Goal: Task Accomplishment & Management: Manage account settings

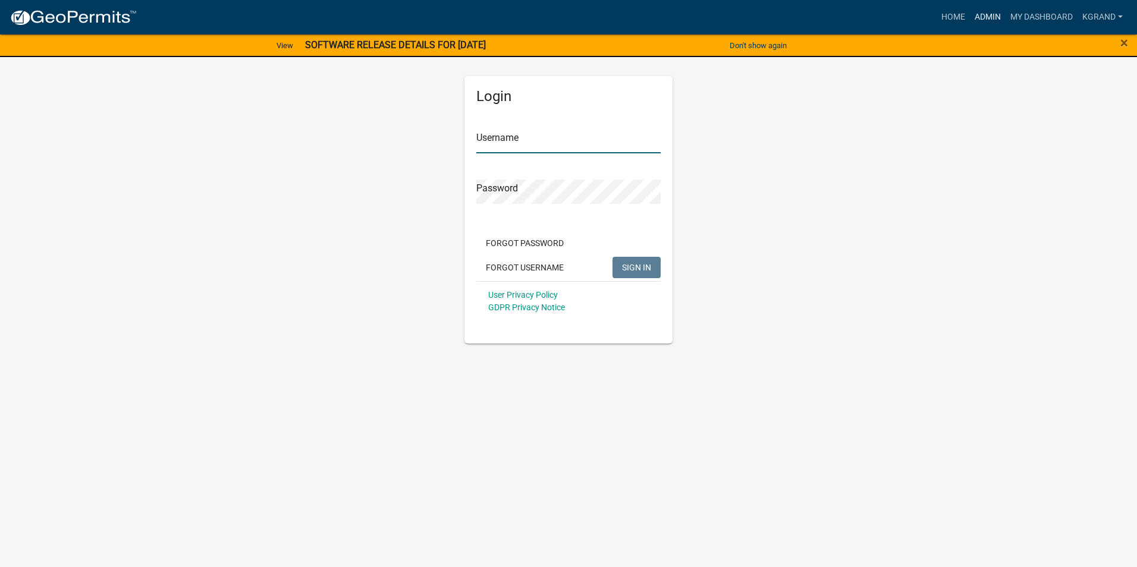
type input "kgrand"
click at [986, 16] on link "Admin" at bounding box center [988, 17] width 36 height 23
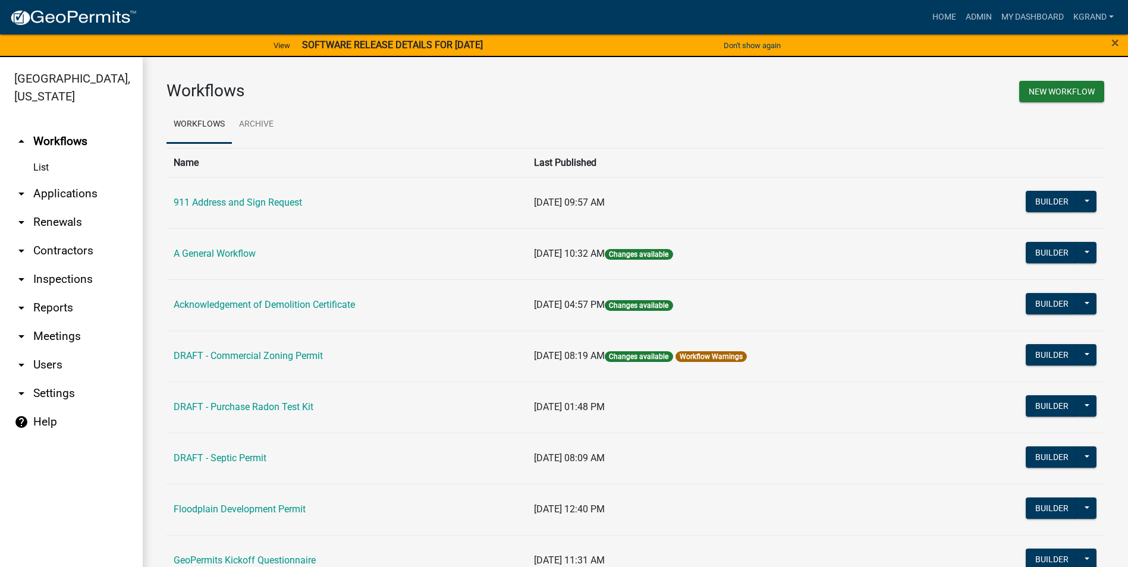
click at [400, 317] on td "Acknowledgement of Demolition Certificate" at bounding box center [347, 304] width 360 height 51
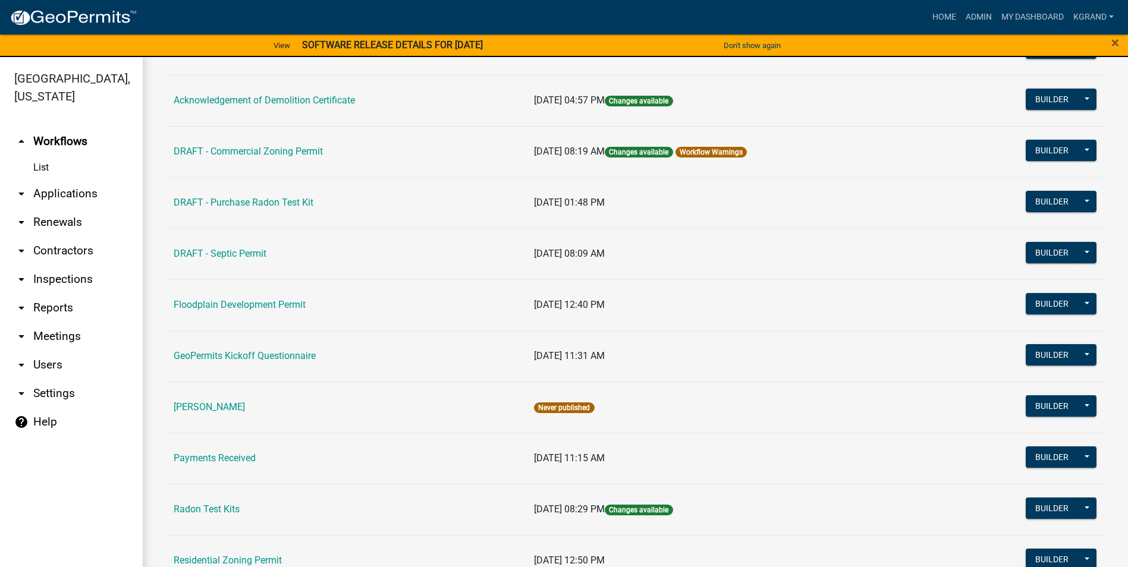
scroll to position [345, 0]
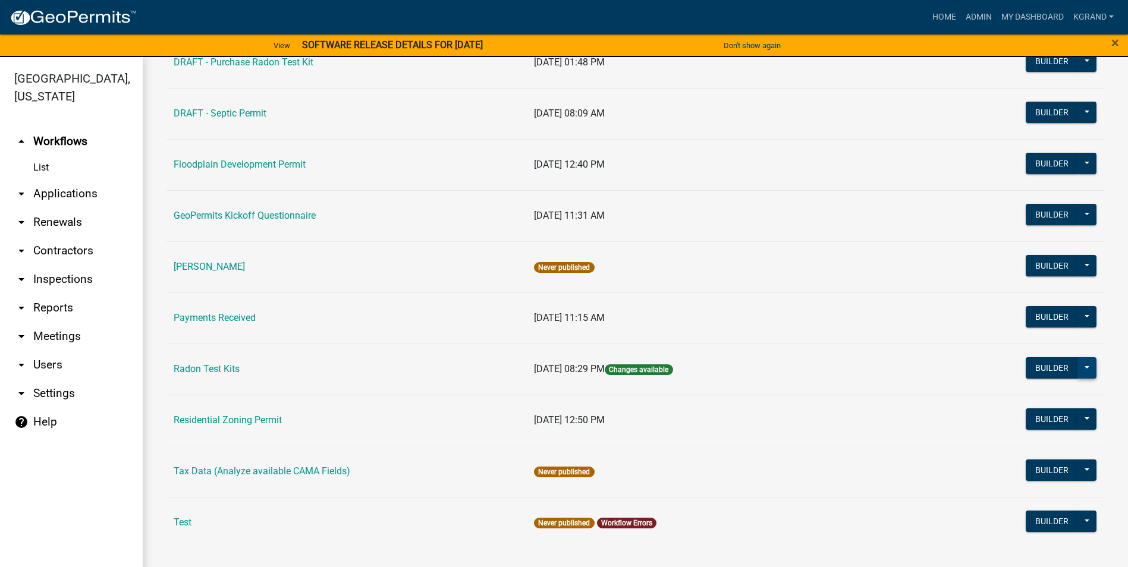
click at [1079, 369] on button at bounding box center [1087, 367] width 19 height 21
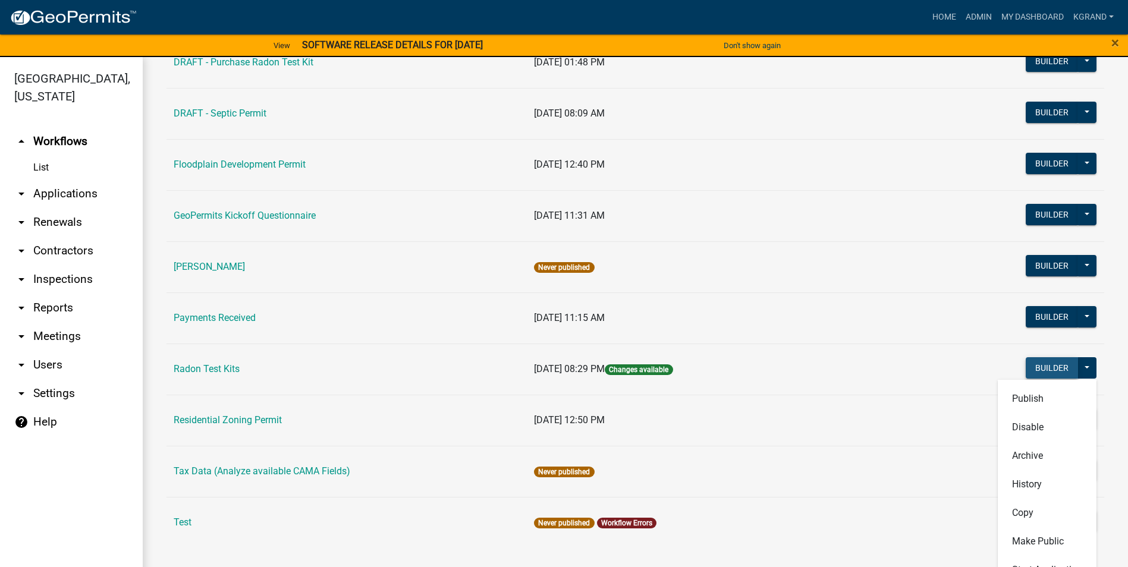
click at [1035, 369] on button "Builder" at bounding box center [1052, 367] width 52 height 21
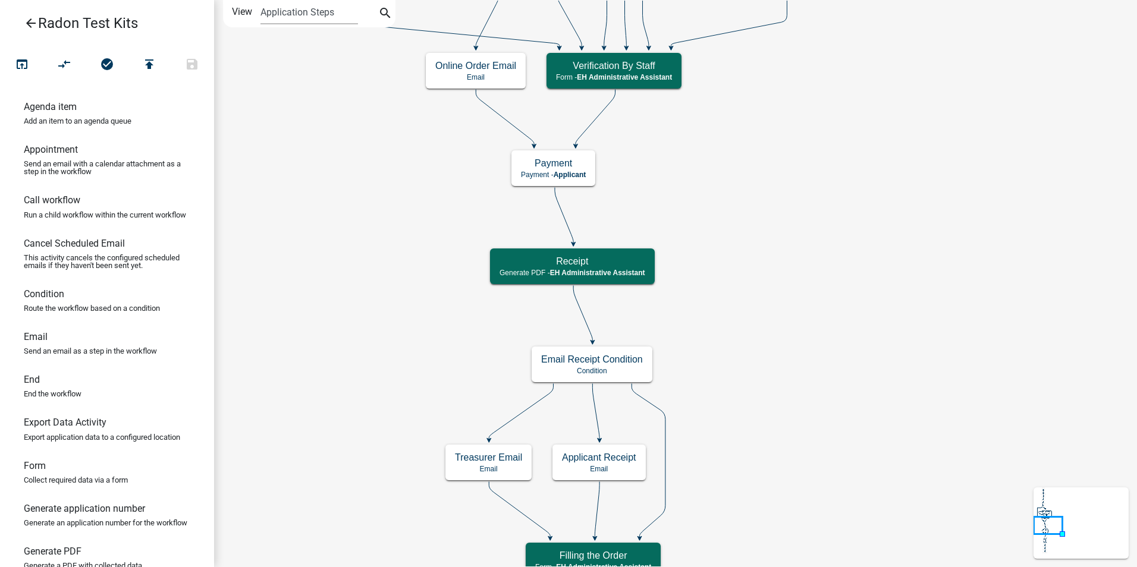
click at [32, 24] on icon "arrow_back" at bounding box center [31, 24] width 14 height 17
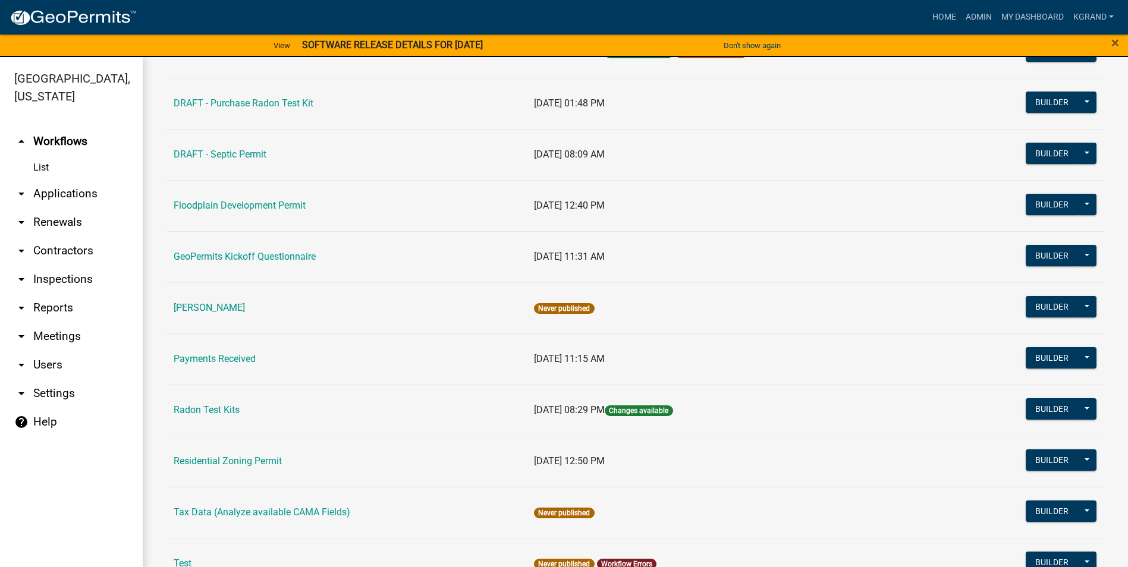
scroll to position [345, 0]
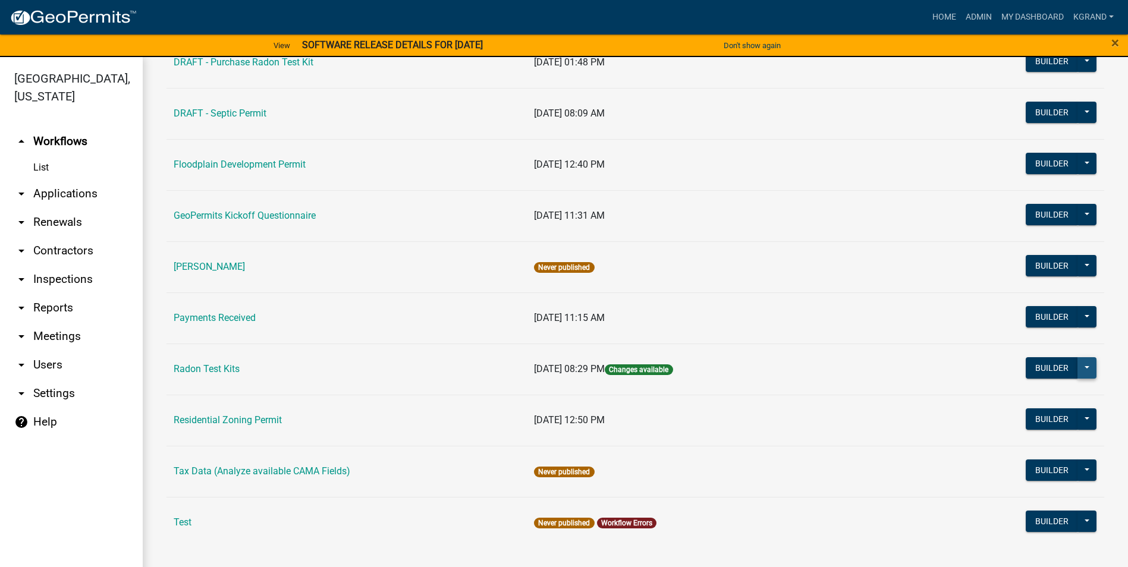
click at [1081, 368] on button at bounding box center [1087, 367] width 19 height 21
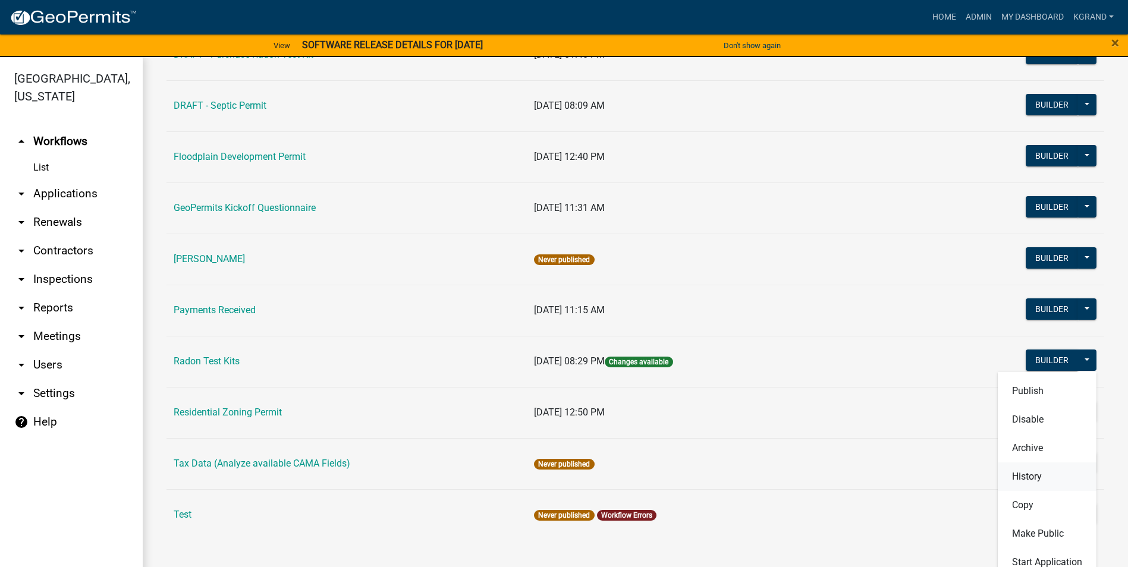
click at [1016, 477] on button "History" at bounding box center [1047, 477] width 99 height 29
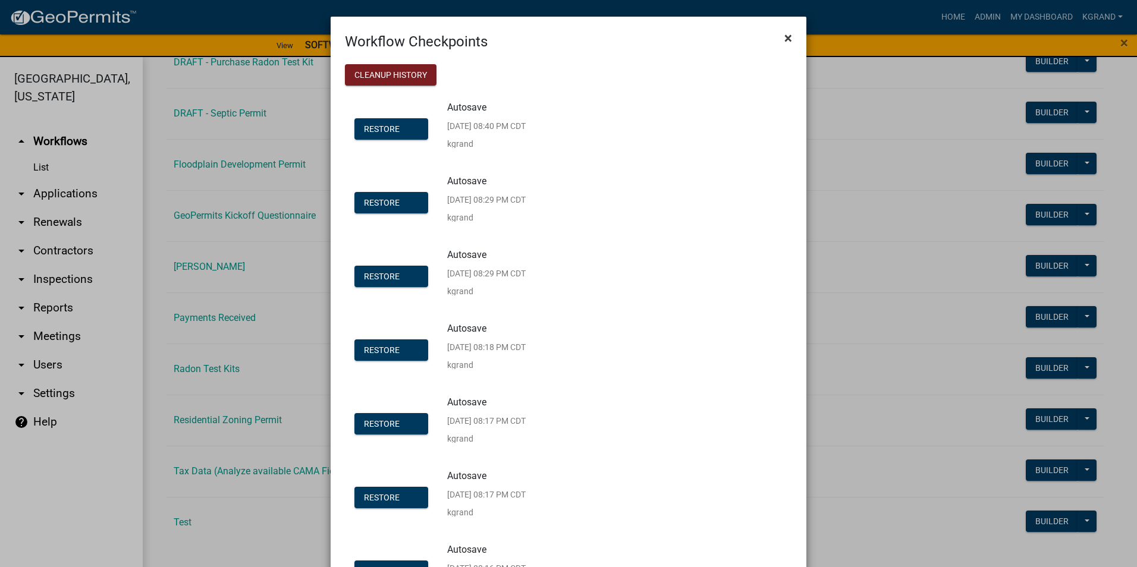
click at [784, 37] on span "×" at bounding box center [788, 38] width 8 height 17
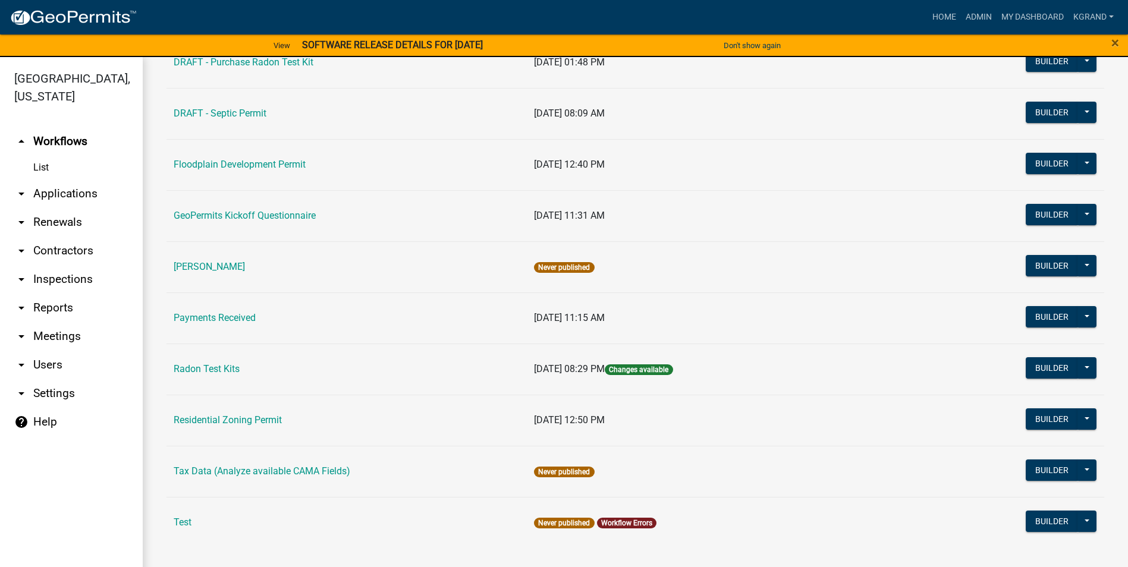
click at [400, 383] on td "Radon Test Kits" at bounding box center [347, 369] width 360 height 51
click at [1081, 371] on button at bounding box center [1087, 367] width 19 height 21
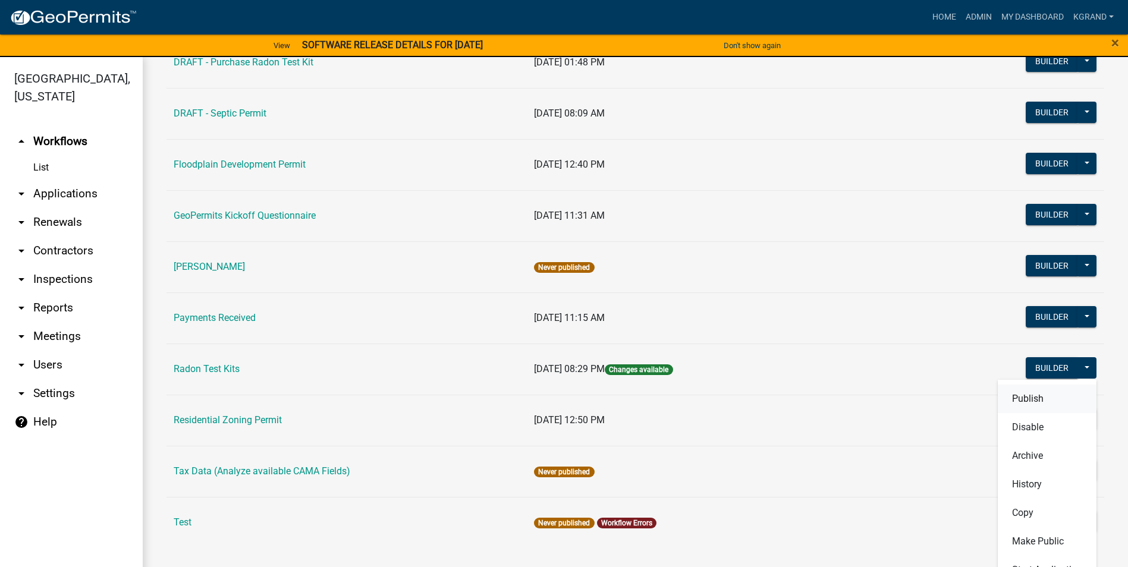
click at [1030, 398] on button "Publish" at bounding box center [1047, 399] width 99 height 29
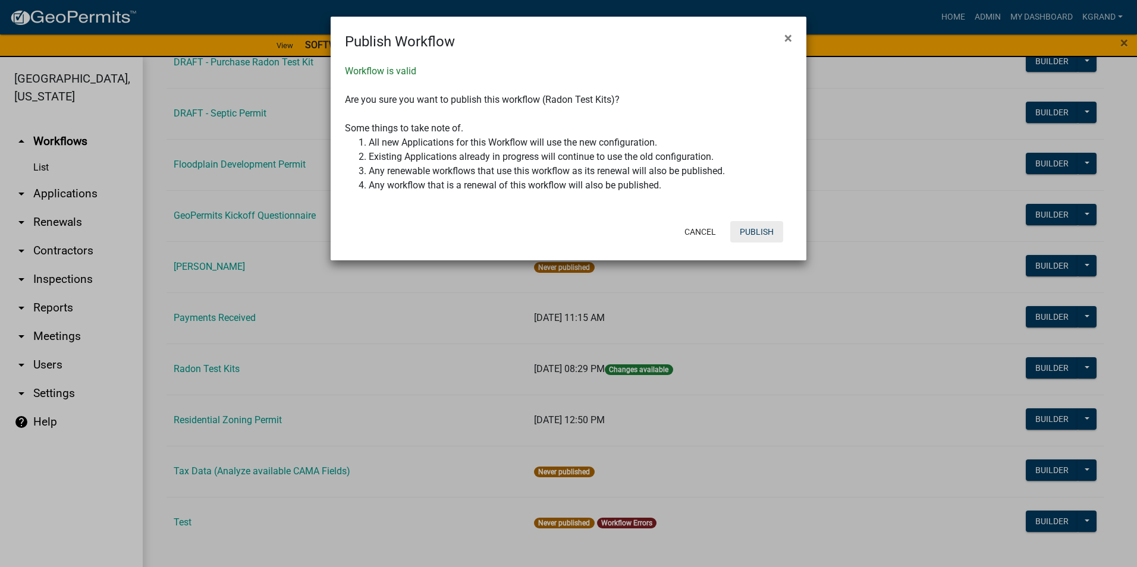
click at [754, 231] on button "Publish" at bounding box center [756, 231] width 53 height 21
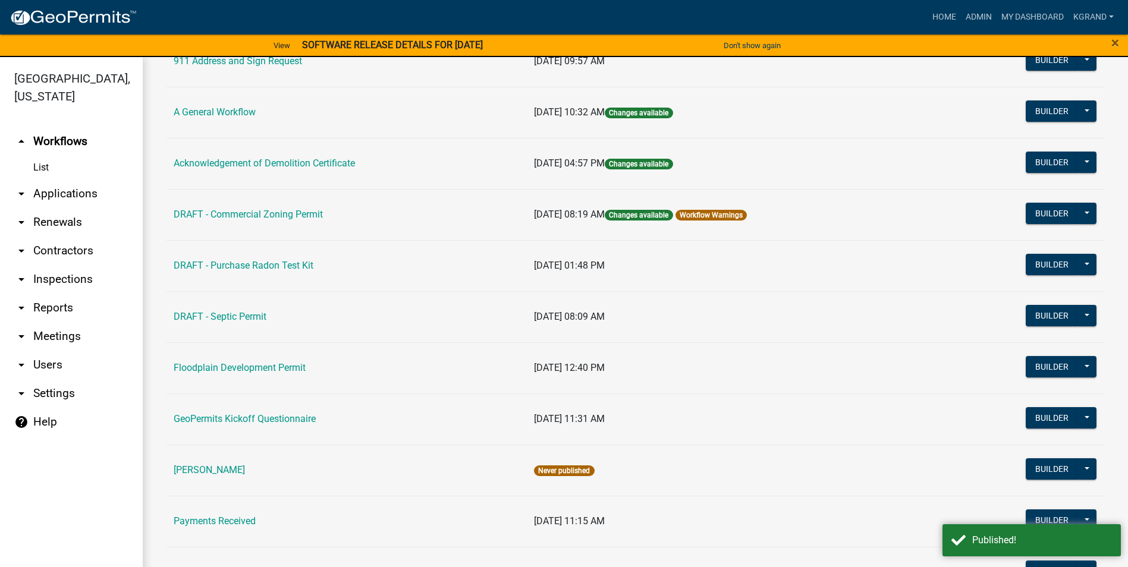
scroll to position [0, 0]
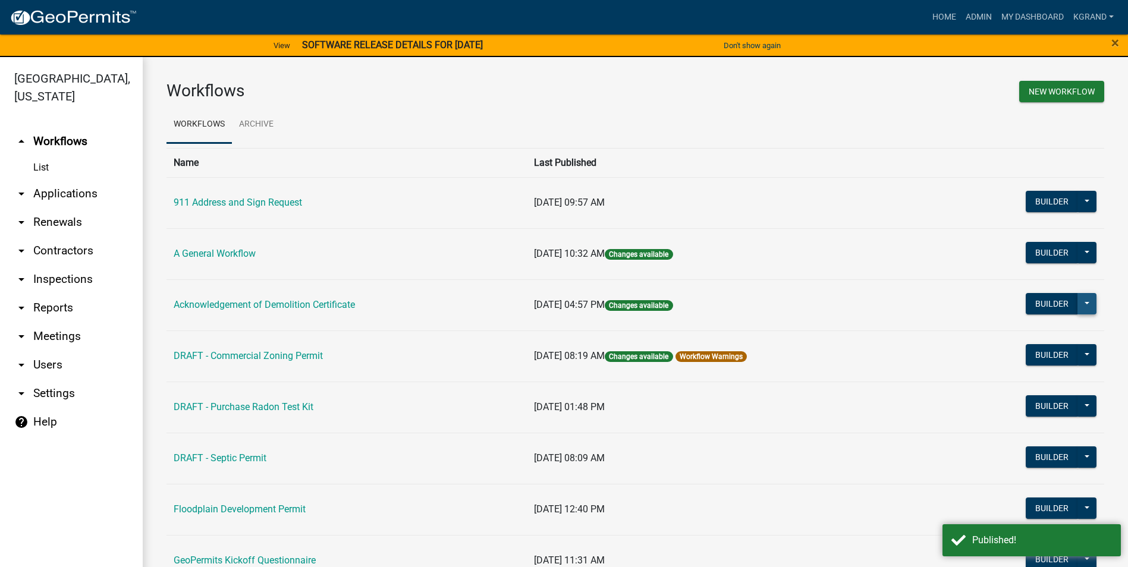
click at [1078, 301] on button at bounding box center [1087, 303] width 19 height 21
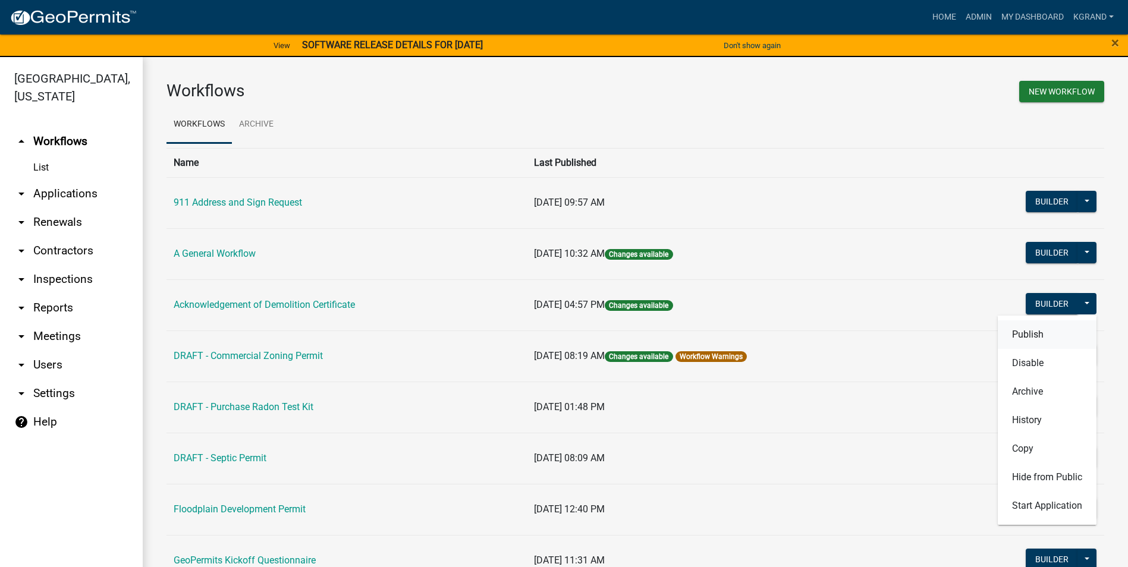
click at [1035, 329] on button "Publish" at bounding box center [1047, 335] width 99 height 29
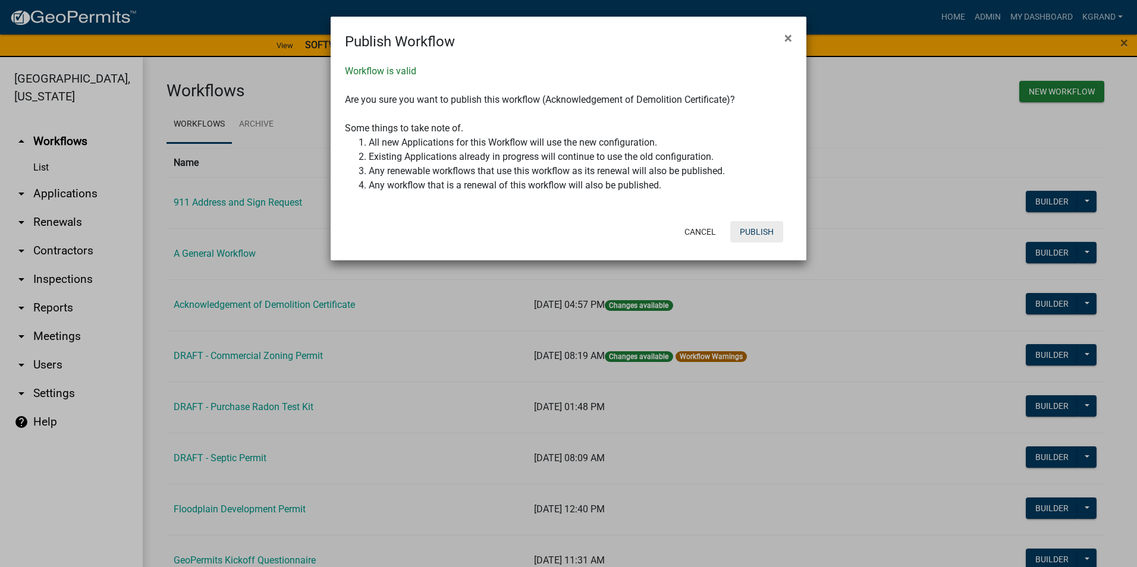
click at [769, 230] on button "Publish" at bounding box center [756, 231] width 53 height 21
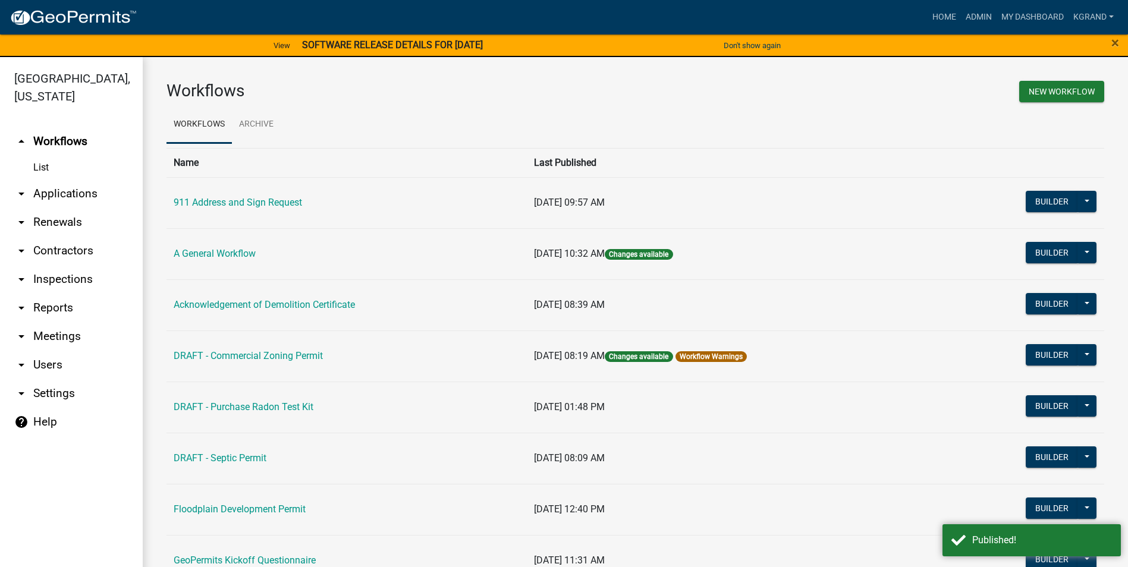
click at [736, 313] on td "09/08/2025, 08:39 AM" at bounding box center [736, 304] width 418 height 51
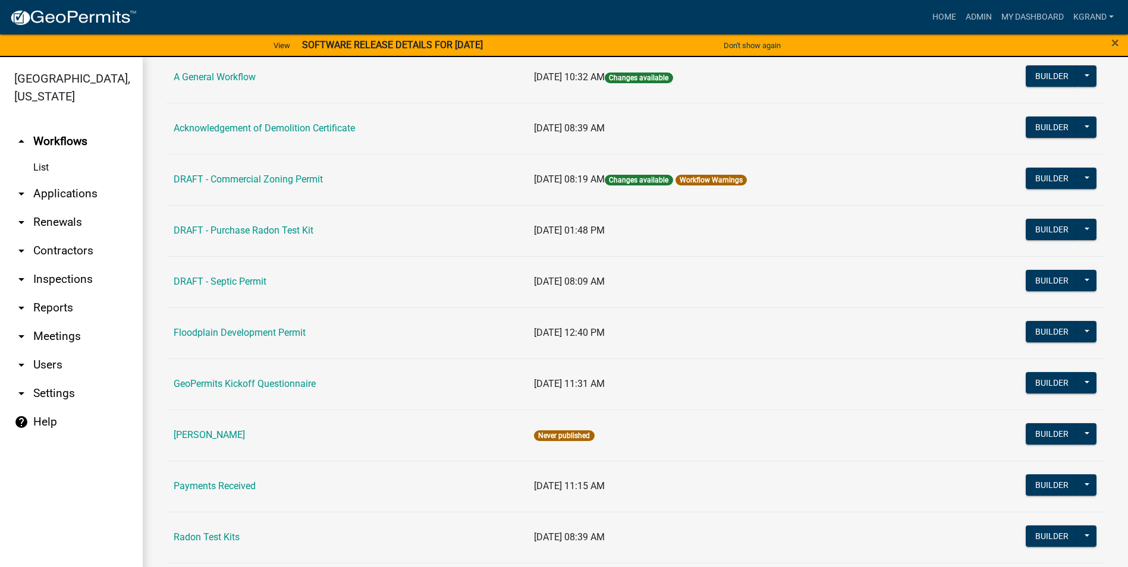
scroll to position [167, 0]
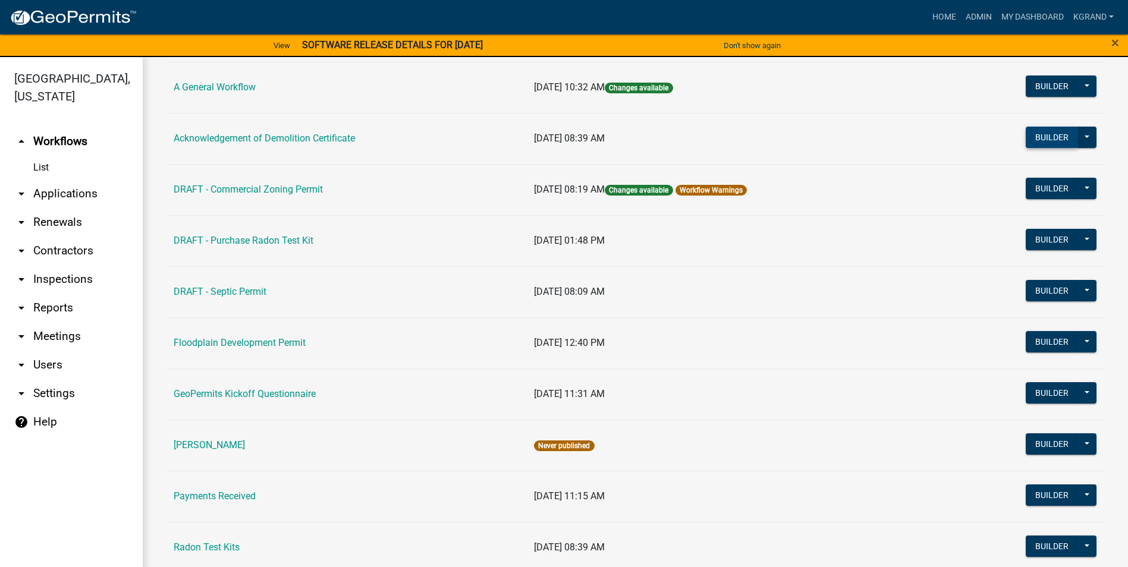
click at [1039, 140] on button "Builder" at bounding box center [1052, 137] width 52 height 21
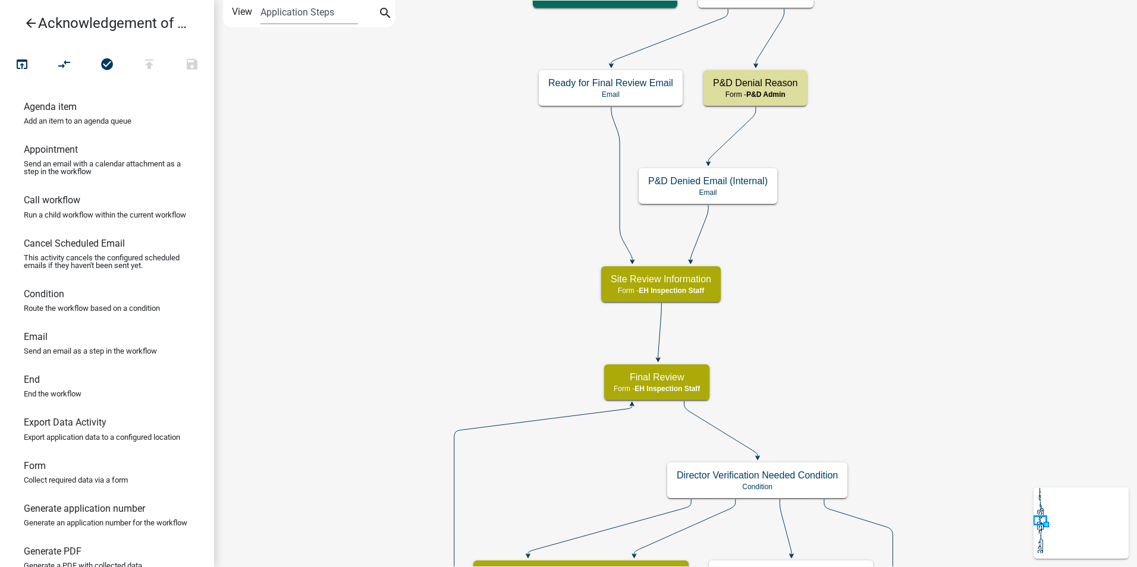
click at [33, 24] on icon "arrow_back" at bounding box center [31, 24] width 14 height 17
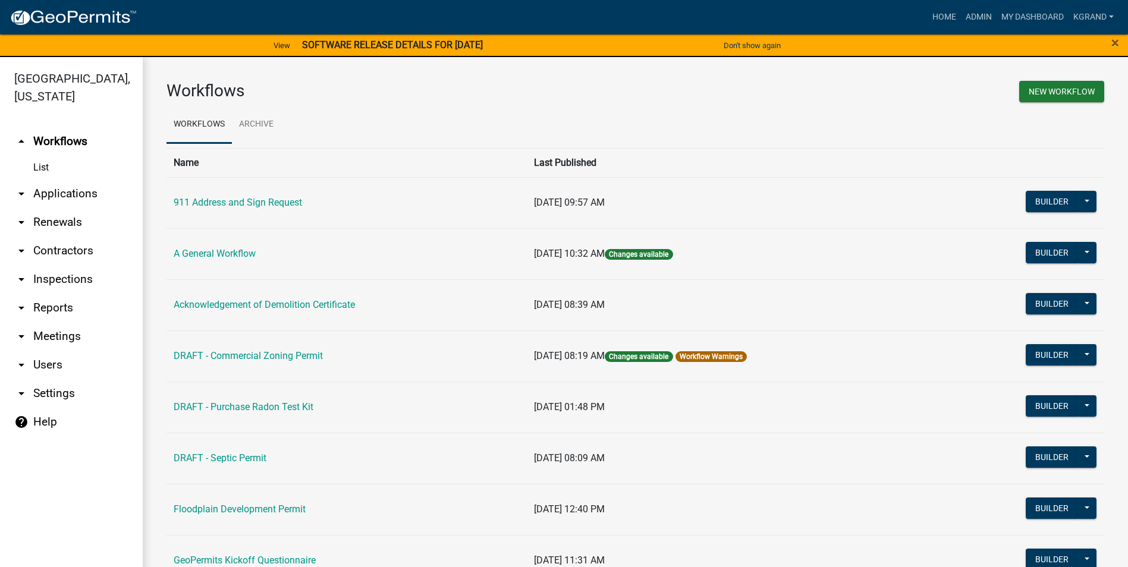
click at [226, 304] on link "Acknowledgement of Demolition Certificate" at bounding box center [264, 304] width 181 height 11
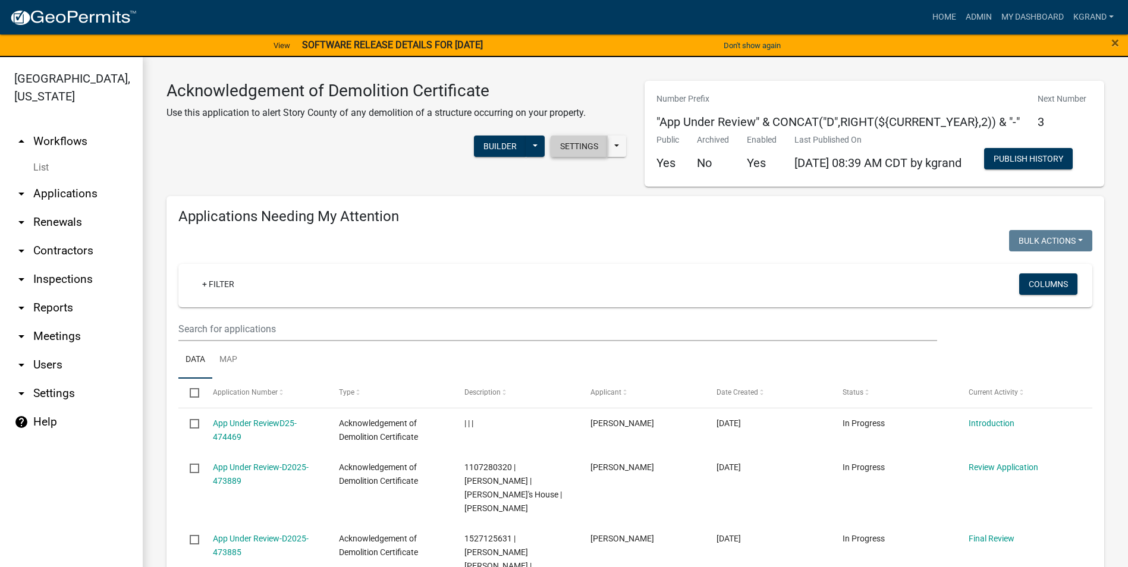
click at [571, 143] on button "Settings" at bounding box center [579, 146] width 57 height 21
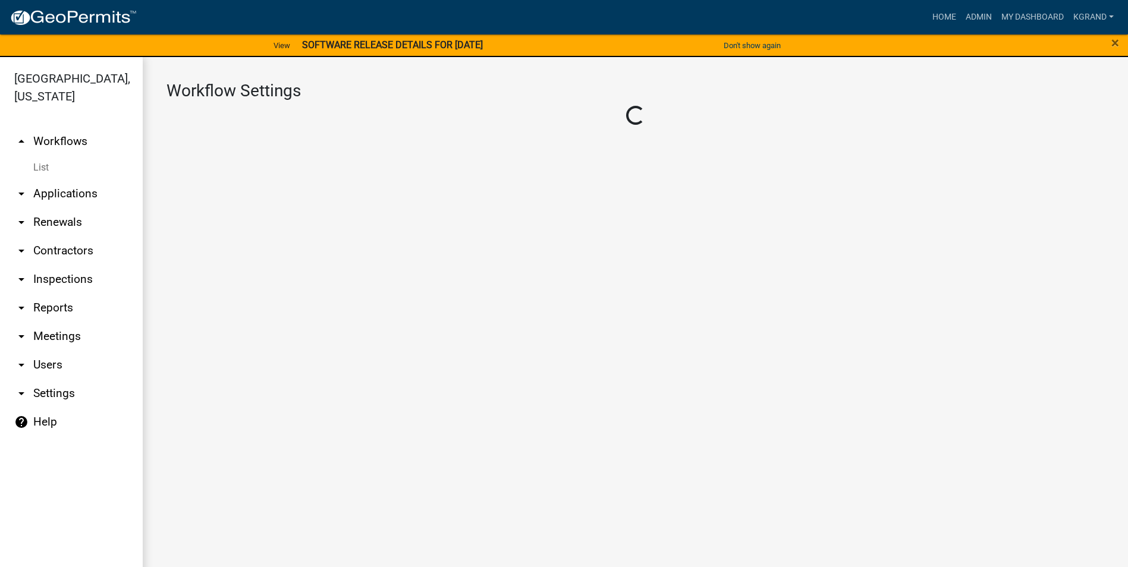
select select "1"
select select "3"
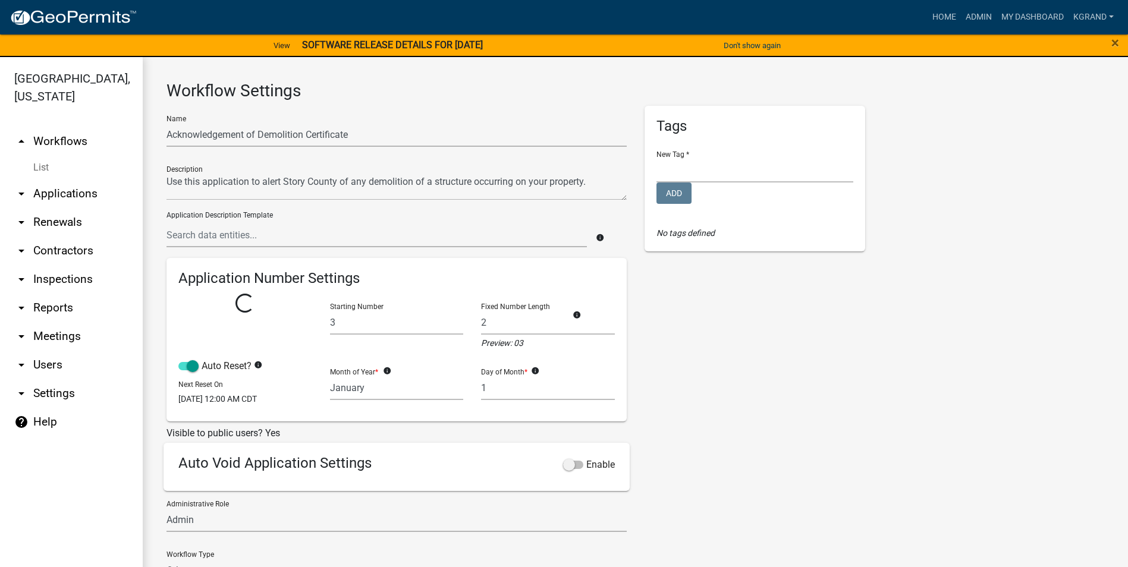
select select
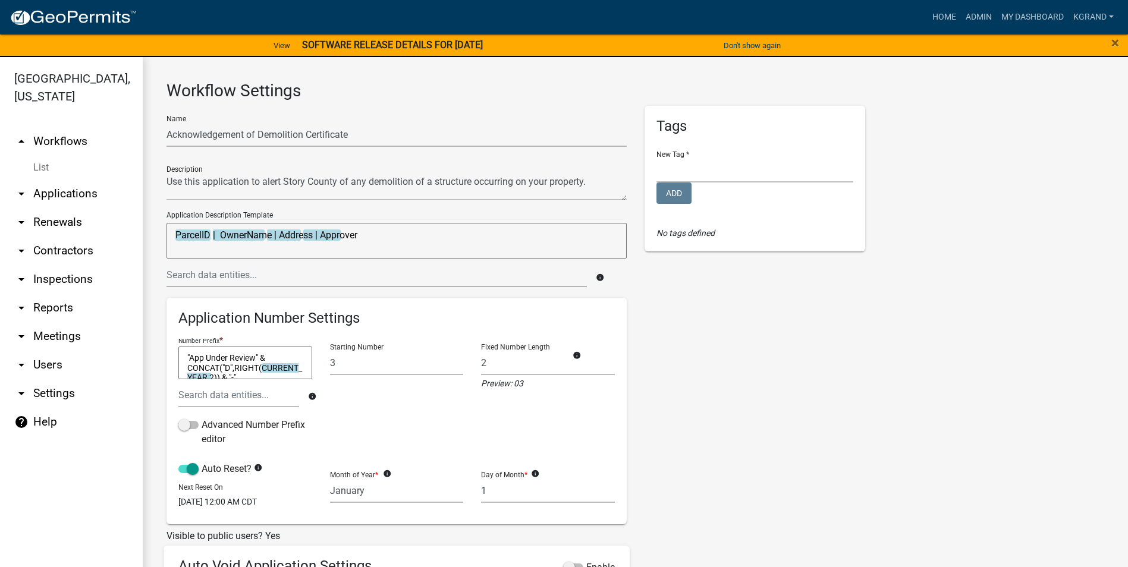
click at [256, 356] on textarea ""App Under Review" & CONCAT("D",RIGHT(CURRENT_YEAR,2)) & "-"" at bounding box center [245, 363] width 134 height 33
type textarea ""App Under Review-" & CONCAT("D",RIGHT(CURRENT_YEAR,2)) & "-""
click at [717, 418] on div "Tags New Tag * Environmental Health Planning and Development Add No tags defined" at bounding box center [755, 417] width 239 height 623
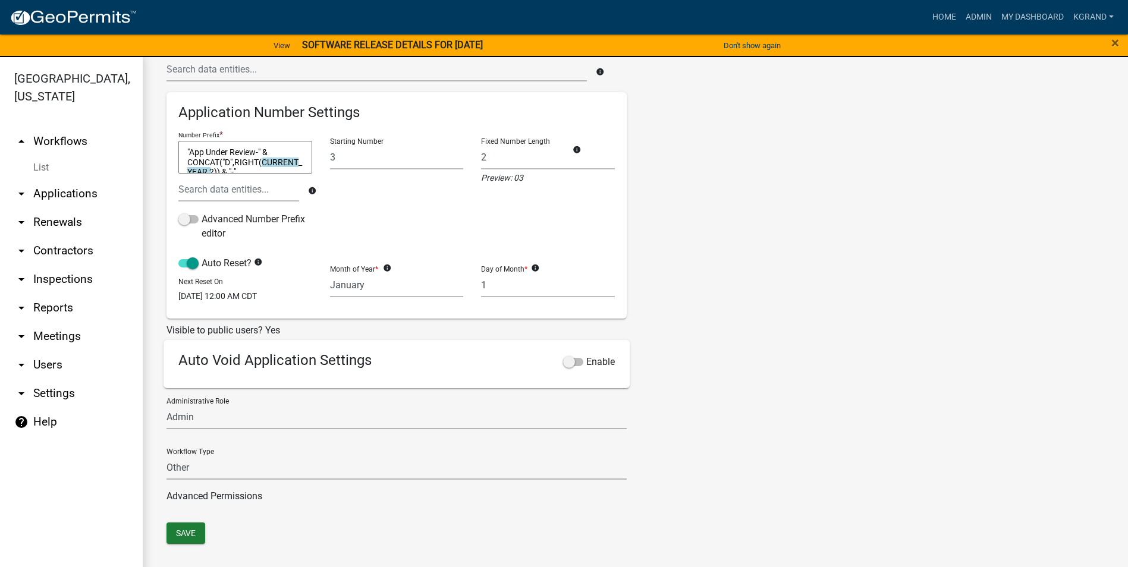
scroll to position [14, 0]
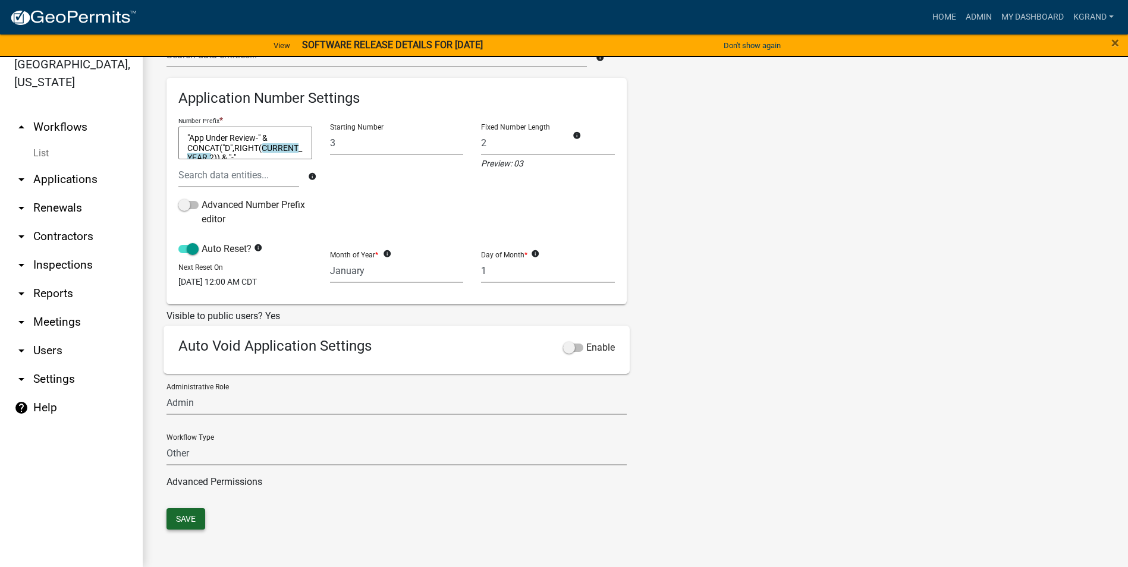
click at [197, 510] on button "Save" at bounding box center [186, 518] width 39 height 21
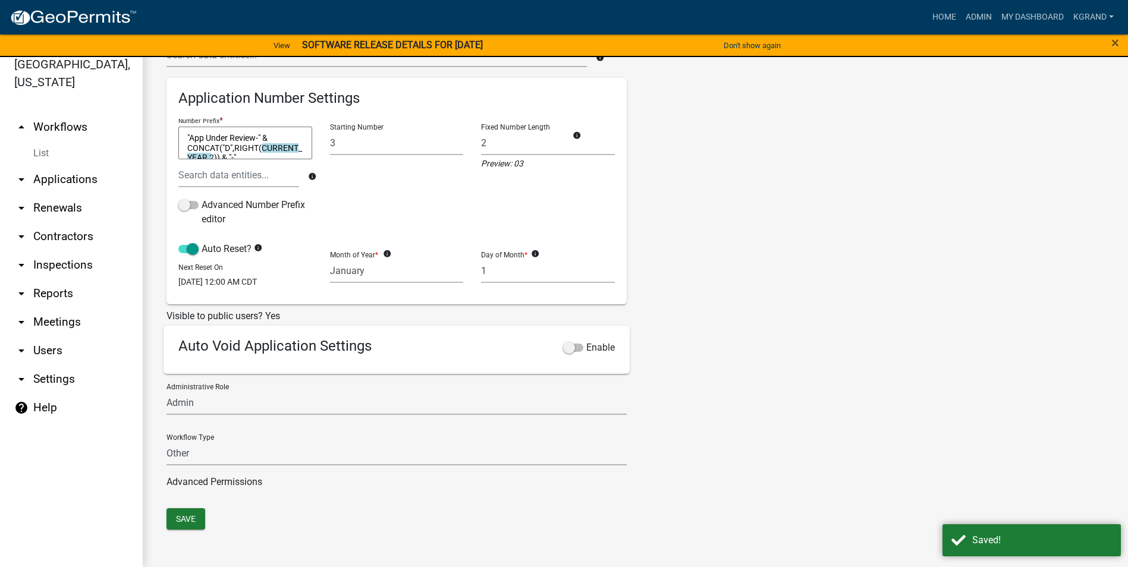
click at [58, 113] on link "arrow_drop_up Workflows" at bounding box center [71, 127] width 143 height 29
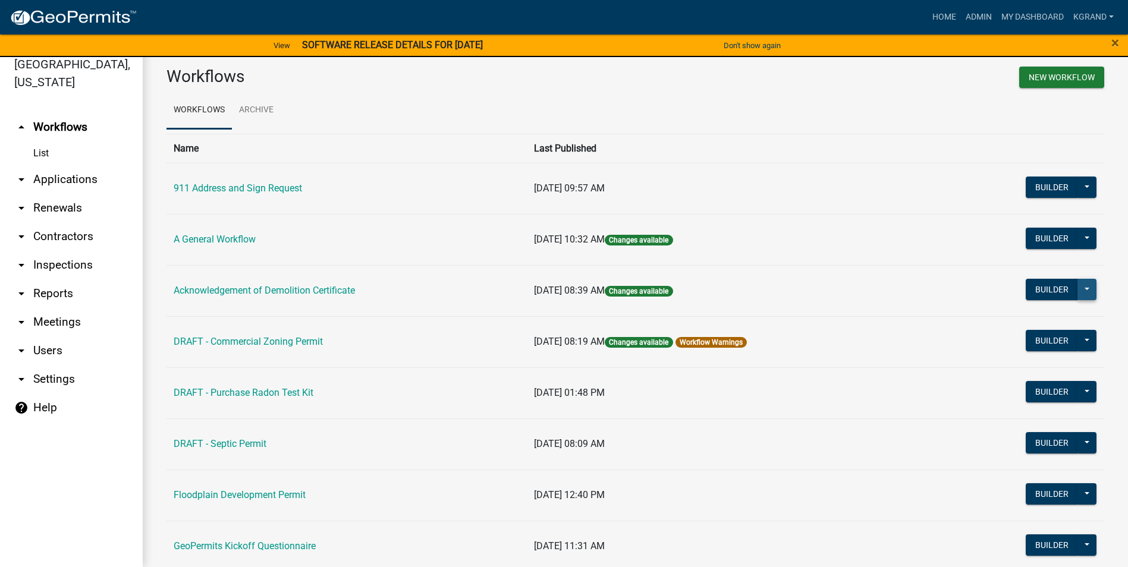
click at [1080, 290] on button at bounding box center [1087, 289] width 19 height 21
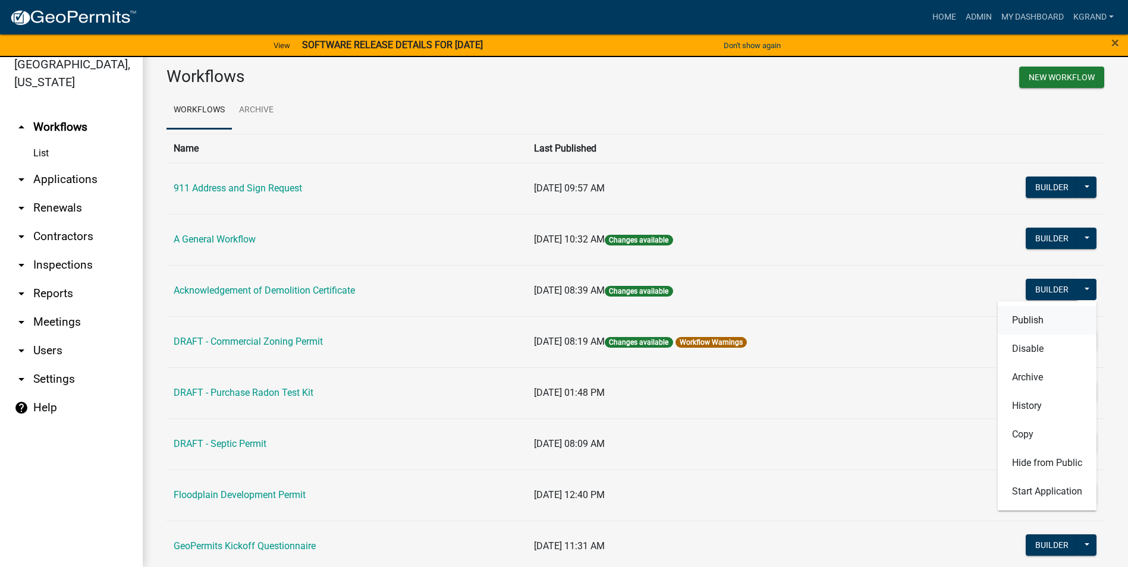
click at [1032, 317] on button "Publish" at bounding box center [1047, 320] width 99 height 29
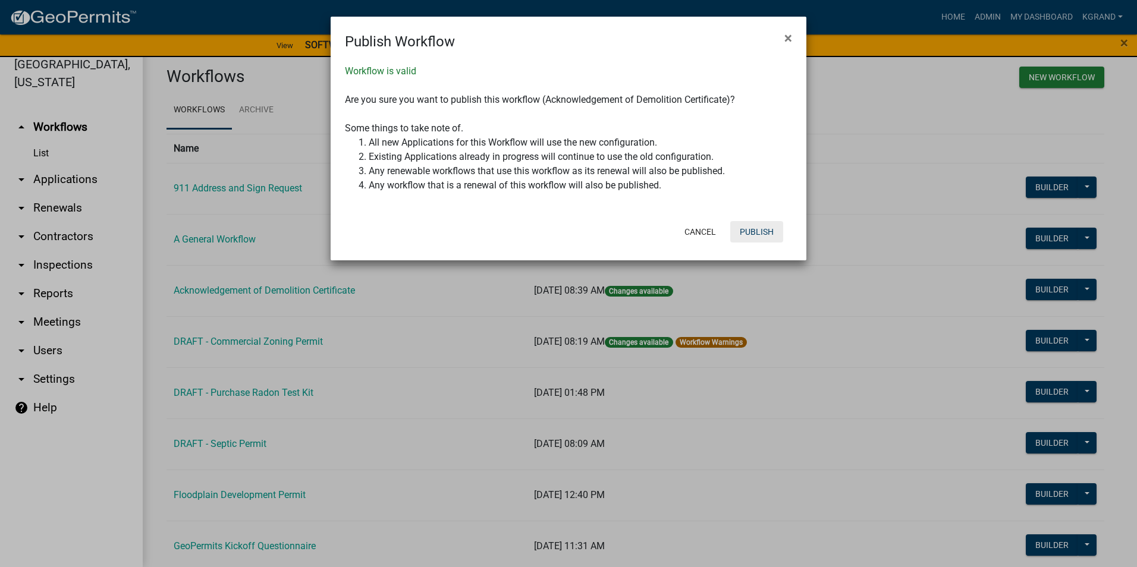
click at [762, 231] on button "Publish" at bounding box center [756, 231] width 53 height 21
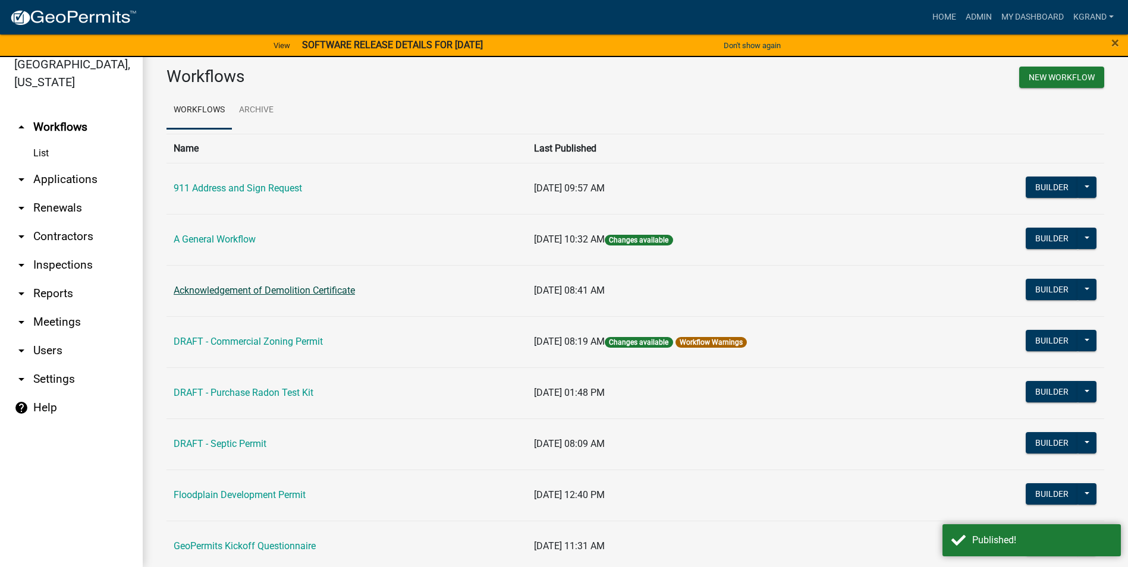
click at [225, 291] on link "Acknowledgement of Demolition Certificate" at bounding box center [264, 290] width 181 height 11
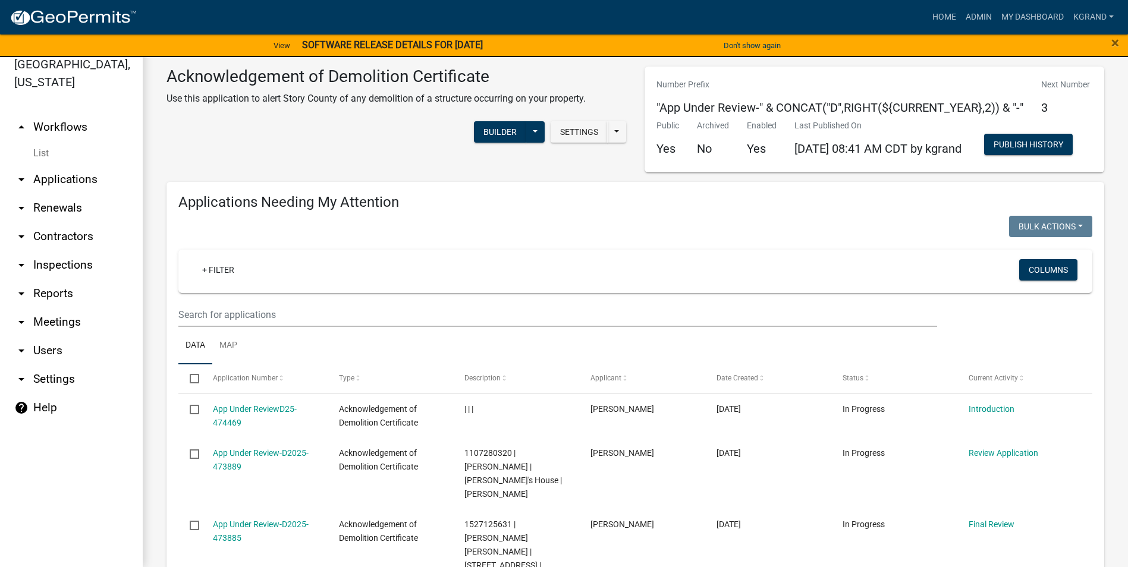
click at [51, 113] on link "arrow_drop_up Workflows" at bounding box center [71, 127] width 143 height 29
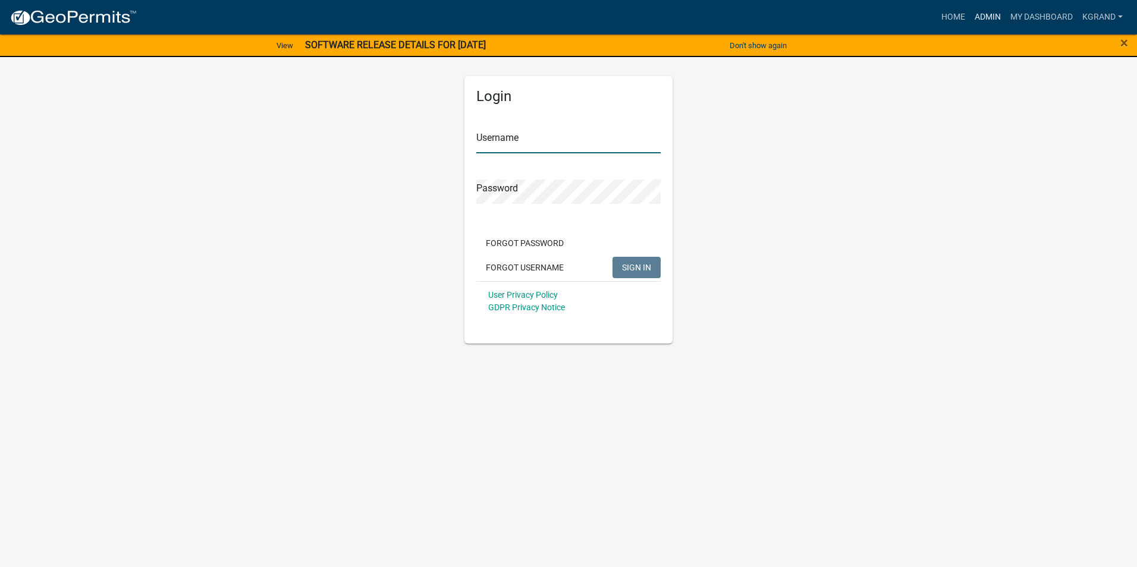
type input "kgrand"
click at [994, 15] on link "Admin" at bounding box center [988, 17] width 36 height 23
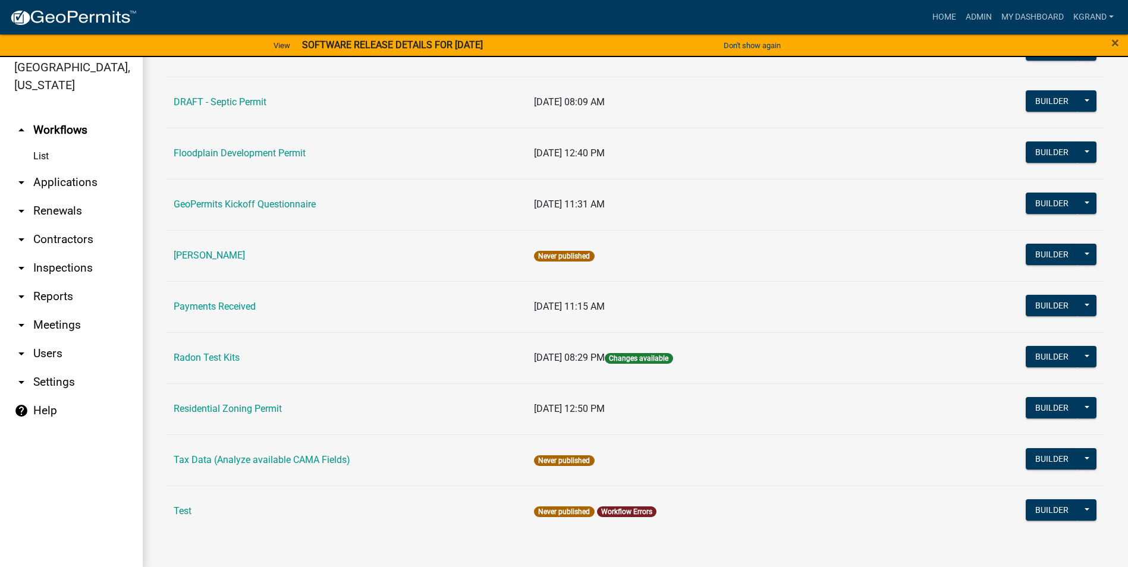
scroll to position [14, 0]
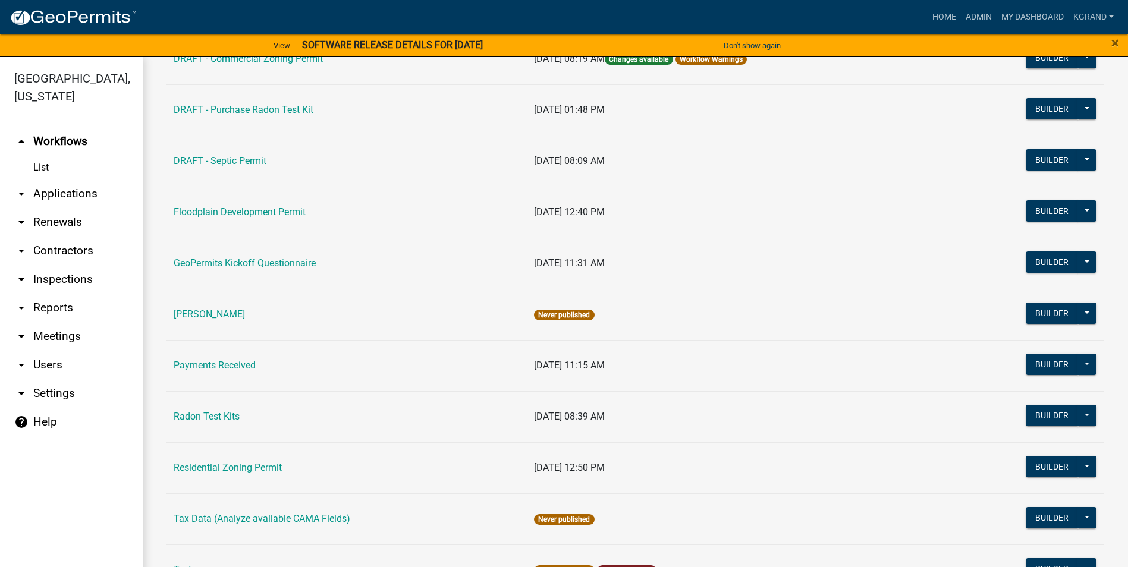
scroll to position [345, 0]
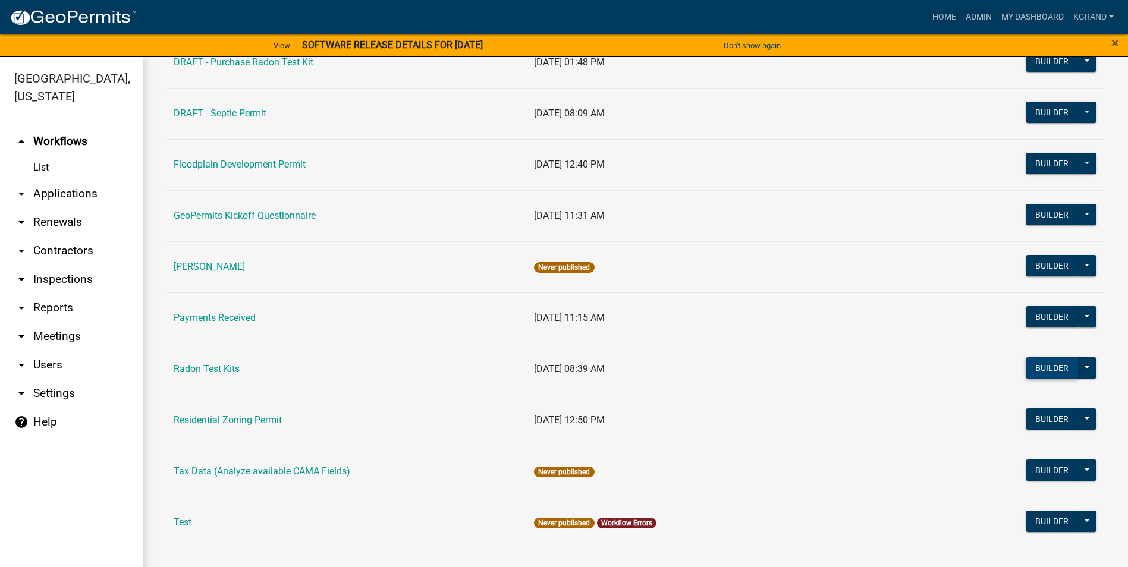
click at [1041, 368] on button "Builder" at bounding box center [1052, 367] width 52 height 21
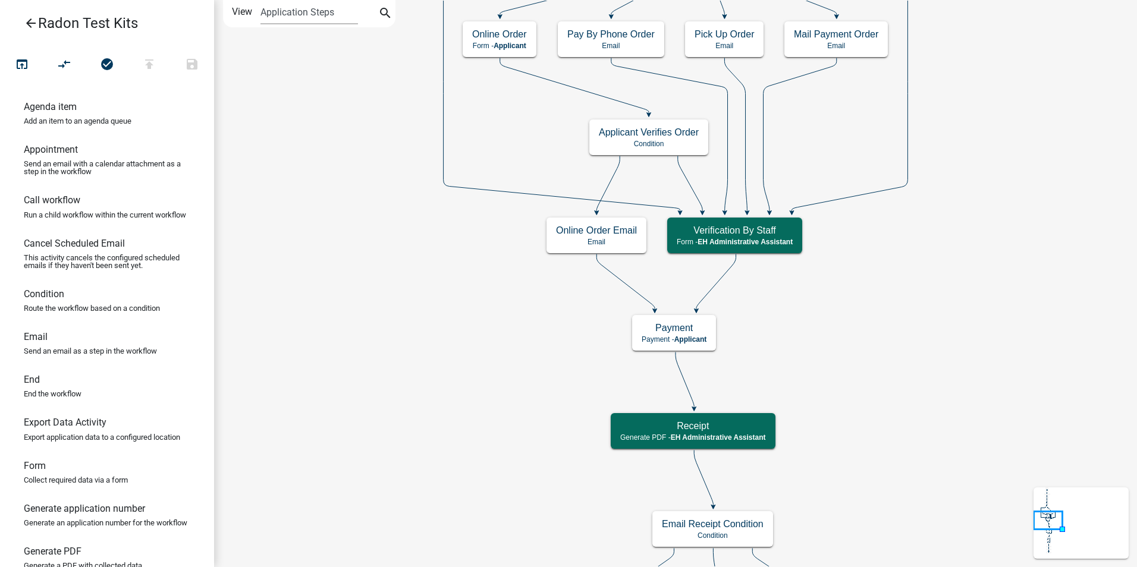
click at [30, 26] on icon "arrow_back" at bounding box center [31, 24] width 14 height 17
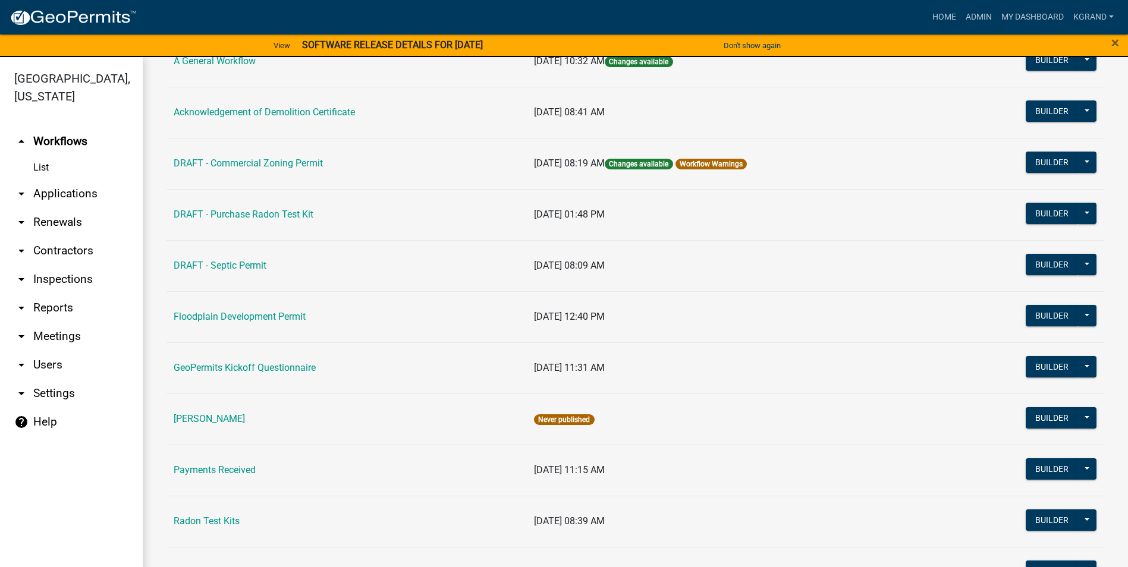
scroll to position [238, 0]
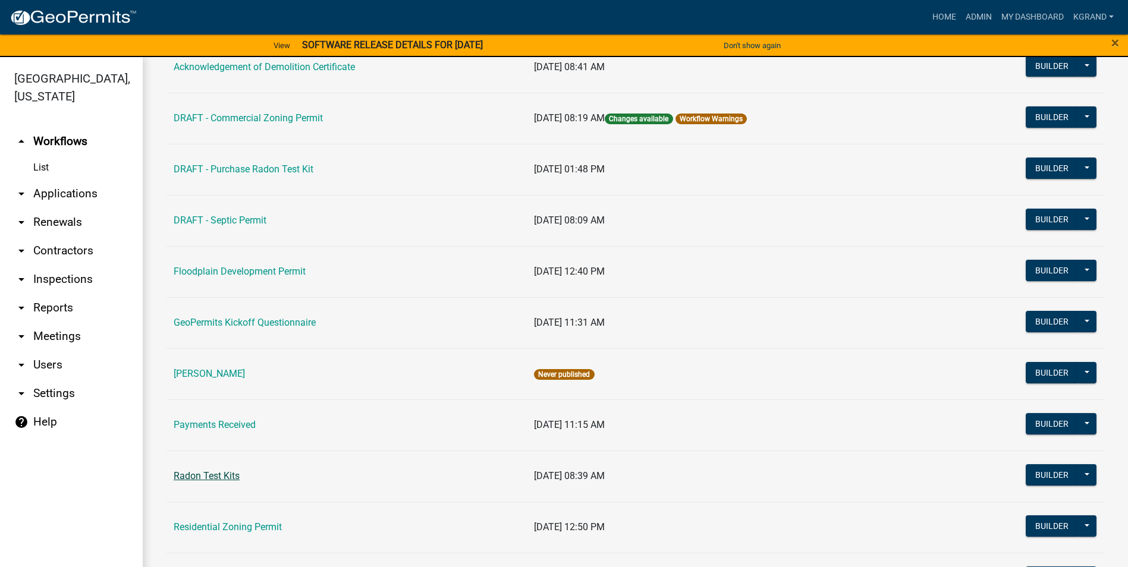
click at [218, 477] on link "Radon Test Kits" at bounding box center [207, 475] width 66 height 11
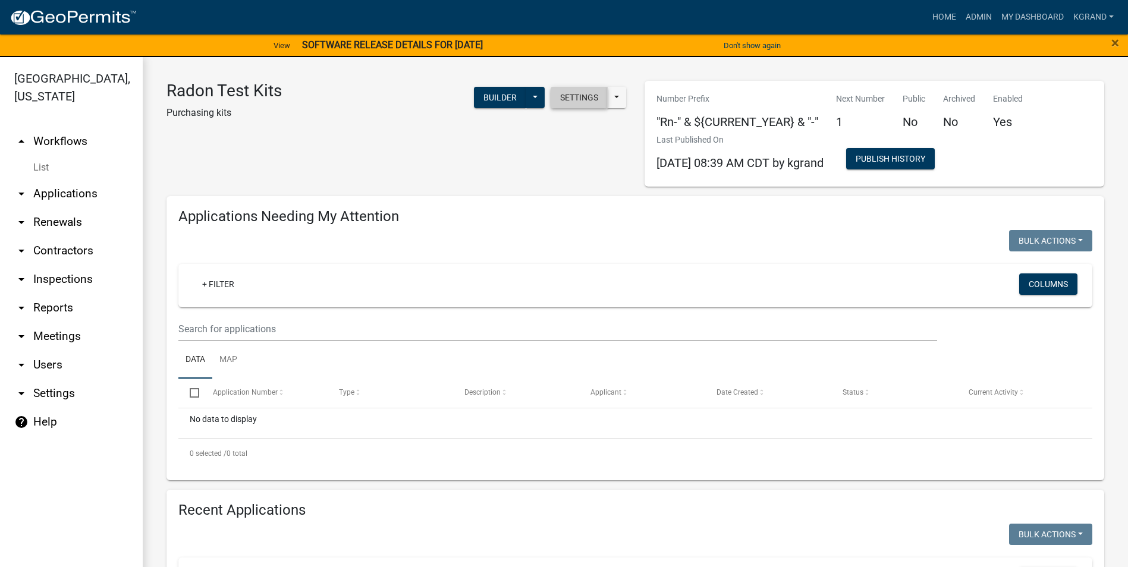
click at [563, 99] on button "Settings" at bounding box center [579, 97] width 57 height 21
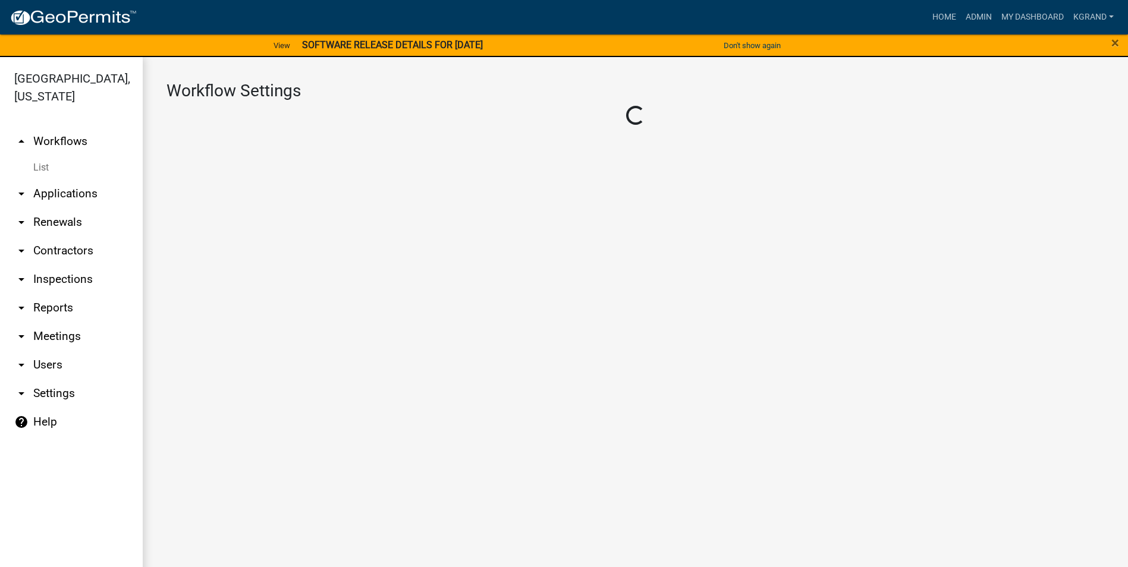
select select "1"
select select "da3e3e5f-670d-4329-b60c-5cc8a4b2b679"
select select "3"
select select
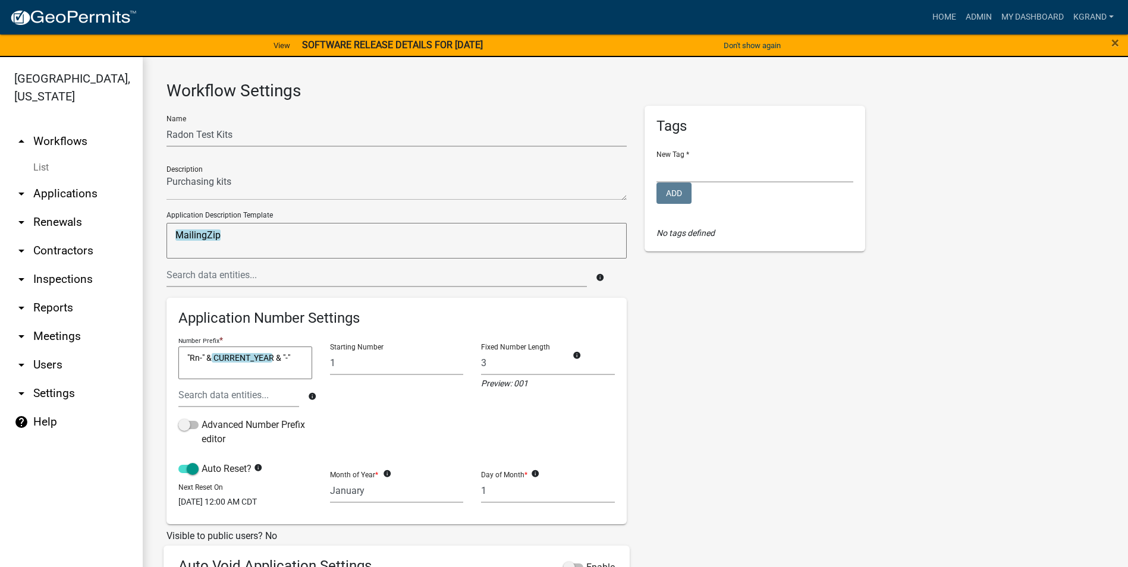
click at [211, 359] on textarea ""Rn-" & CURRENT_YEAR & "-"" at bounding box center [245, 363] width 134 height 33
click at [207, 374] on textarea ""Rn-" & CONCAT(RIGHT(CURRENT_YEAR & "-"" at bounding box center [245, 363] width 134 height 33
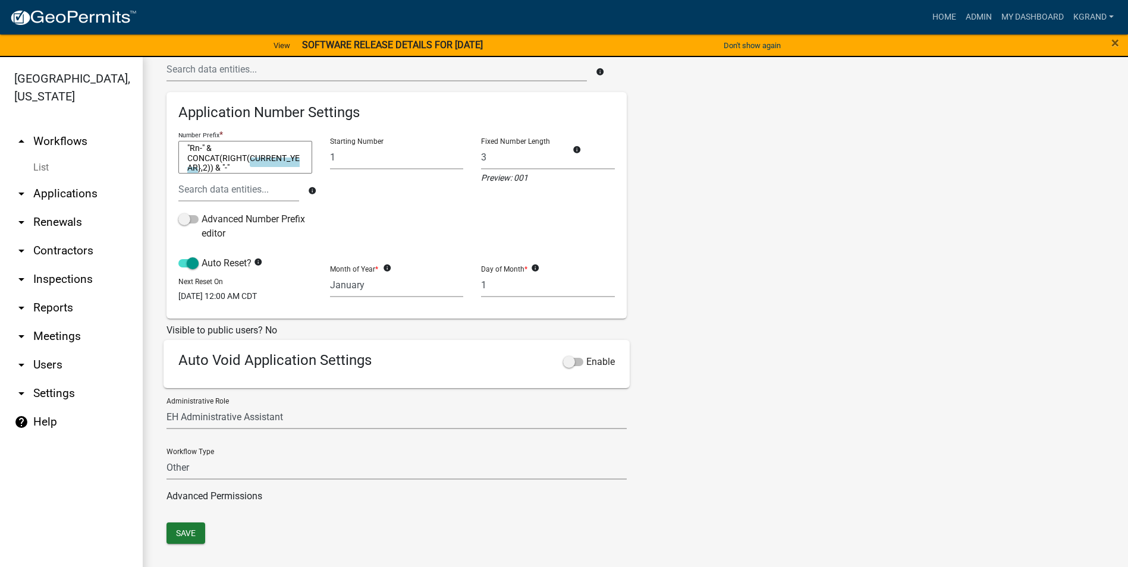
scroll to position [214, 0]
type textarea ""Rn-" & CONCAT(RIGHT(CURRENT_YEAR},2)) & "-""
click at [186, 533] on button "Save" at bounding box center [186, 533] width 39 height 21
click at [59, 127] on link "arrow_drop_up Workflows" at bounding box center [71, 141] width 143 height 29
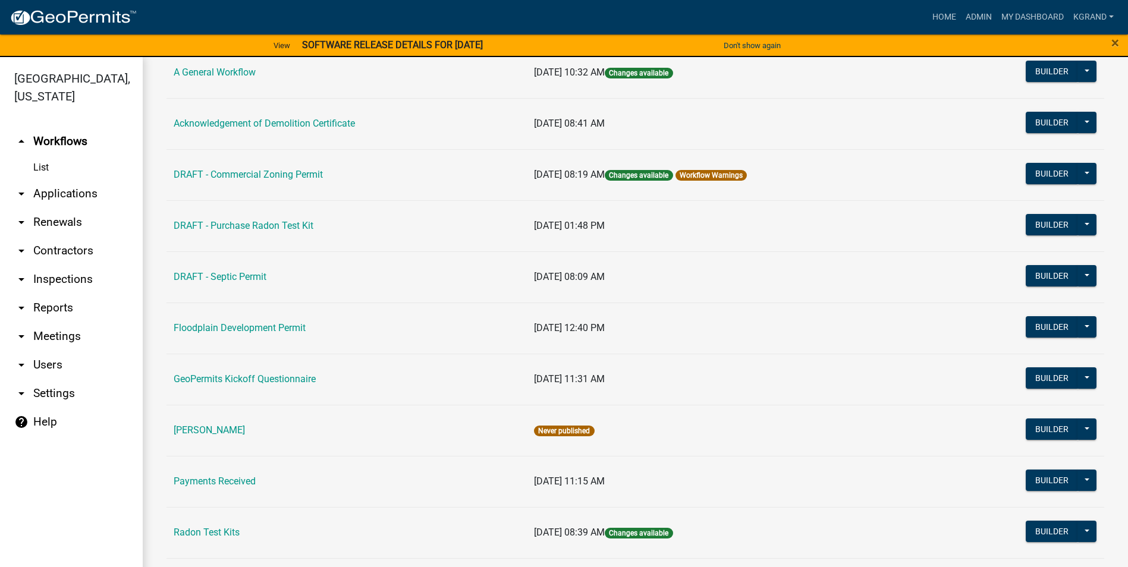
scroll to position [345, 0]
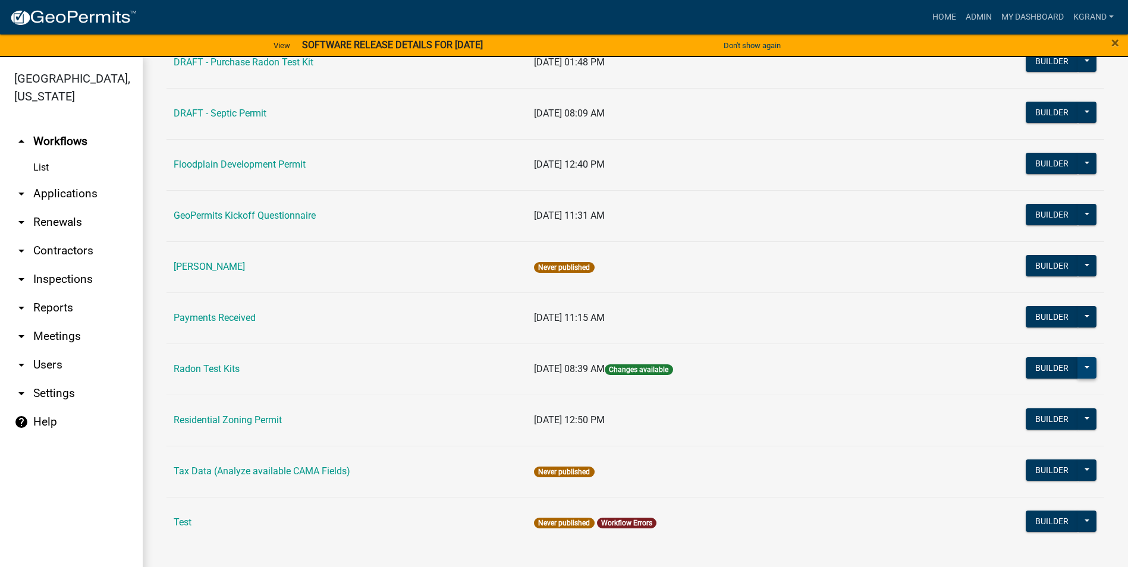
click at [1079, 366] on button at bounding box center [1087, 367] width 19 height 21
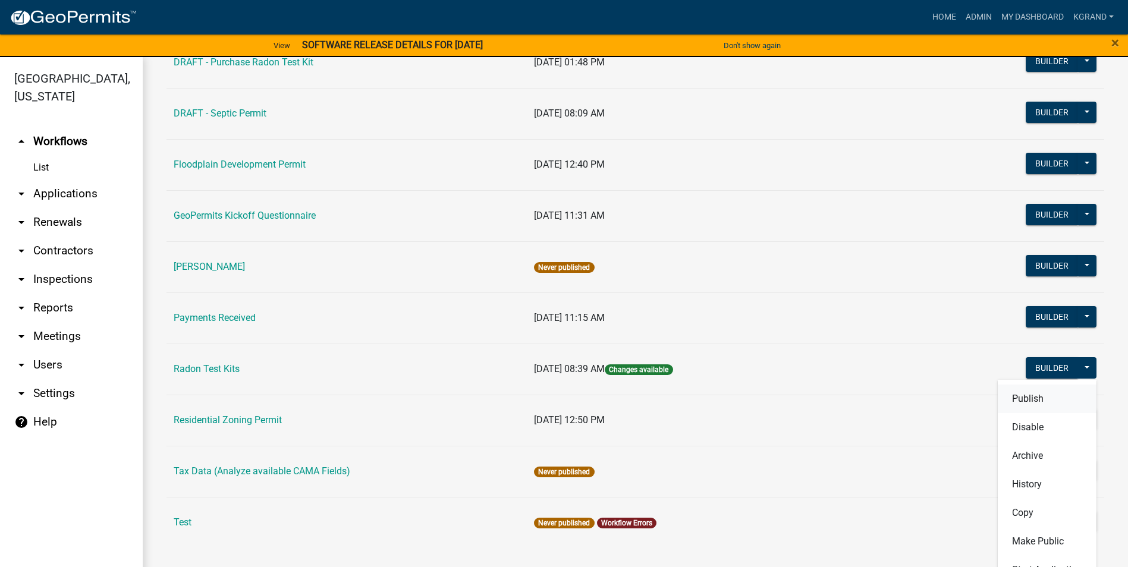
click at [1037, 395] on button "Publish" at bounding box center [1047, 399] width 99 height 29
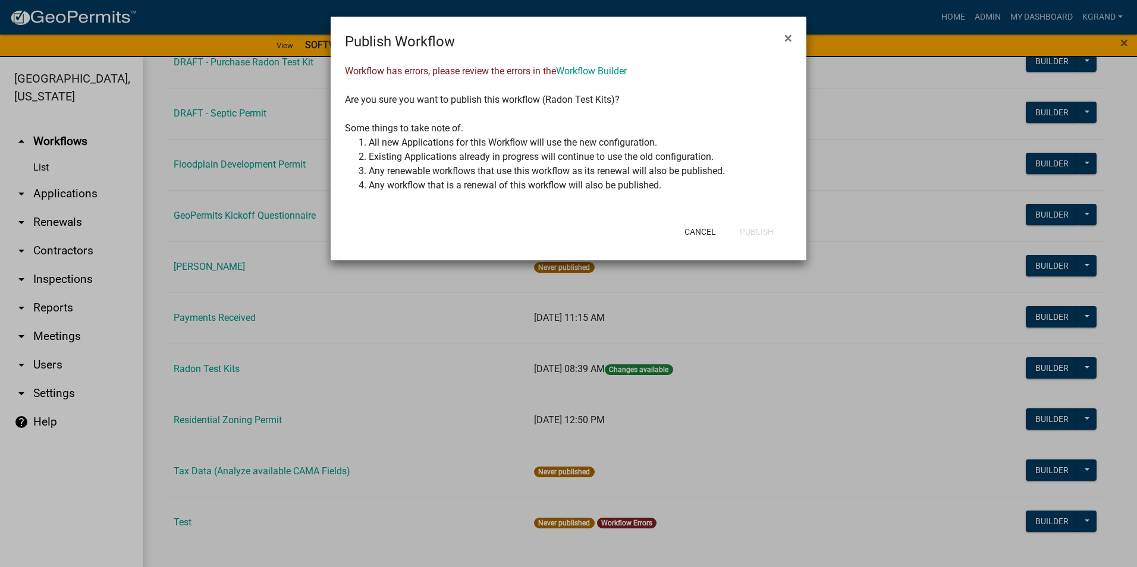
click at [750, 406] on ngb-modal-window "Publish Workflow × Workflow has errors, please review the errors in the Workflo…" at bounding box center [568, 283] width 1137 height 567
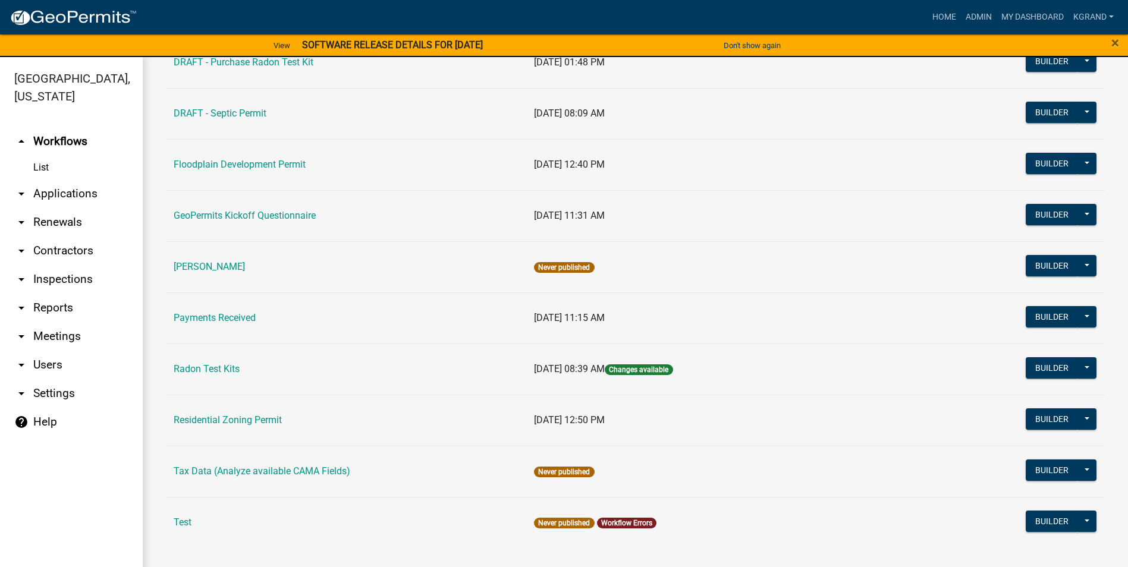
click at [778, 369] on td "09/08/2025, 08:39 AM Changes available" at bounding box center [736, 369] width 418 height 51
click at [1078, 366] on button at bounding box center [1087, 367] width 19 height 21
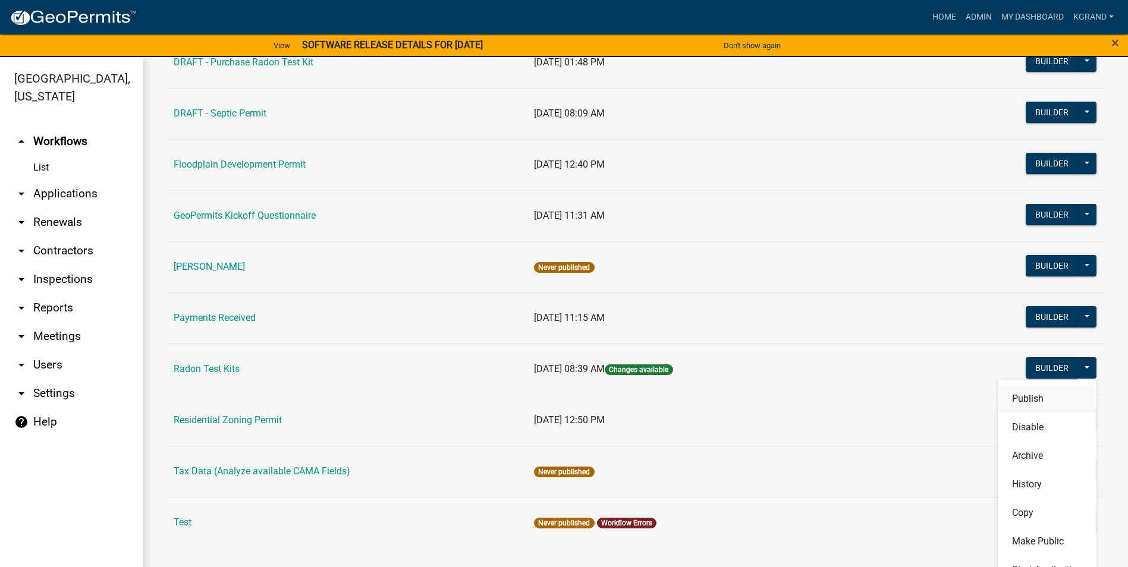
click at [1007, 399] on button "Publish" at bounding box center [1047, 399] width 99 height 29
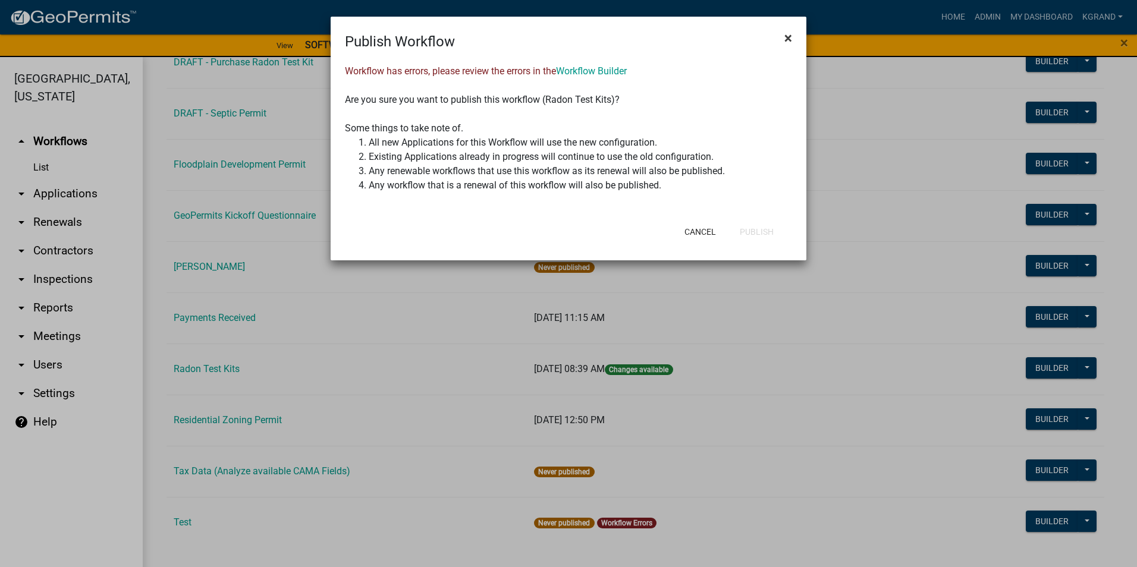
drag, startPoint x: 788, startPoint y: 38, endPoint x: 767, endPoint y: 42, distance: 21.8
click at [787, 38] on span "×" at bounding box center [788, 38] width 8 height 17
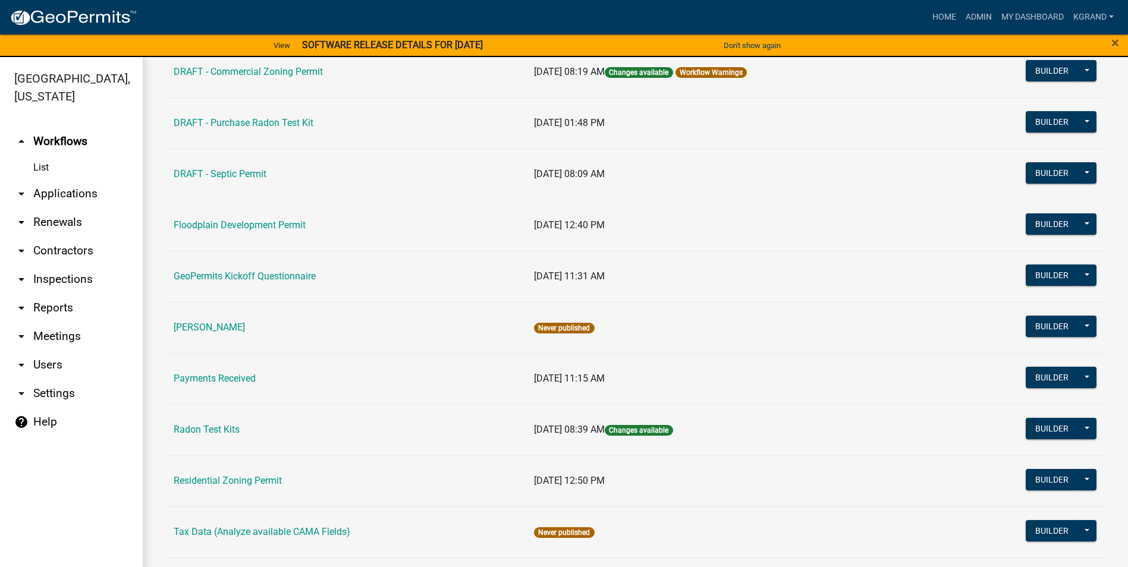
scroll to position [285, 0]
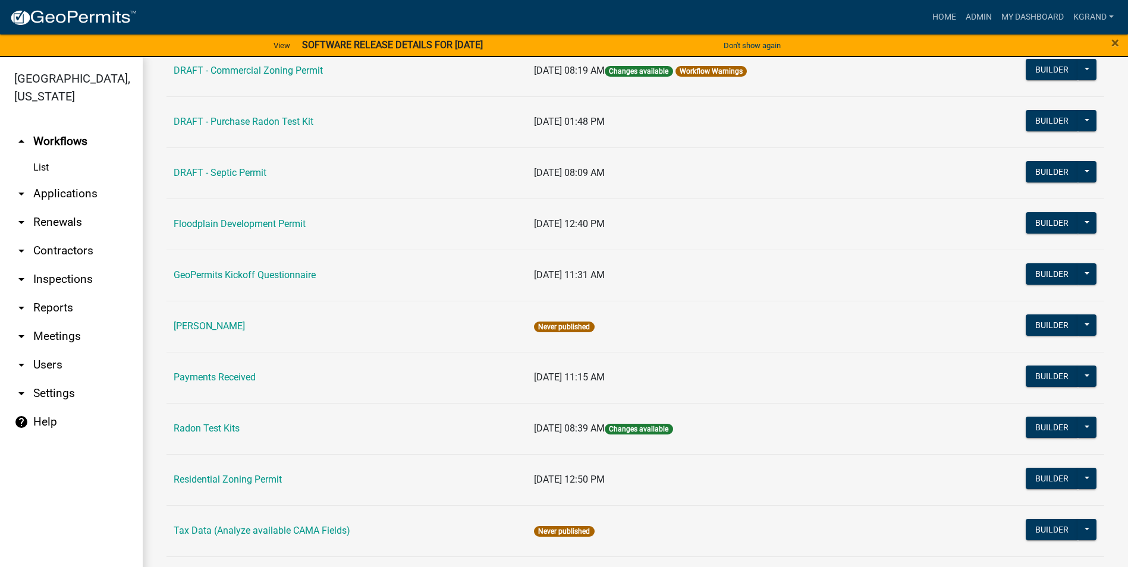
click at [196, 426] on link "Radon Test Kits" at bounding box center [207, 428] width 66 height 11
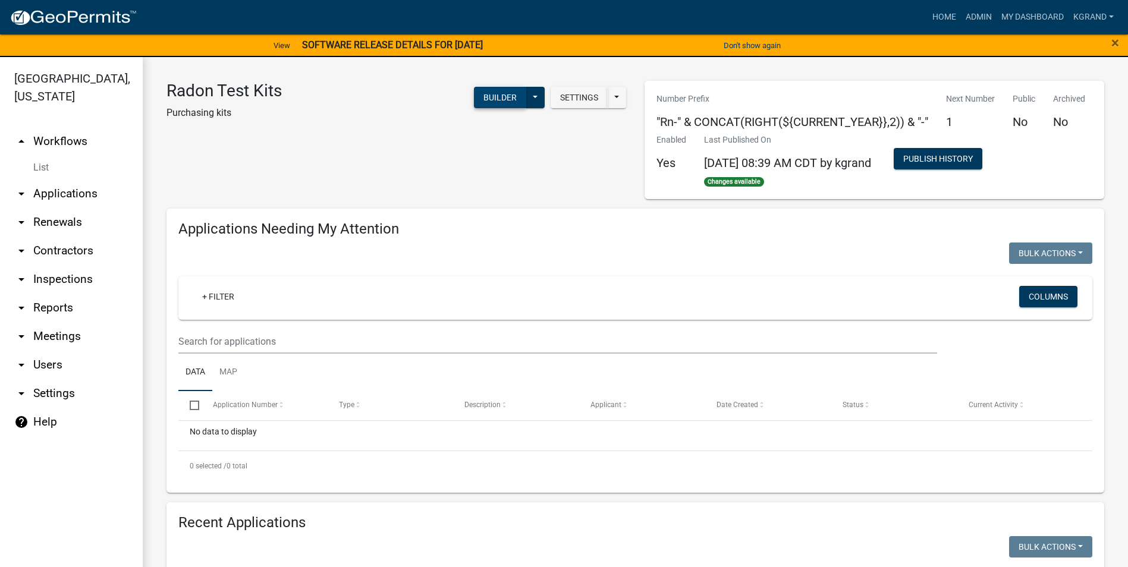
click at [489, 96] on button "Builder" at bounding box center [500, 97] width 52 height 21
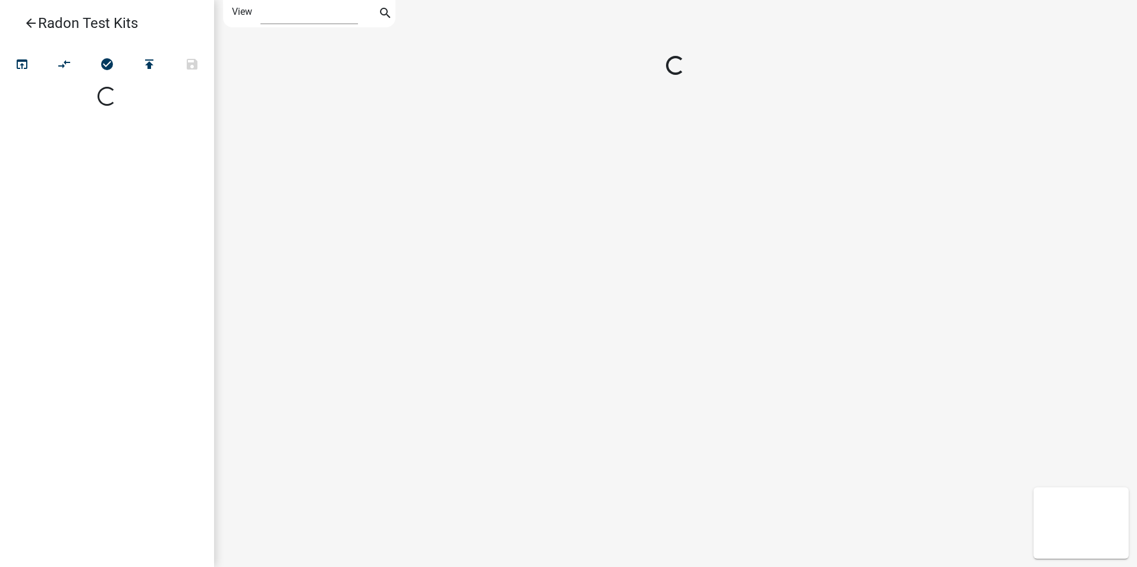
select select "1"
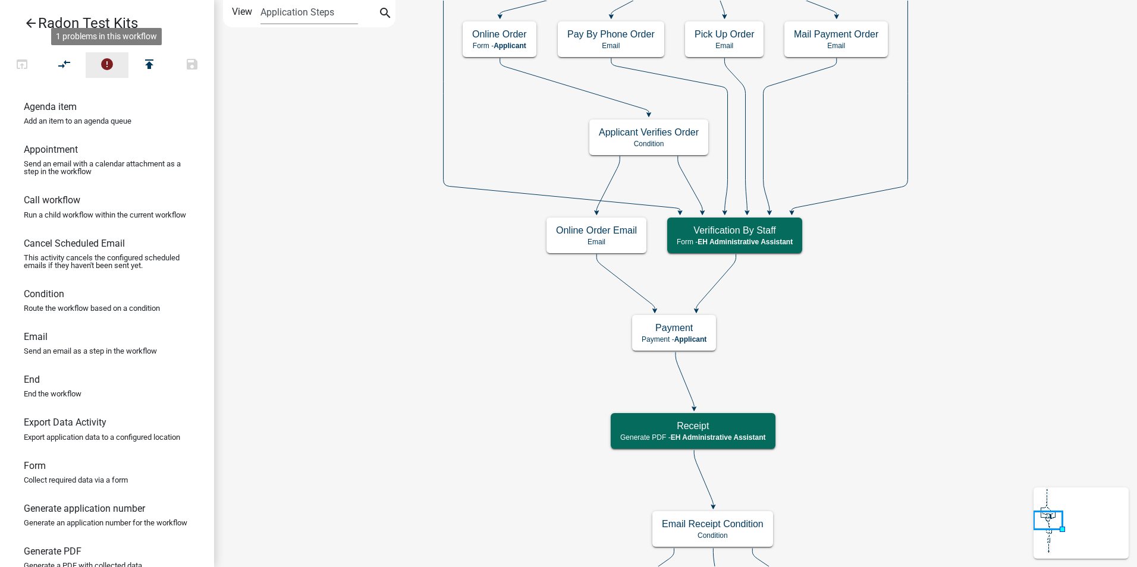
click at [117, 66] on button "error" at bounding box center [107, 65] width 43 height 26
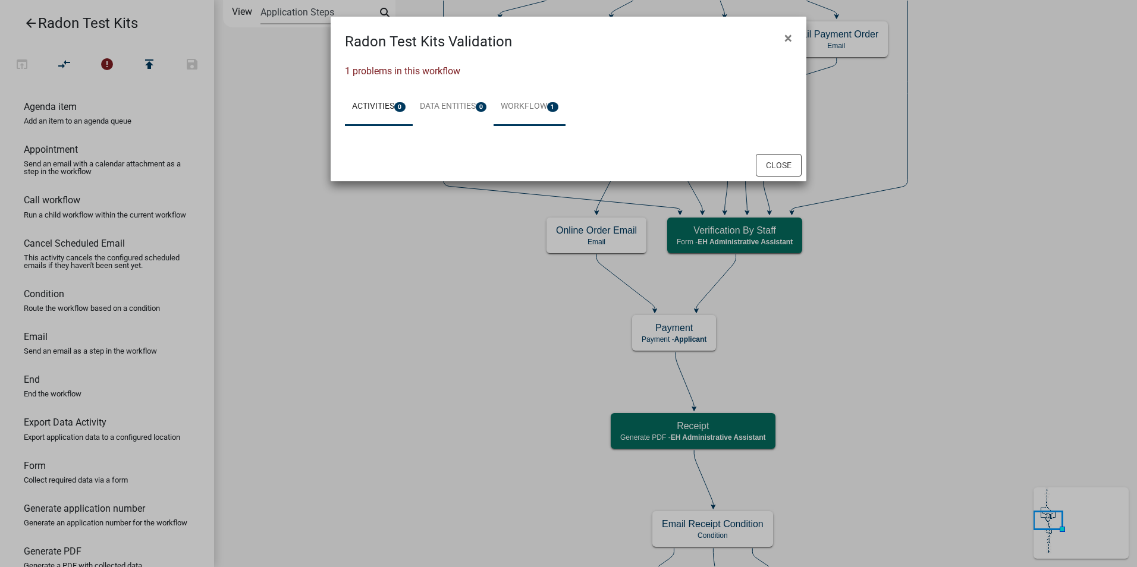
click at [548, 108] on link "Workflow 1" at bounding box center [530, 107] width 72 height 38
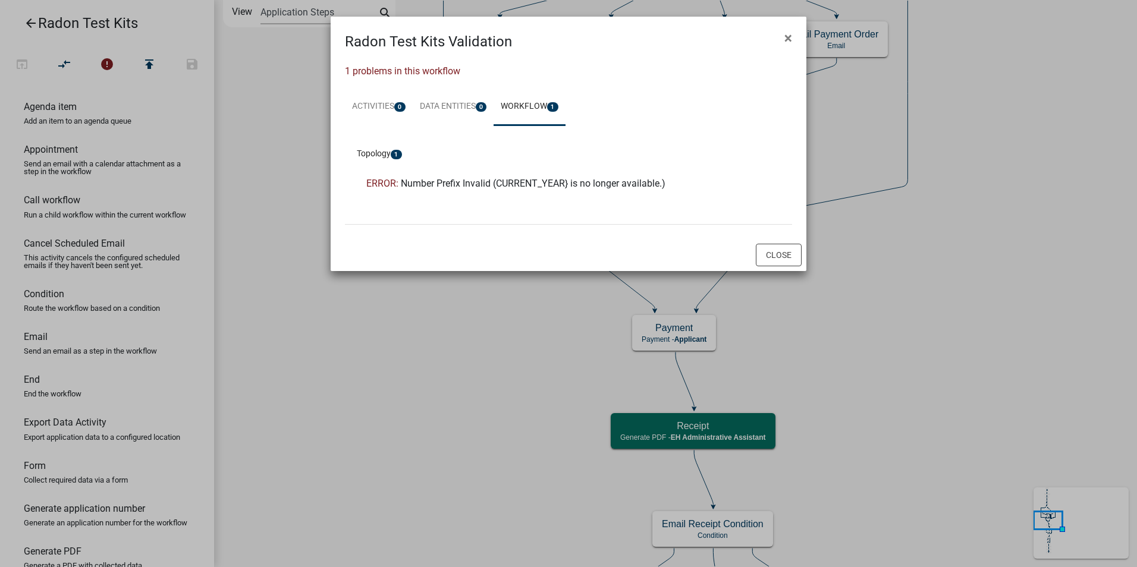
click at [416, 300] on ngb-modal-window "Radon Test Kits Validation × 1 problems in this workflow Activities 0 Data Enti…" at bounding box center [568, 283] width 1137 height 567
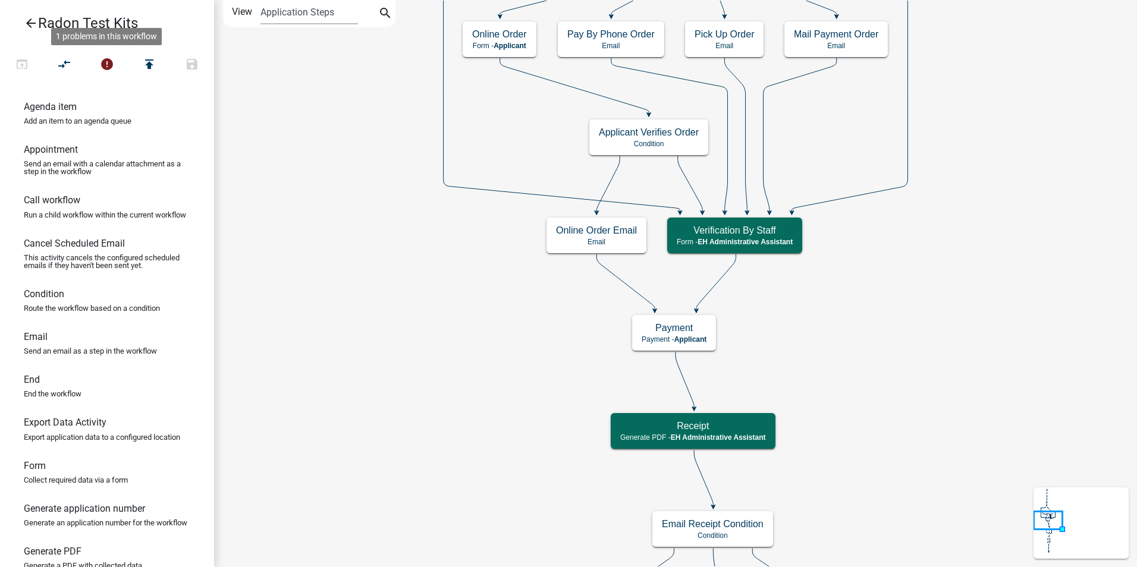
click at [26, 18] on icon "arrow_back" at bounding box center [31, 24] width 14 height 17
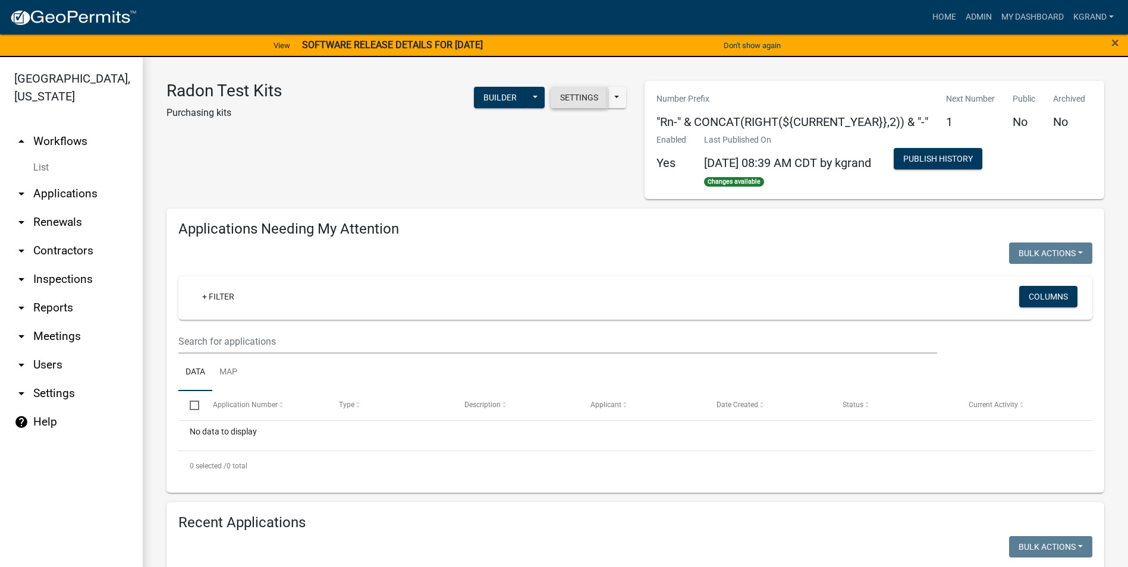
click at [564, 98] on button "Settings" at bounding box center [579, 97] width 57 height 21
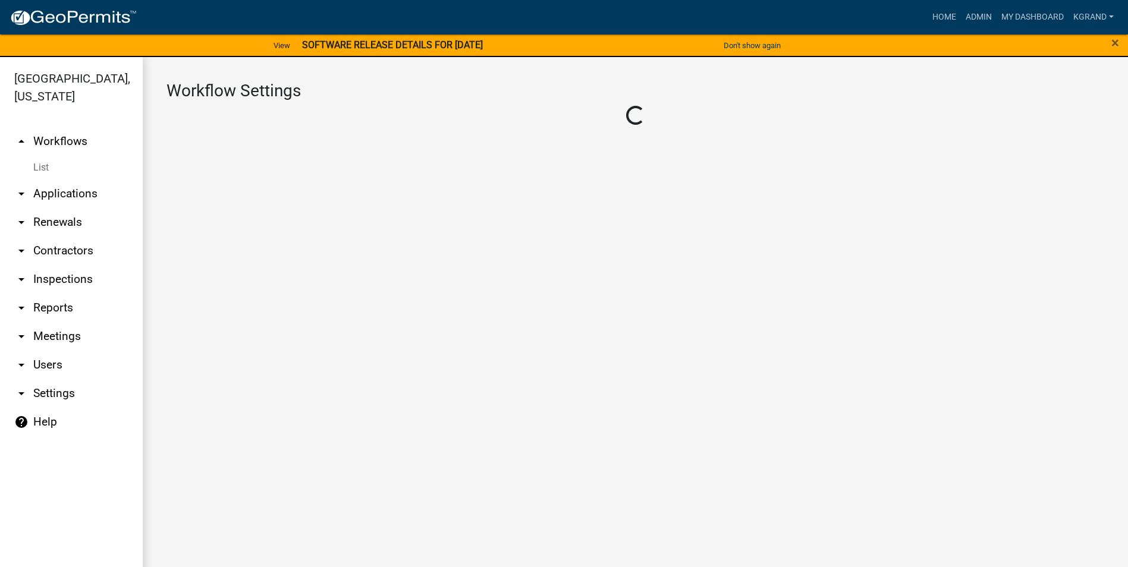
select select "1"
select select "da3e3e5f-670d-4329-b60c-5cc8a4b2b679"
select select "3"
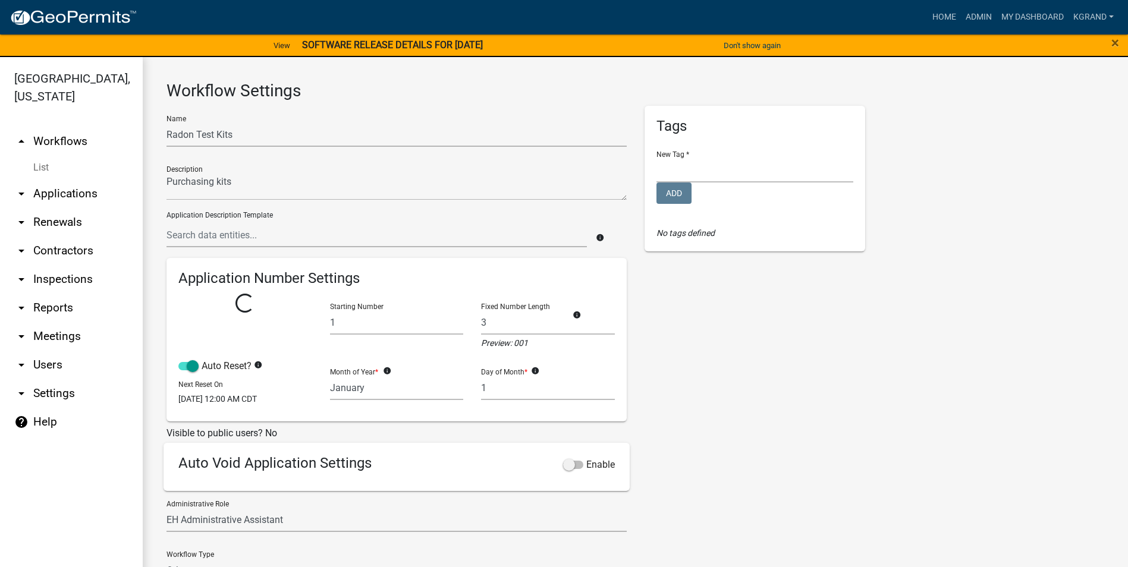
select select
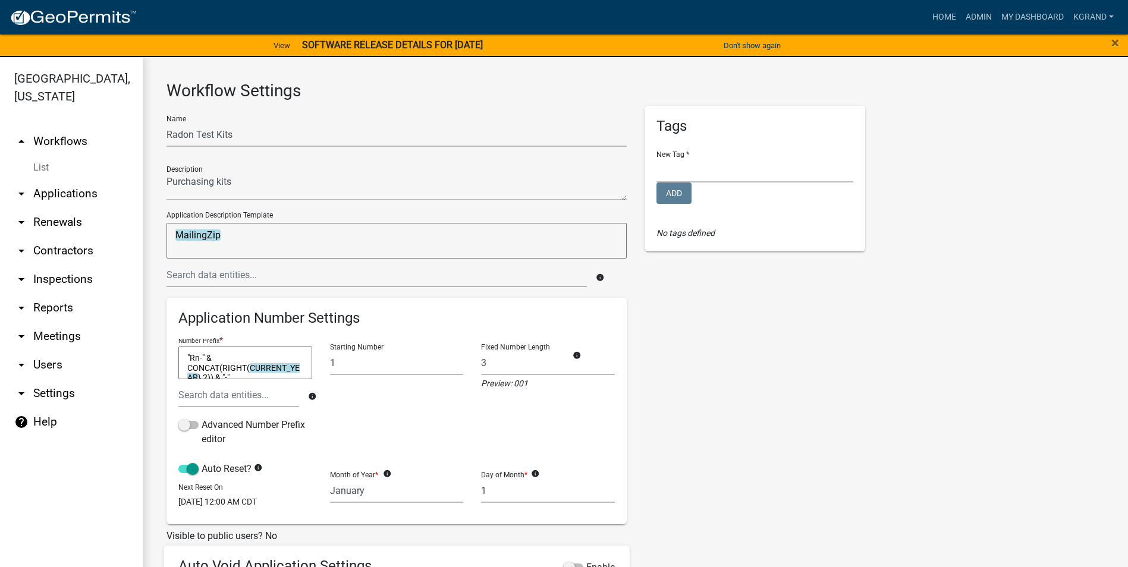
drag, startPoint x: 260, startPoint y: 370, endPoint x: 162, endPoint y: 329, distance: 106.7
click at [162, 329] on div "Name Radon Test Kits Description Application Description Template MailingZip Ma…" at bounding box center [397, 417] width 478 height 623
type textarea ""Rn" & CONCAT(RIGHT(${"
click at [201, 402] on input "text" at bounding box center [238, 395] width 121 height 24
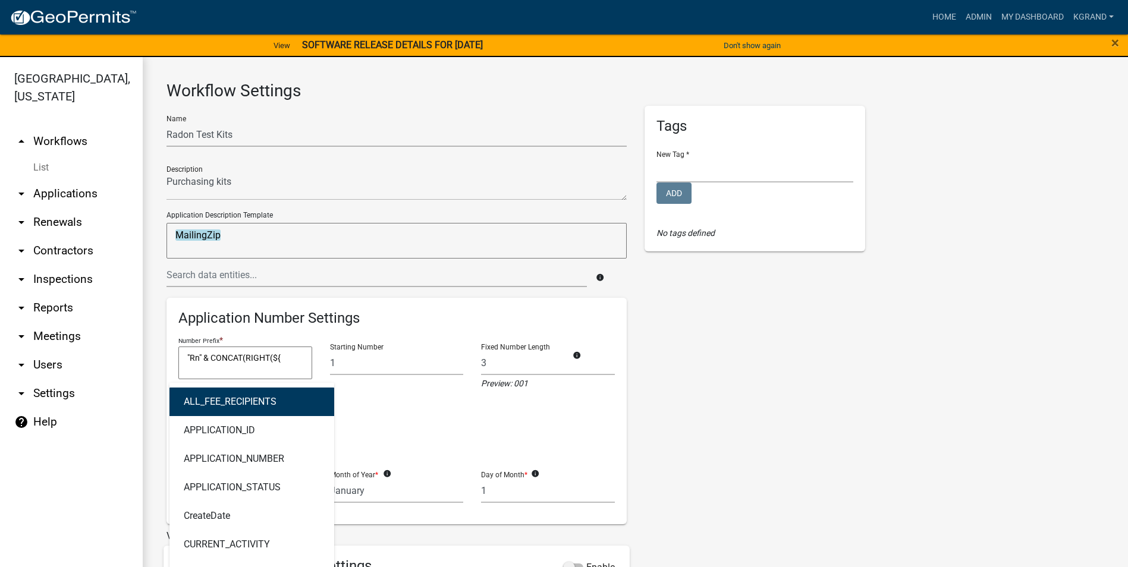
type input "CUR"
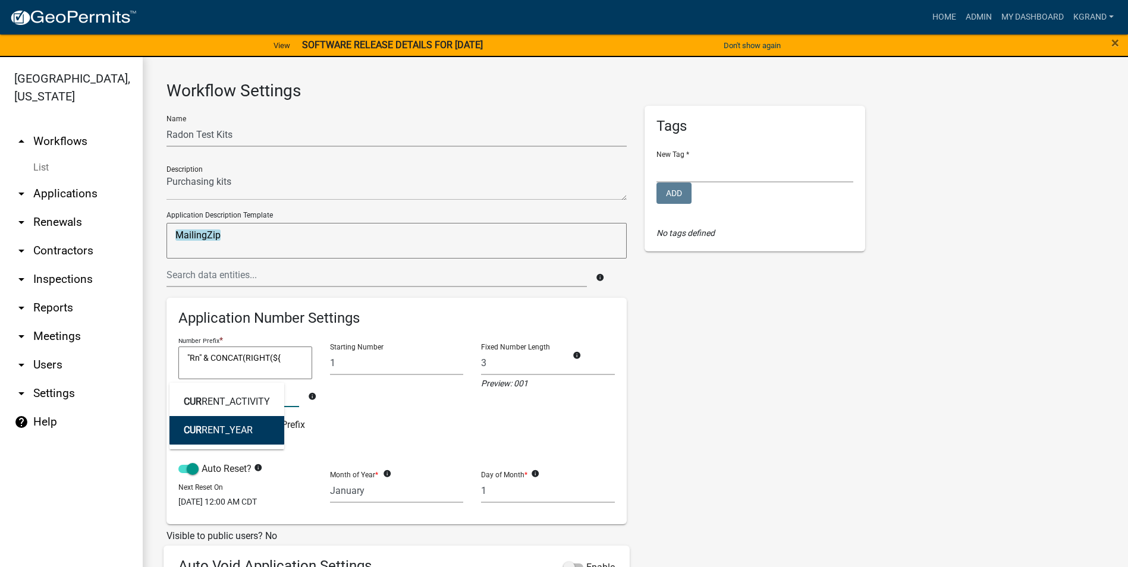
click at [213, 428] on ngb-highlight "CUR RENT_YEAR" at bounding box center [218, 431] width 69 height 10
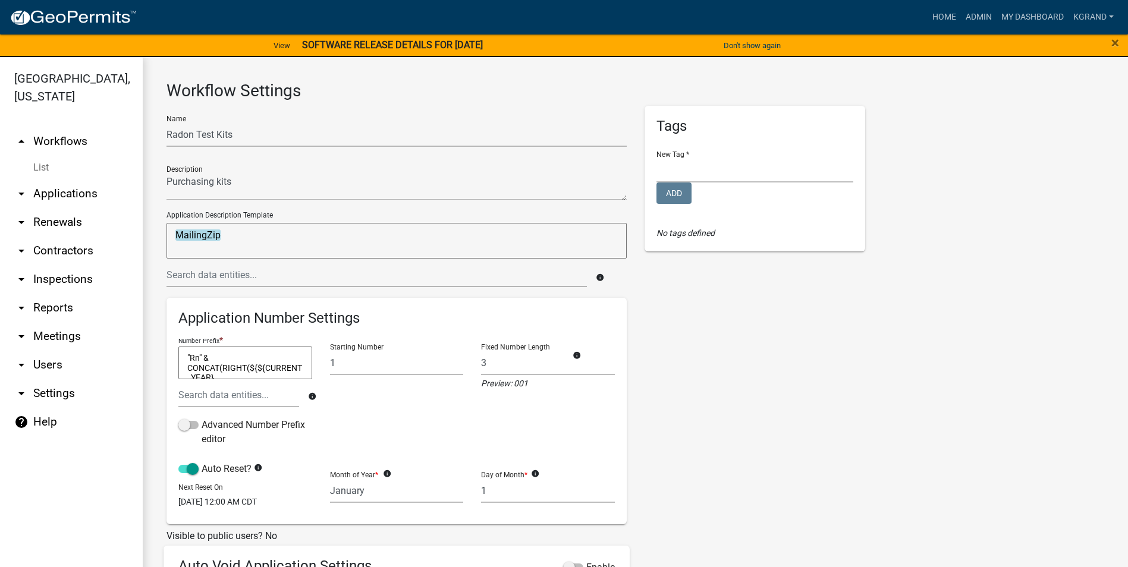
click at [229, 374] on textarea ""Rn" & CONCAT(RIGHT(${${CURRENT_YEAR}" at bounding box center [245, 363] width 134 height 33
type textarea ""Rn" & CONCAT(RIGHT(${${CURRENT_YEAR},2)) & "-""
click at [715, 418] on div "Tags New Tag * Environmental Health Planning and Development Add No tags defined" at bounding box center [755, 417] width 239 height 623
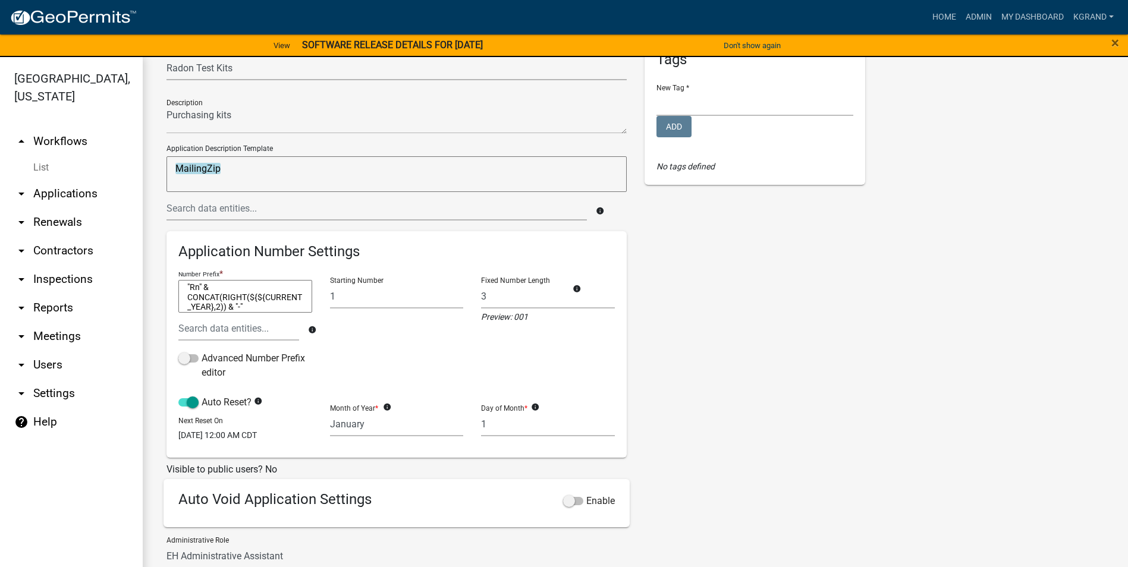
scroll to position [214, 0]
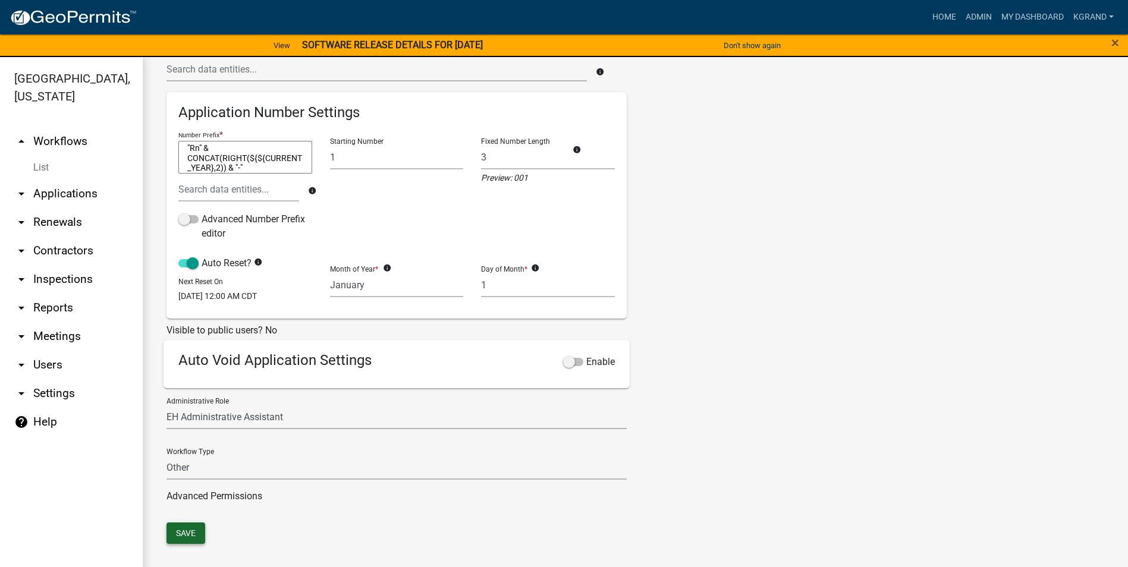
click at [182, 527] on button "Save" at bounding box center [186, 533] width 39 height 21
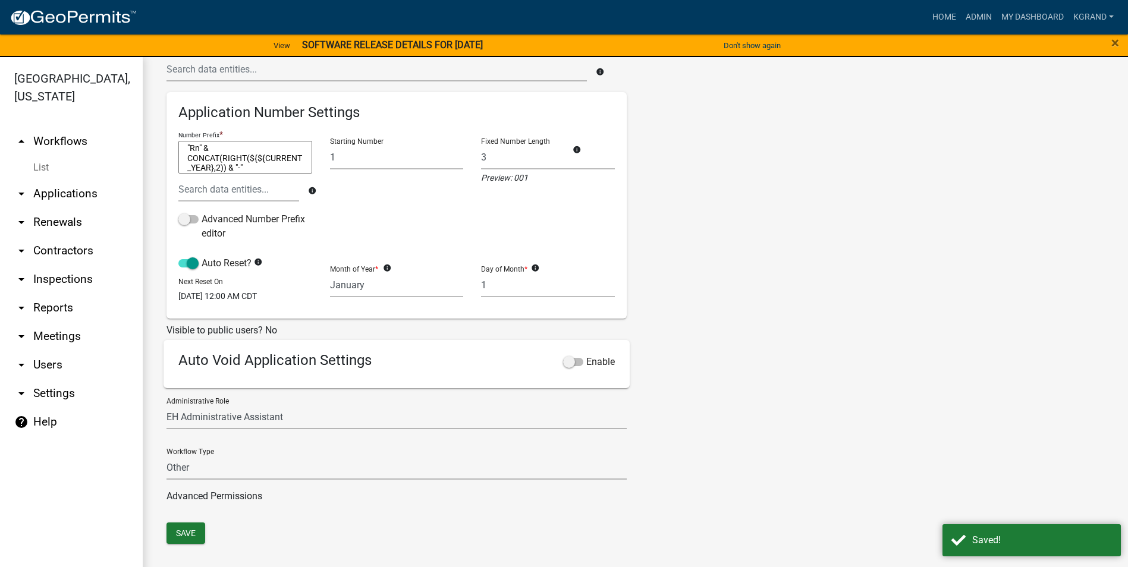
click at [76, 127] on link "arrow_drop_up Workflows" at bounding box center [71, 141] width 143 height 29
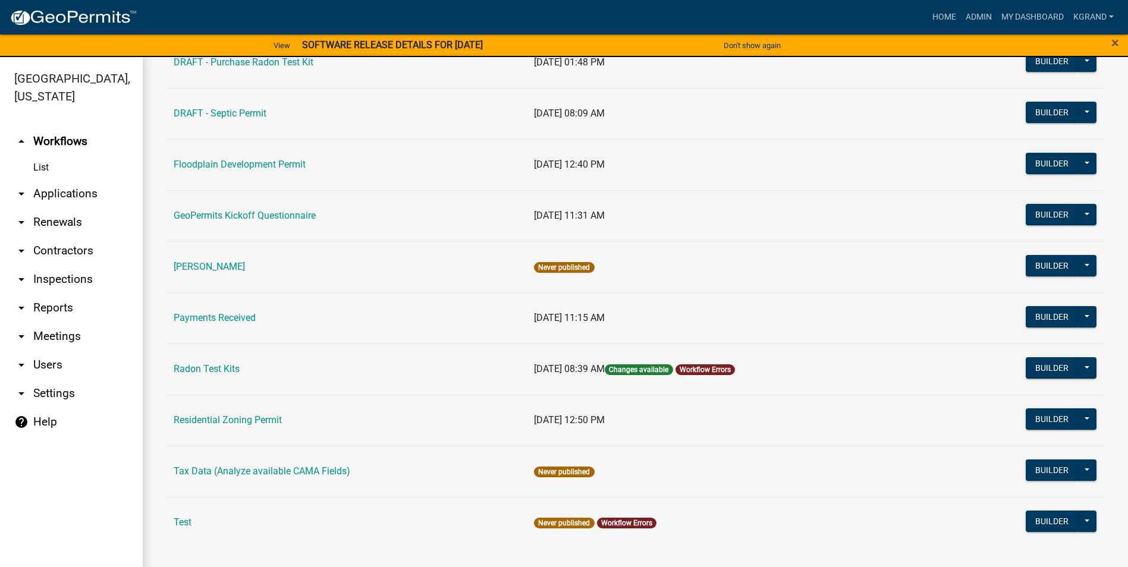
scroll to position [14, 0]
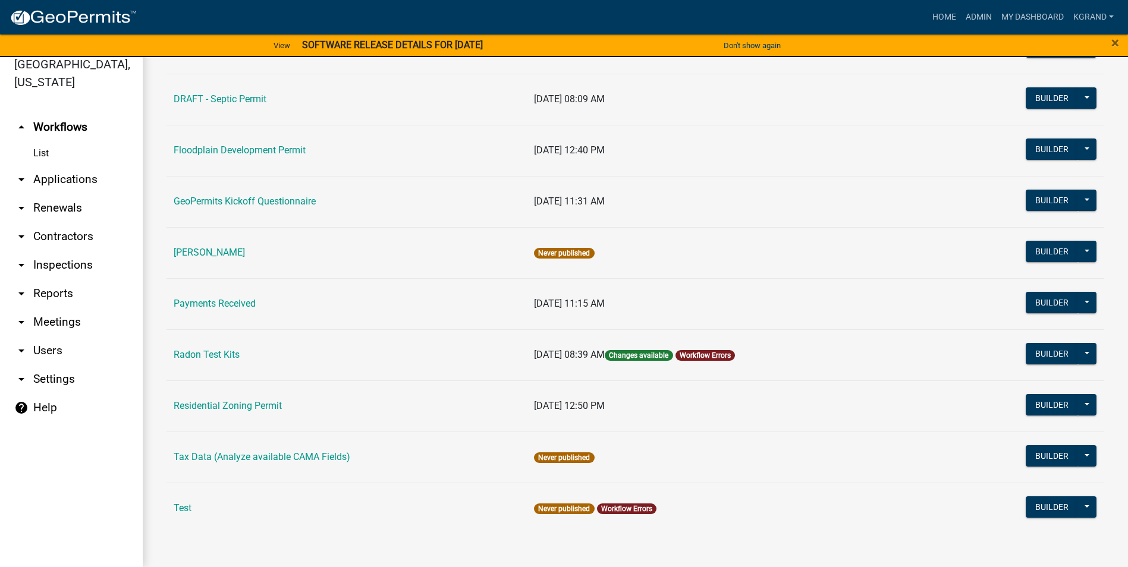
click at [707, 353] on link "Workflow Errors" at bounding box center [705, 355] width 51 height 8
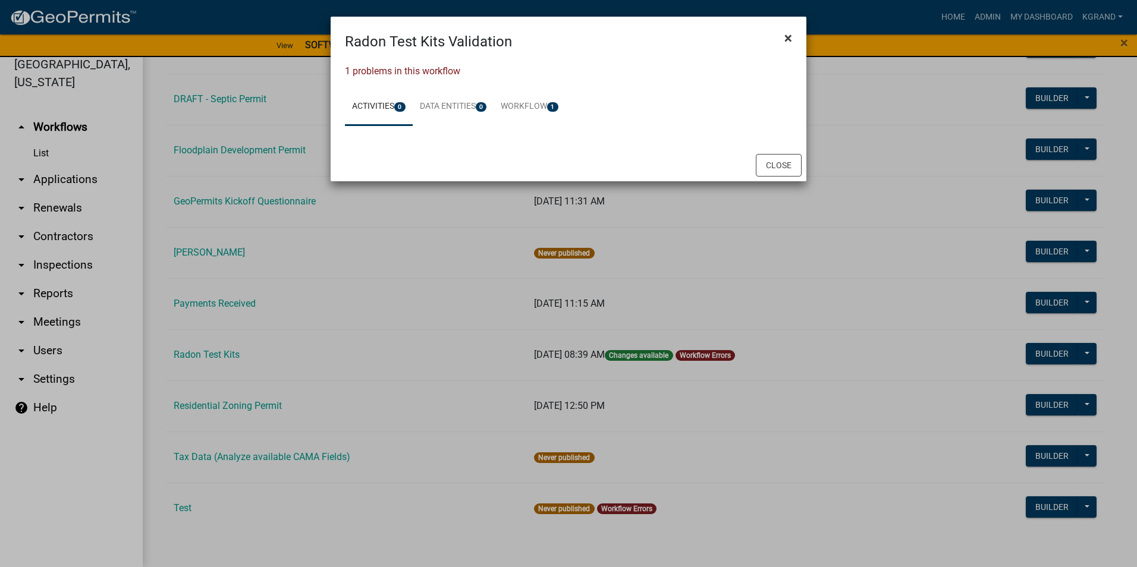
click at [790, 32] on span "×" at bounding box center [788, 38] width 8 height 17
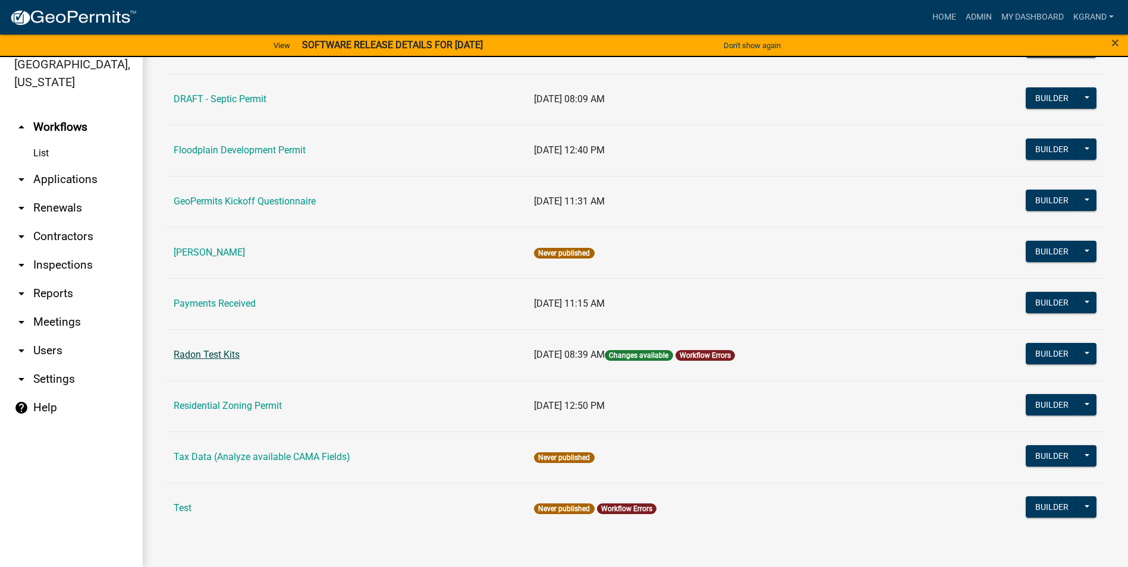
click at [223, 354] on link "Radon Test Kits" at bounding box center [207, 354] width 66 height 11
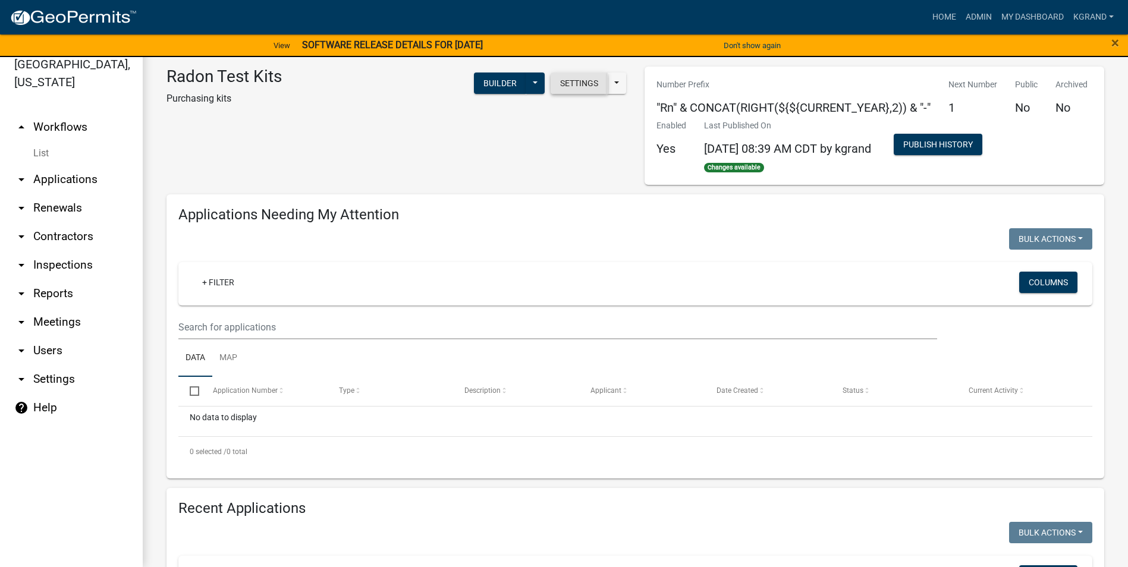
click at [570, 86] on button "Settings" at bounding box center [579, 83] width 57 height 21
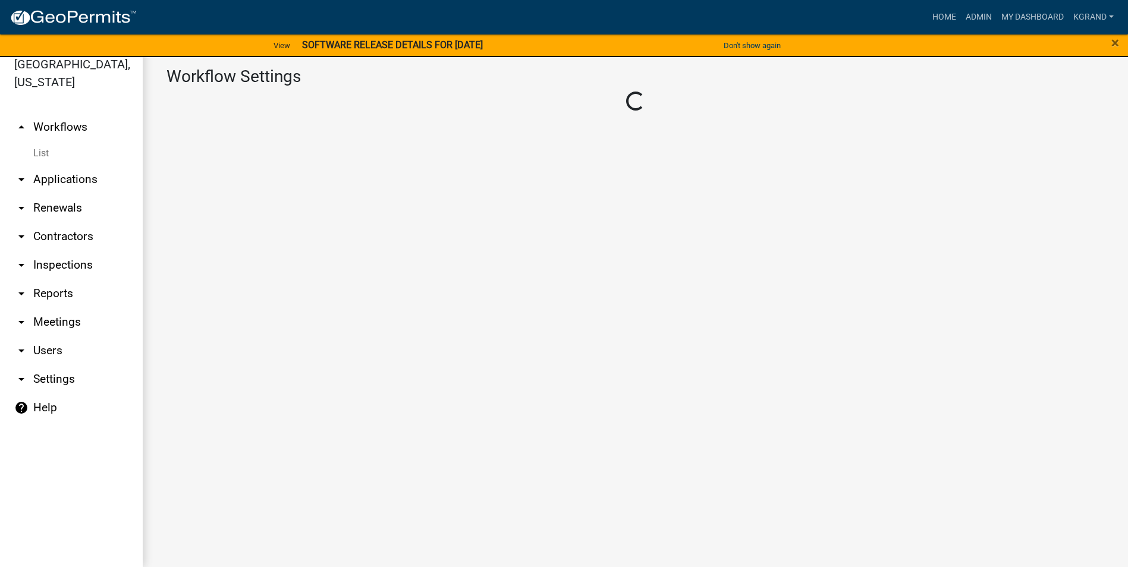
select select "1"
select select "da3e3e5f-670d-4329-b60c-5cc8a4b2b679"
select select "3"
select select
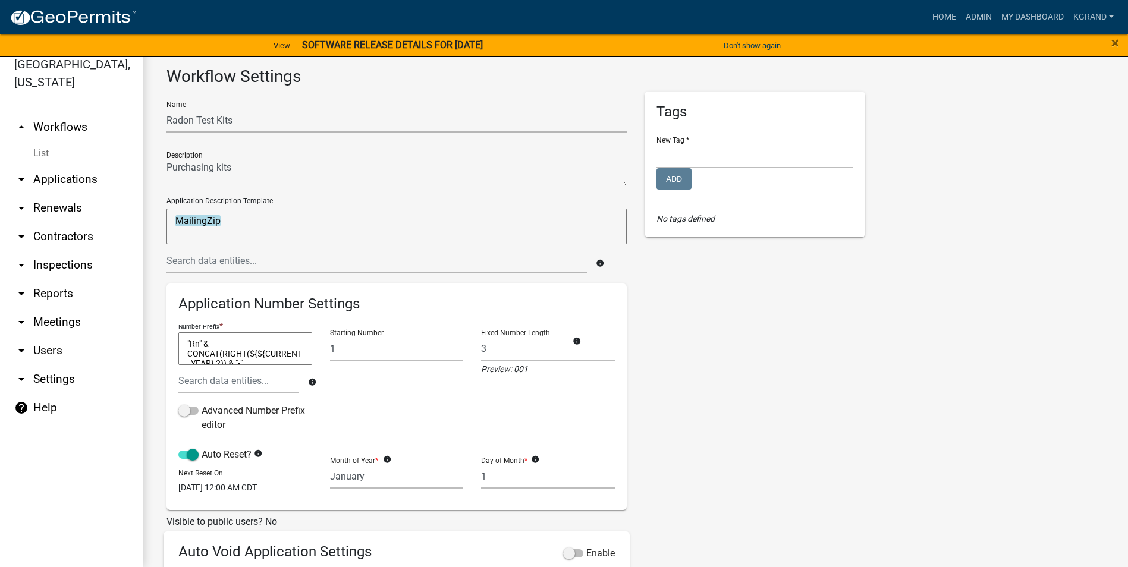
drag, startPoint x: 260, startPoint y: 359, endPoint x: 177, endPoint y: 326, distance: 89.8
click at [177, 326] on div "Number Prefix * "Rn" & CONCAT(RIGHT(${${CURRENT_YEAR},2)) & "-" "Rn" & CONCAT(R…" at bounding box center [245, 362] width 140 height 84
type textarea ""Rn" & CONCAT(RIGHT(${"
click at [207, 384] on input "text" at bounding box center [238, 381] width 121 height 24
type input "CUR"
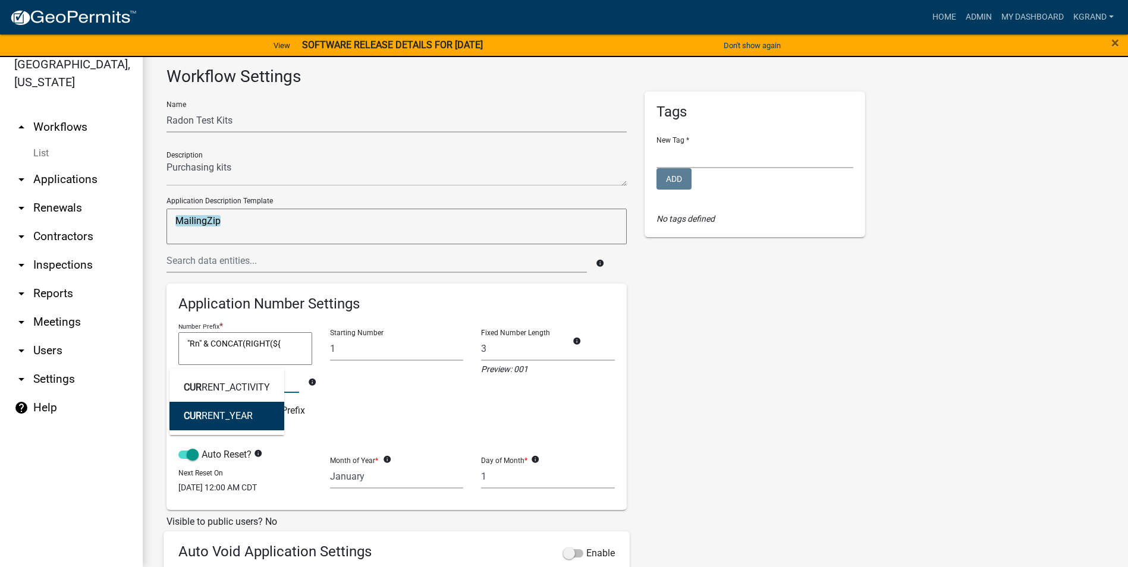
click at [230, 406] on button "CUR RENT_YEAR" at bounding box center [226, 416] width 115 height 29
type textarea ""Rn" & CONCAT(RIGHT(${${CURRENT_YEAR}"
click at [264, 352] on textarea ""Rn" & CONCAT(RIGHT(${${CURRENT_YEAR}" at bounding box center [245, 348] width 134 height 33
click at [220, 359] on textarea ""Rn" & CONCAT(RIGHT(CURRENT_YEAR" at bounding box center [245, 348] width 134 height 33
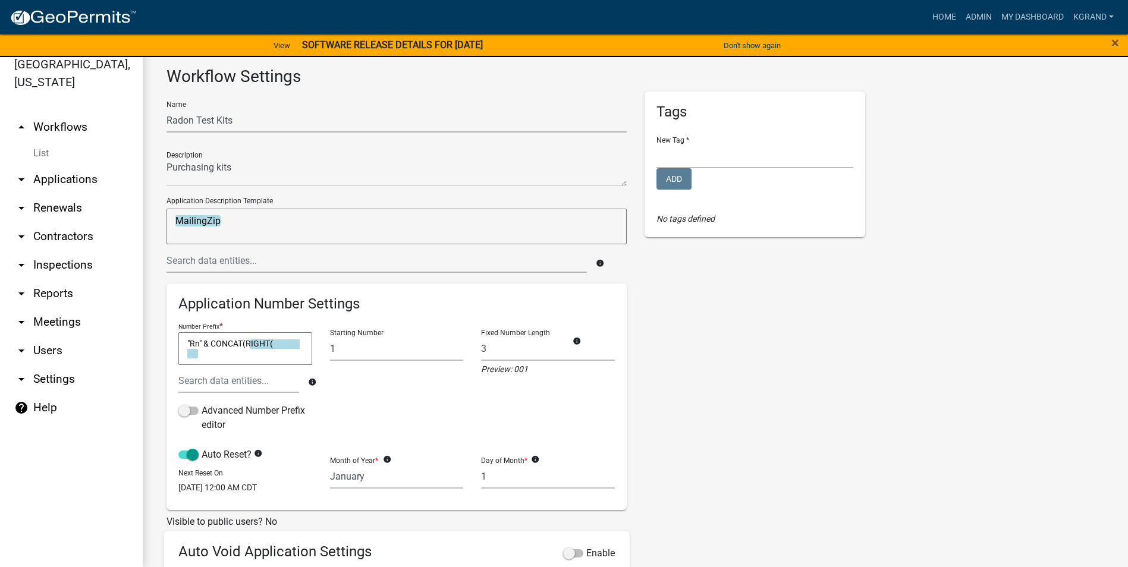
scroll to position [0, 0]
type textarea ""Rn" & CONCAT(RIGHT("
click at [209, 382] on input "text" at bounding box center [238, 381] width 121 height 24
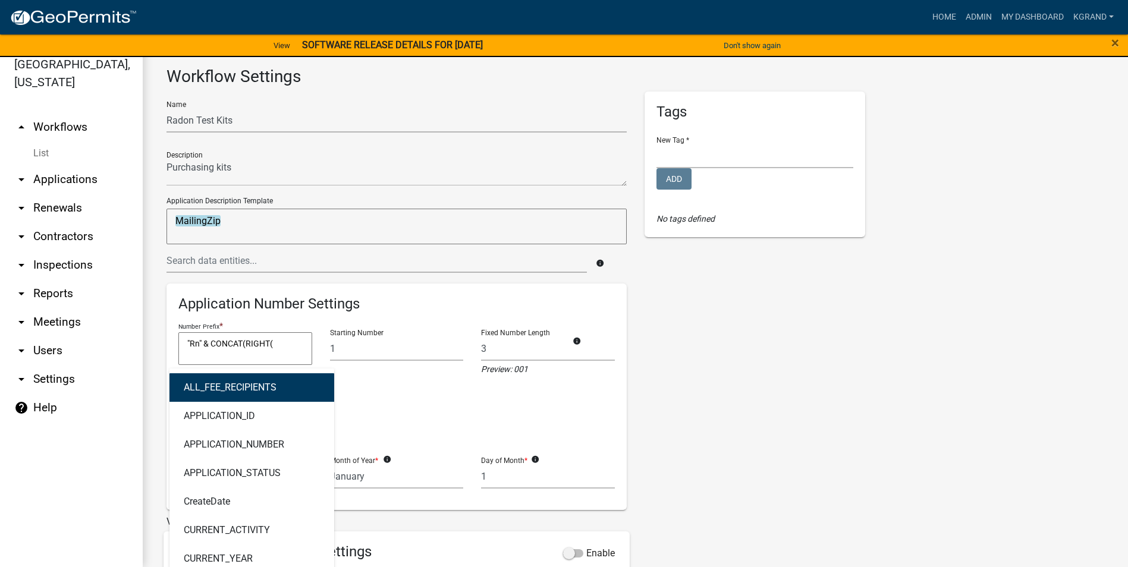
type input "CU"
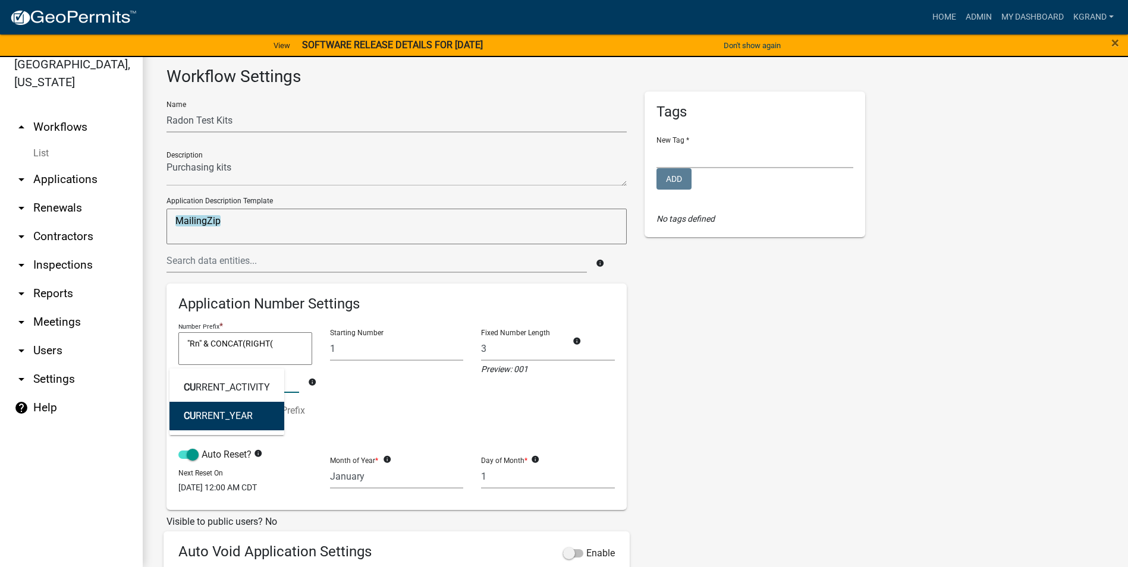
click at [212, 417] on ngb-highlight "CU RRENT_YEAR" at bounding box center [218, 417] width 69 height 10
type textarea ""Rn" & CONCAT(RIGHT(CURRENT_YEAR"
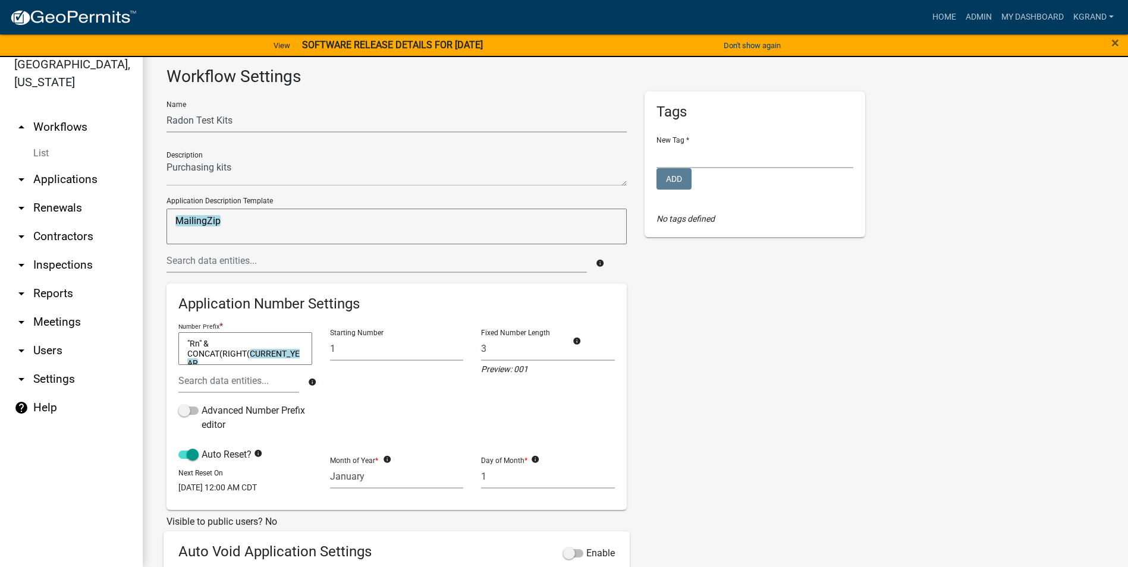
click at [220, 362] on textarea ""Rn" & CONCAT(RIGHT(CURRENT_YEAR" at bounding box center [245, 348] width 134 height 33
drag, startPoint x: 219, startPoint y: 361, endPoint x: 248, endPoint y: 351, distance: 30.3
click at [248, 351] on textarea ""Rn" & CONCAT(RIGHT(CURRENT_YEAR" at bounding box center [245, 348] width 134 height 33
click at [214, 382] on input "text" at bounding box center [238, 381] width 121 height 24
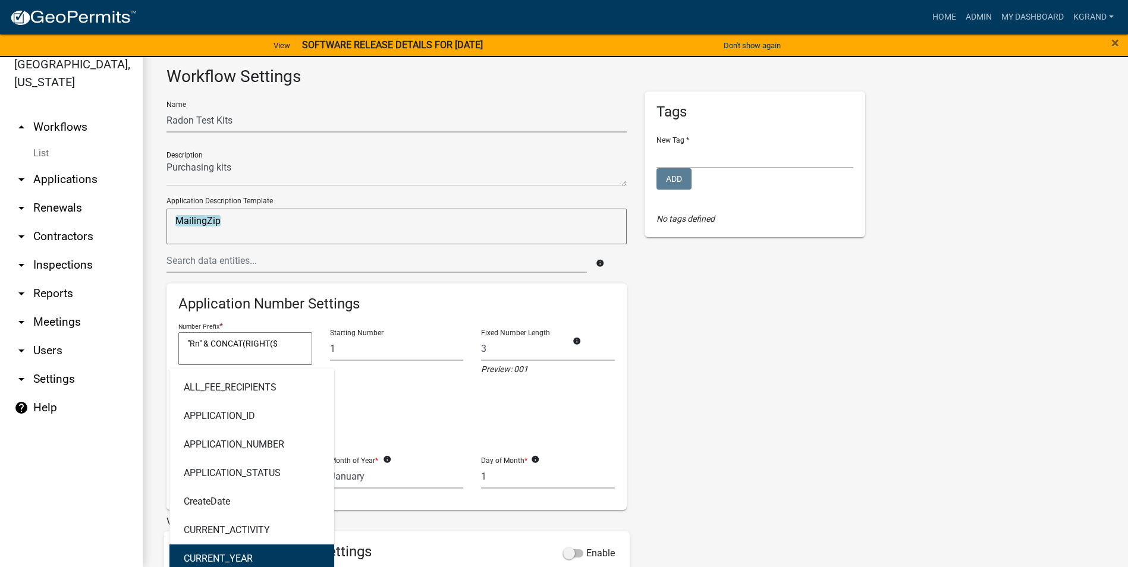
click at [214, 549] on button "CURRENT_YEAR" at bounding box center [251, 559] width 165 height 29
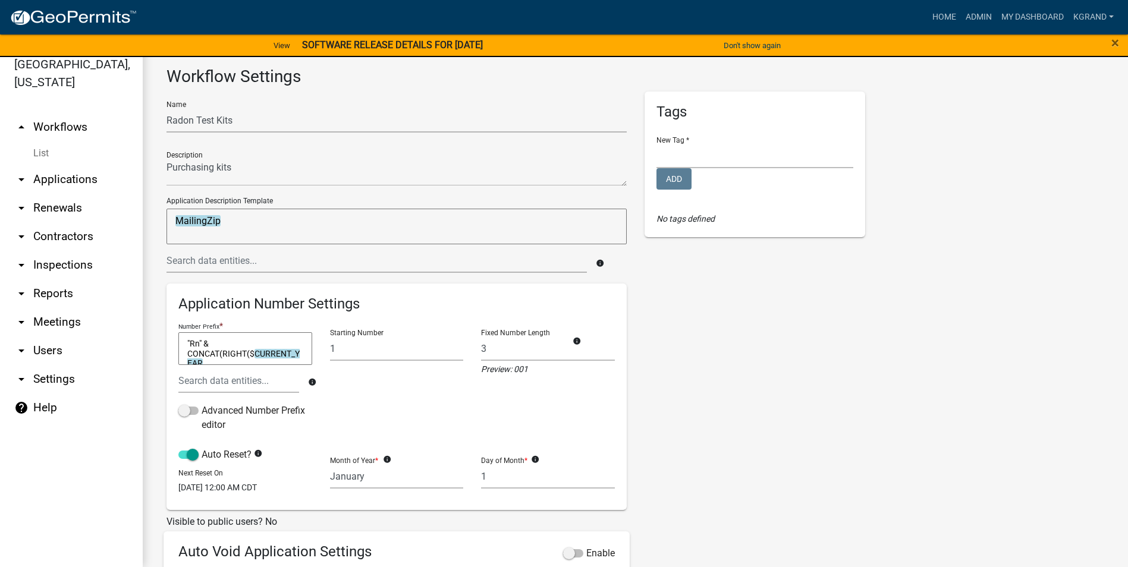
click at [255, 354] on textarea ""Rn" & CONCAT(RIGHT($CURRENT_YEAR" at bounding box center [245, 348] width 134 height 33
click at [230, 355] on textarea ""Rn" & CONCAT(RIGHT(CURRENT_YEAR" at bounding box center [245, 348] width 134 height 33
drag, startPoint x: 229, startPoint y: 354, endPoint x: 186, endPoint y: 344, distance: 44.1
click at [186, 344] on textarea ""Rn" & CONCAT(RIGHT(CURRENT_YEAR" at bounding box center [245, 348] width 134 height 33
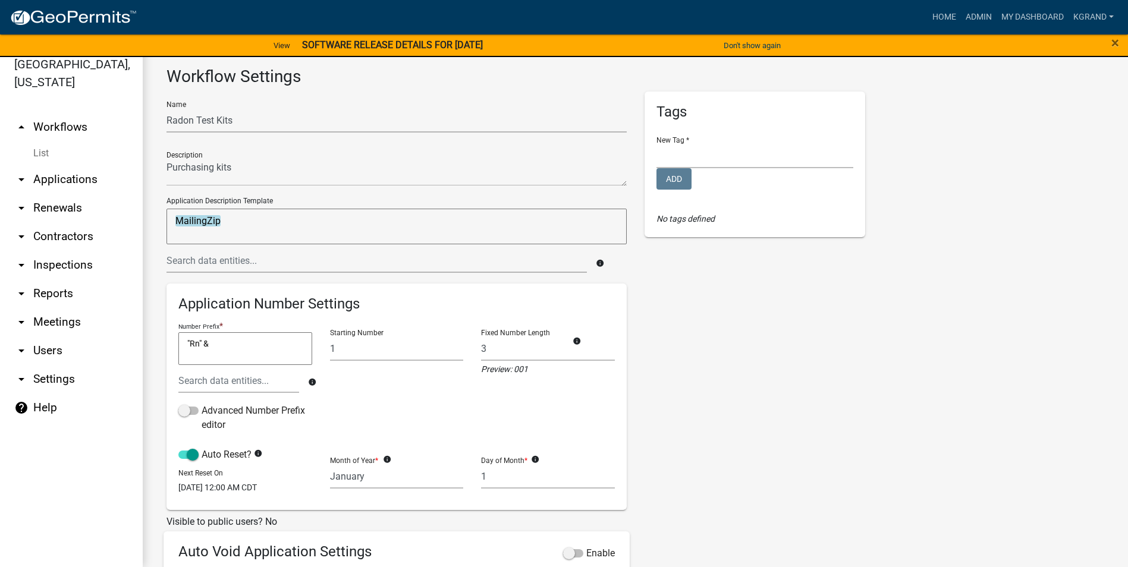
scroll to position [0, 0]
type textarea ""Rn" & CONCAT(RIGHT("
click at [216, 379] on input "text" at bounding box center [238, 381] width 121 height 24
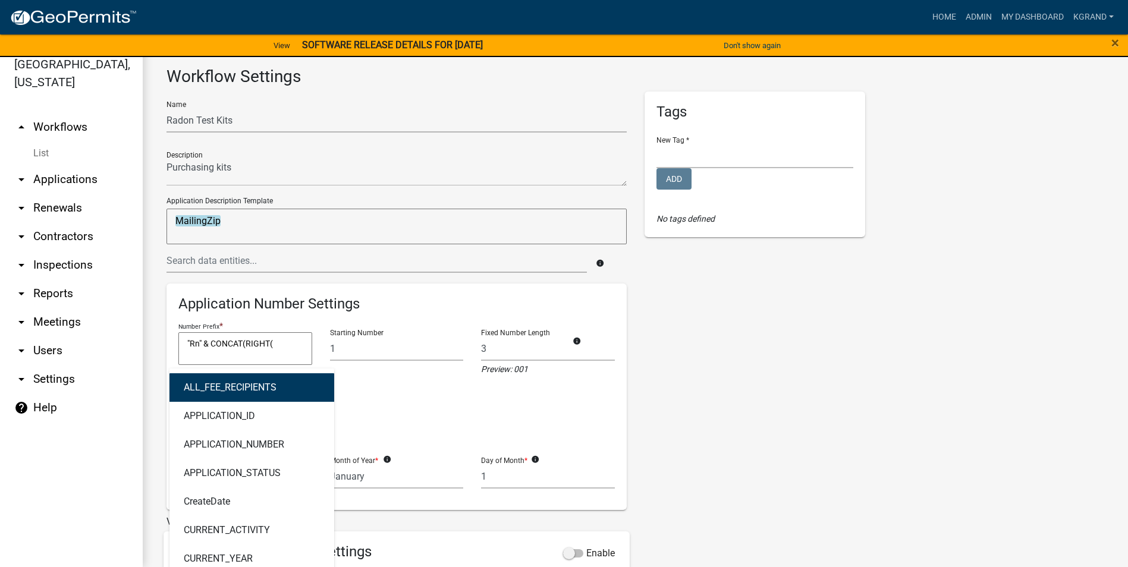
type input "$"
type input "C"
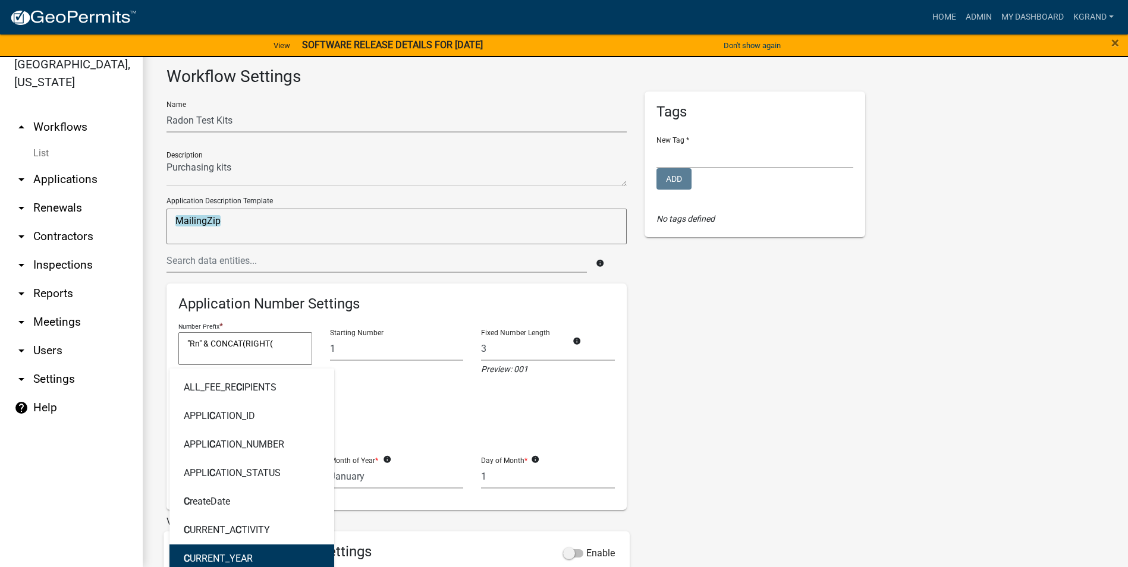
click at [190, 561] on ngb-highlight "C URRENT_YEAR" at bounding box center [218, 559] width 69 height 10
type textarea ""Rn" & CONCAT(RIGHT(CURRENT_YEAR"
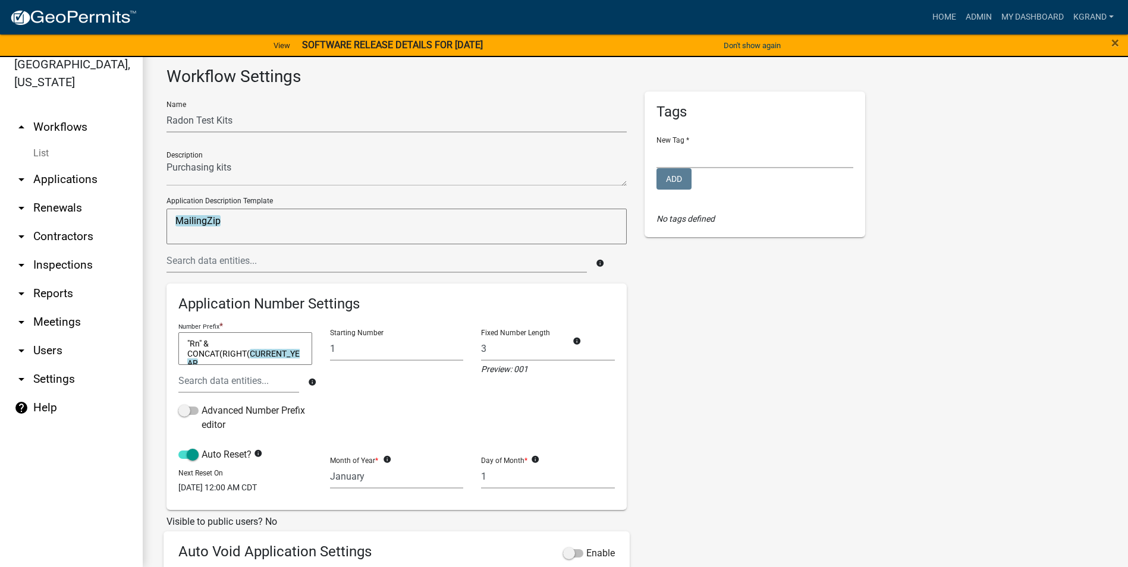
click at [246, 353] on textarea ""Rn" & CONCAT(RIGHT(CURRENT_YEAR" at bounding box center [245, 348] width 134 height 33
click at [257, 348] on textarea ""Rn" & CONCAT(RIGHT(${(${CURRENT_YEAR}" at bounding box center [245, 348] width 134 height 33
drag, startPoint x: 219, startPoint y: 360, endPoint x: 175, endPoint y: 350, distance: 44.6
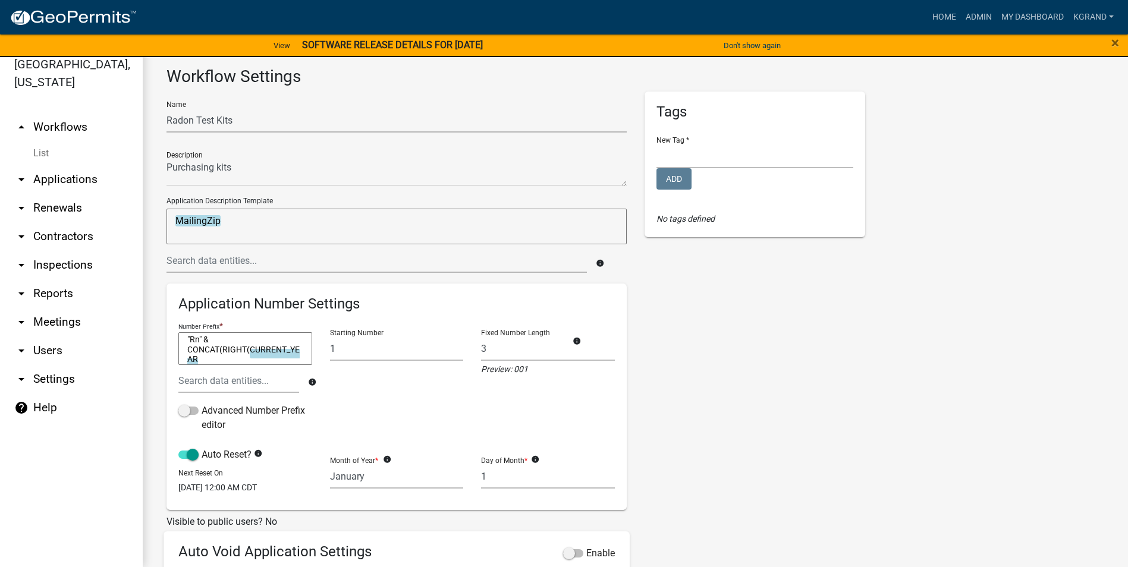
click at [175, 350] on div "Number Prefix * "Rn" & CONCAT(RIGHT( CURRENT_YEAR "Rn" & CONCAT(RIGHT(CURRENT_Y…" at bounding box center [245, 362] width 140 height 84
click at [258, 324] on div "Number Prefix * "Rn" & CONCAT(RIGHT( CURRENT_YEAR "Rn" & CONCAT(RIGHT(CURRENT_Y…" at bounding box center [245, 344] width 134 height 49
drag, startPoint x: 221, startPoint y: 356, endPoint x: 179, endPoint y: 346, distance: 43.4
click at [179, 346] on textarea ""Rn" & CONCAT(RIGHT(CURRENT_YEAR" at bounding box center [245, 348] width 134 height 33
type textarea ""Rn" &"
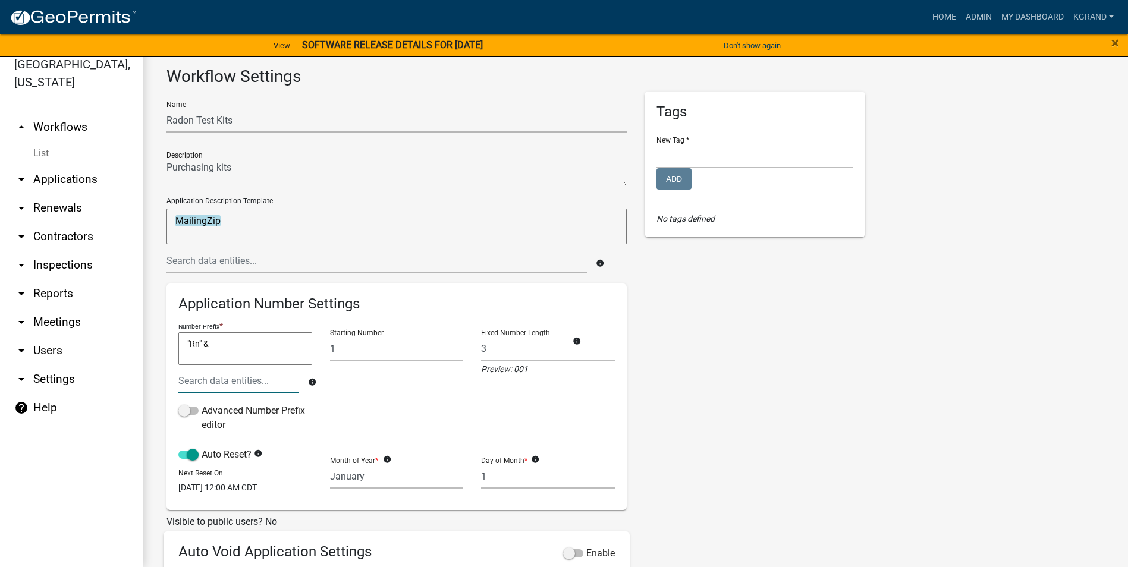
click at [200, 379] on input "text" at bounding box center [238, 381] width 121 height 24
type input "CURR"
click at [240, 406] on button "CURR ENT_YEAR" at bounding box center [226, 416] width 115 height 29
type textarea ""Rn" & CURRENT_YEAR"
click at [281, 342] on textarea ""Rn" & CURRENT_YEAR" at bounding box center [245, 348] width 134 height 33
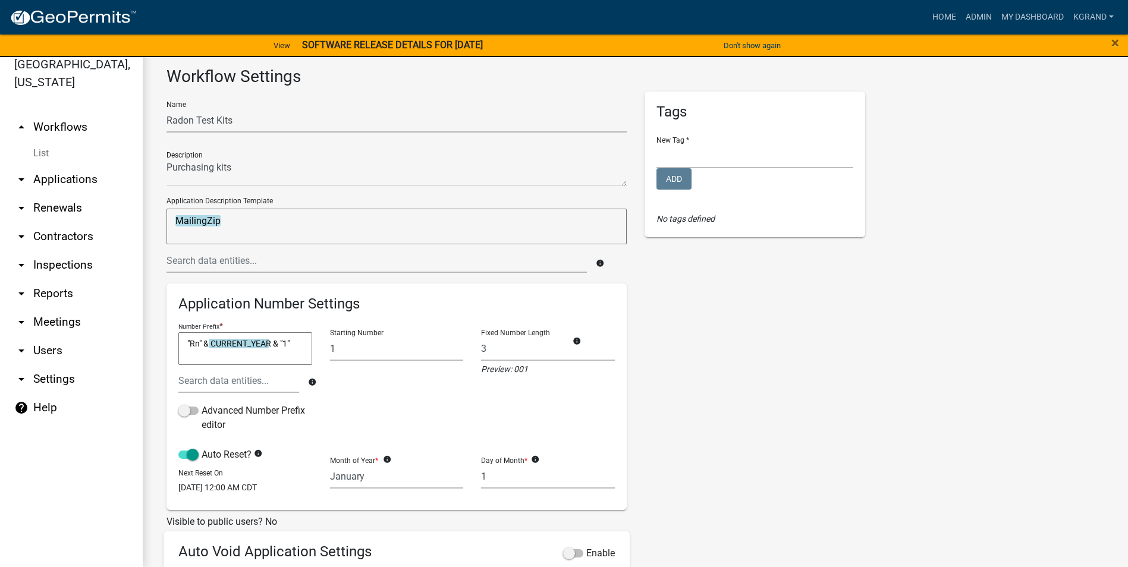
type textarea ""Rn" & CURRENT_YEAR & "1""
click at [347, 214] on textarea "MailingZip" at bounding box center [397, 227] width 460 height 36
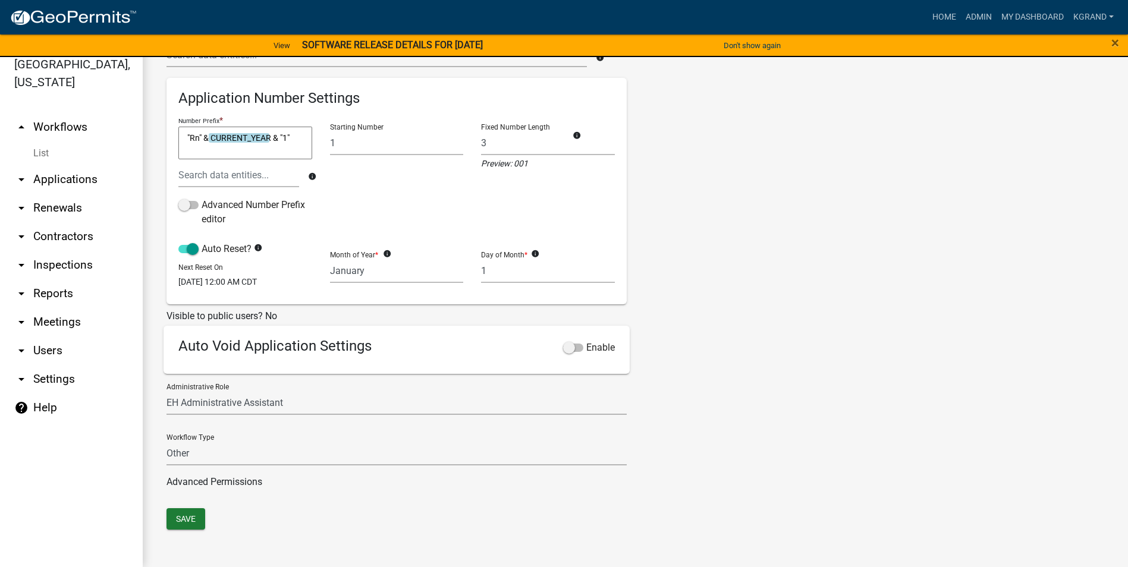
scroll to position [214, 0]
click at [191, 518] on button "Save" at bounding box center [186, 518] width 39 height 21
click at [757, 343] on div "Tags New Tag * Environmental Health Planning and Development Add No tags defined" at bounding box center [755, 197] width 239 height 623
click at [752, 241] on div "Tags New Tag * Environmental Health Planning and Development Add No tags defined" at bounding box center [755, 197] width 239 height 623
drag, startPoint x: 45, startPoint y: 107, endPoint x: 55, endPoint y: 108, distance: 9.5
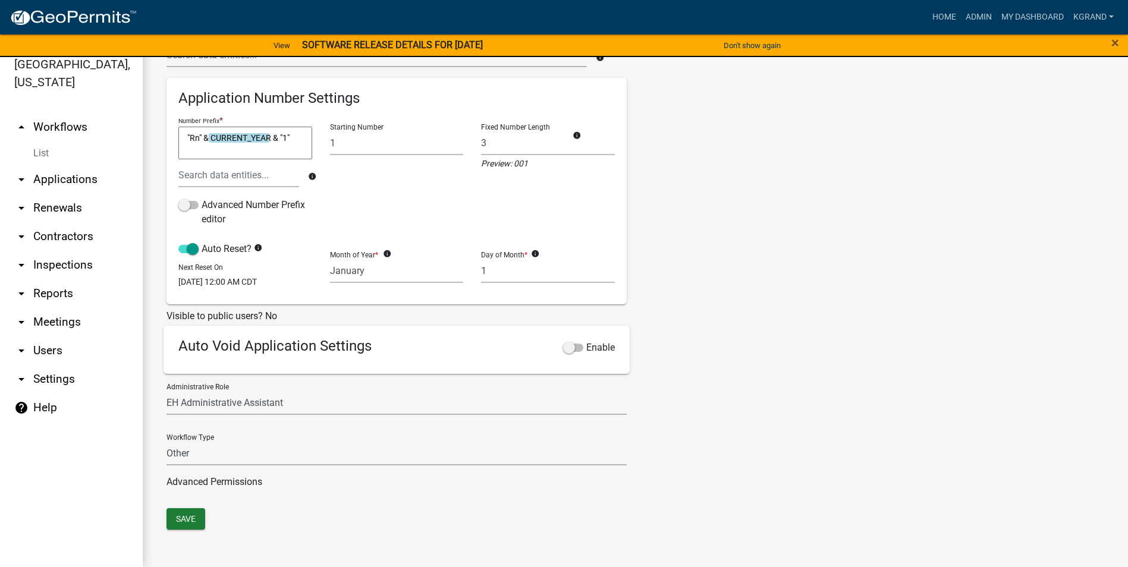
click at [46, 113] on link "arrow_drop_up Workflows" at bounding box center [71, 127] width 143 height 29
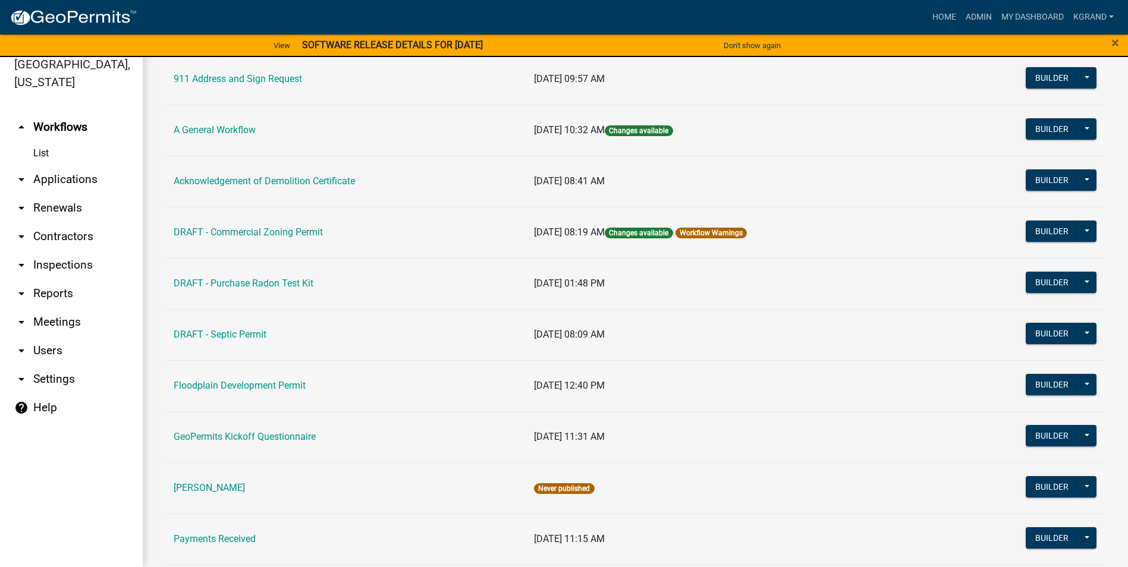
scroll to position [345, 0]
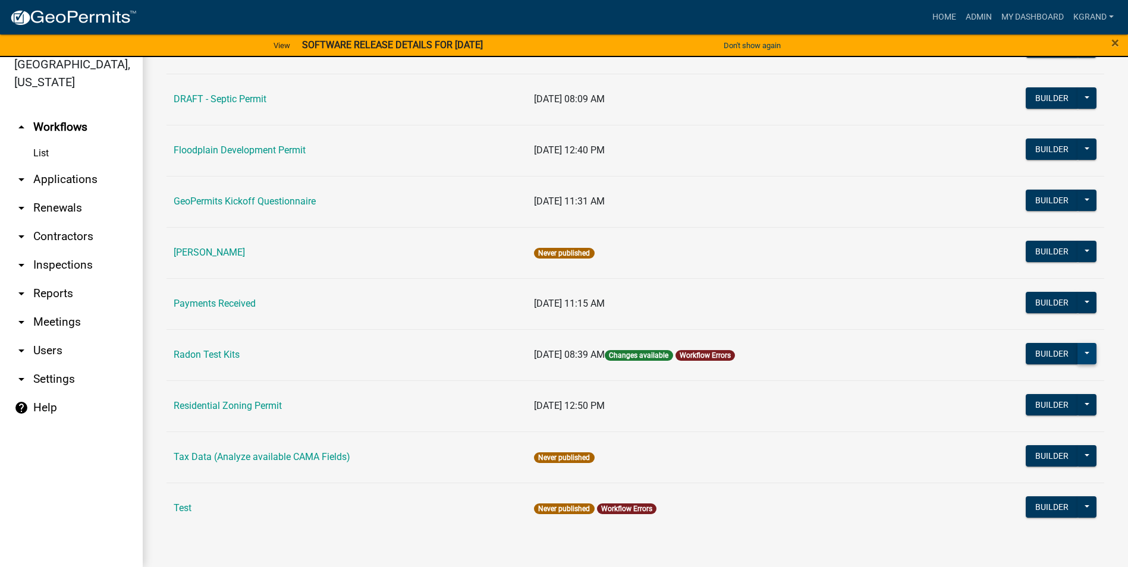
click at [1078, 355] on button at bounding box center [1087, 353] width 19 height 21
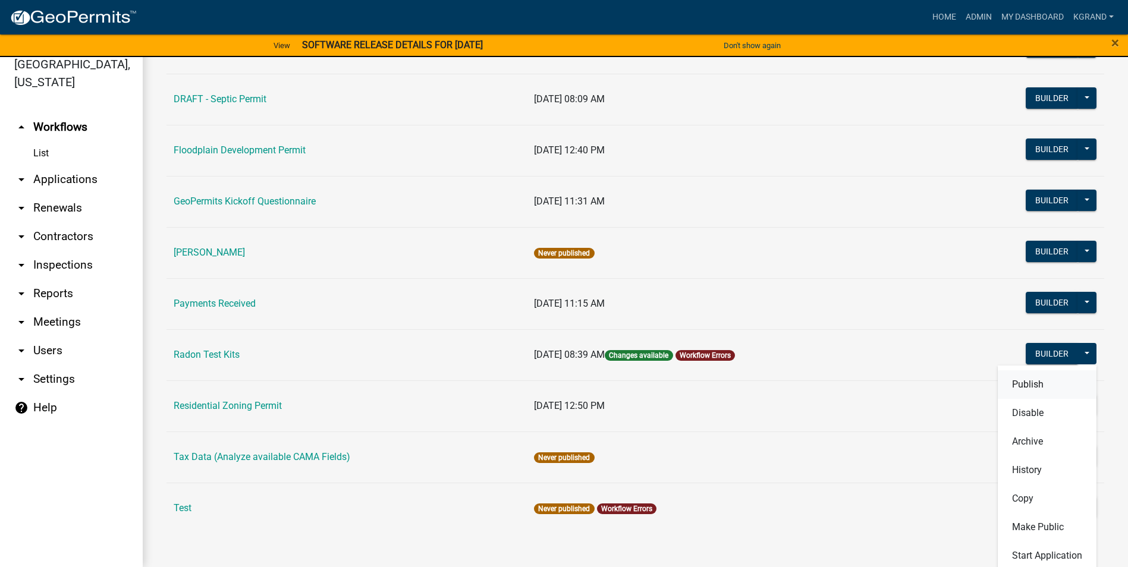
click at [1020, 385] on button "Publish" at bounding box center [1047, 384] width 99 height 29
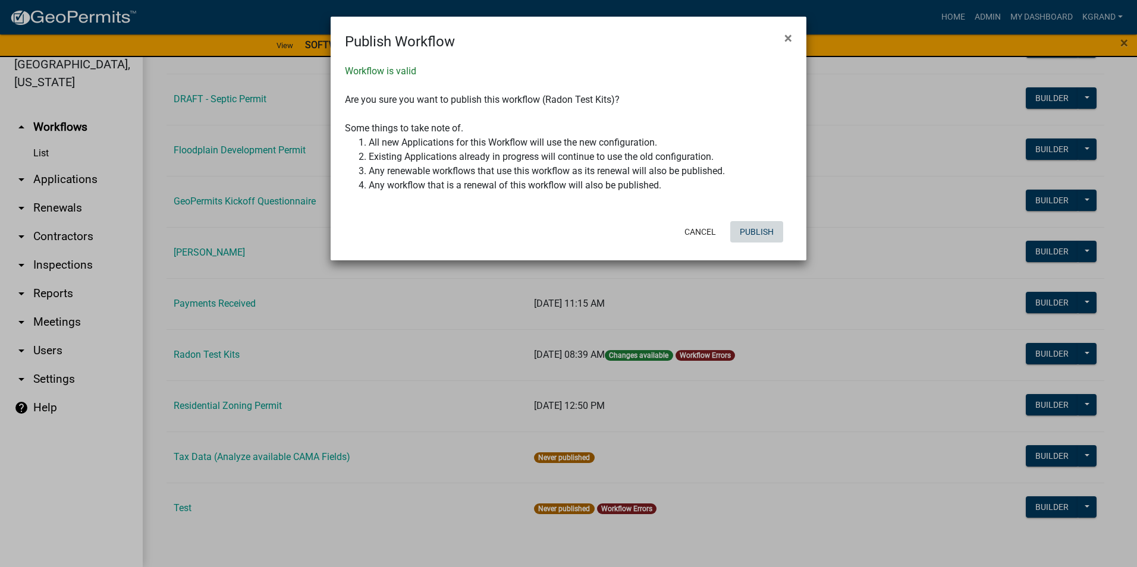
click at [754, 231] on button "Publish" at bounding box center [756, 231] width 53 height 21
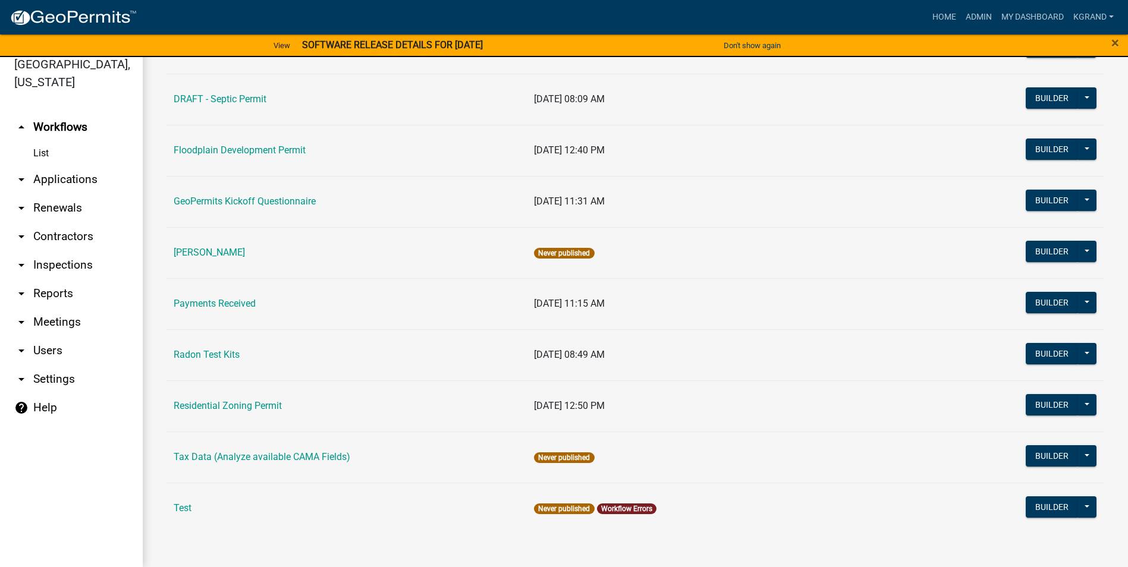
click at [216, 514] on td "Test" at bounding box center [347, 508] width 360 height 51
click at [225, 351] on link "Radon Test Kits" at bounding box center [207, 354] width 66 height 11
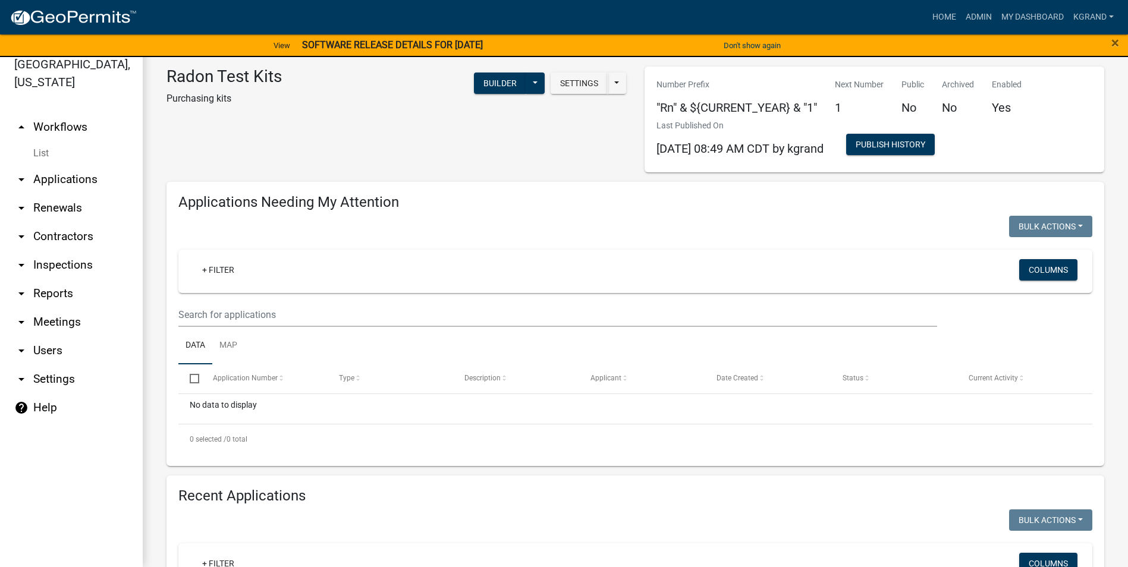
click at [56, 113] on link "arrow_drop_up Workflows" at bounding box center [71, 127] width 143 height 29
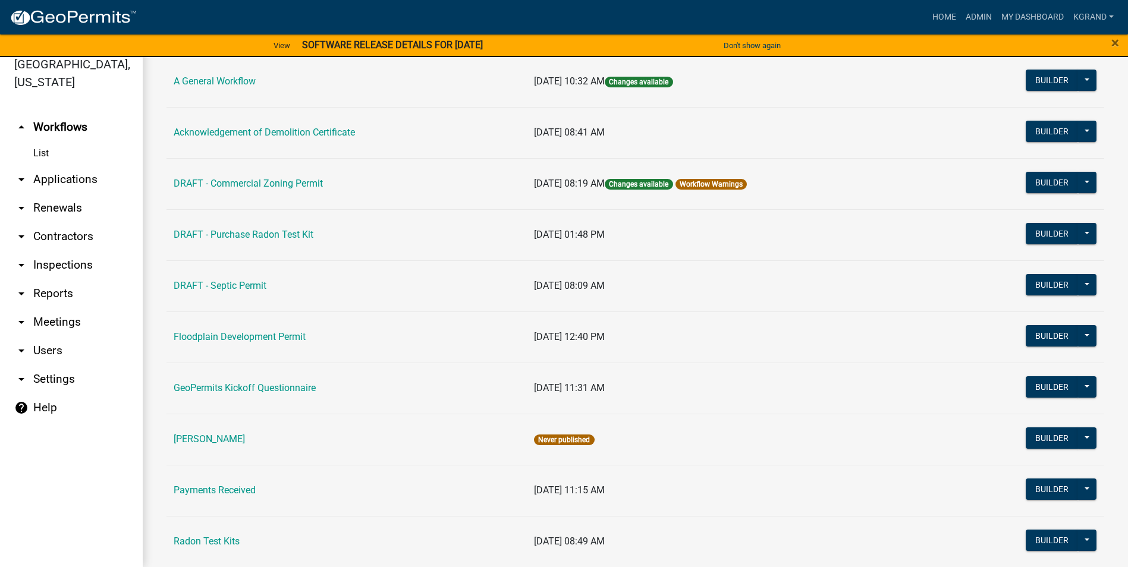
scroll to position [345, 0]
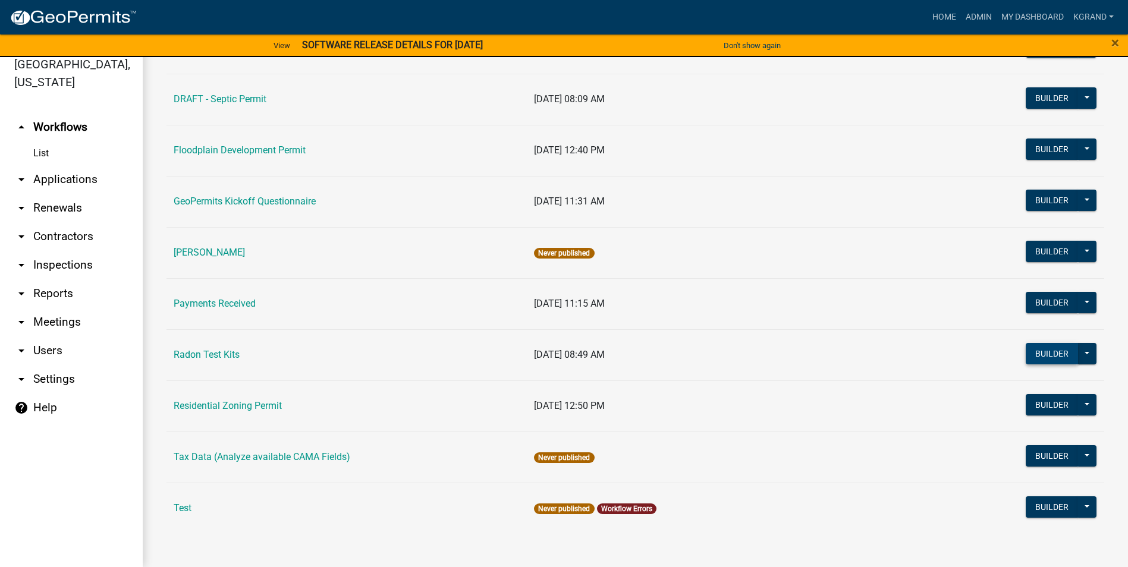
click at [1026, 353] on button "Builder" at bounding box center [1052, 353] width 52 height 21
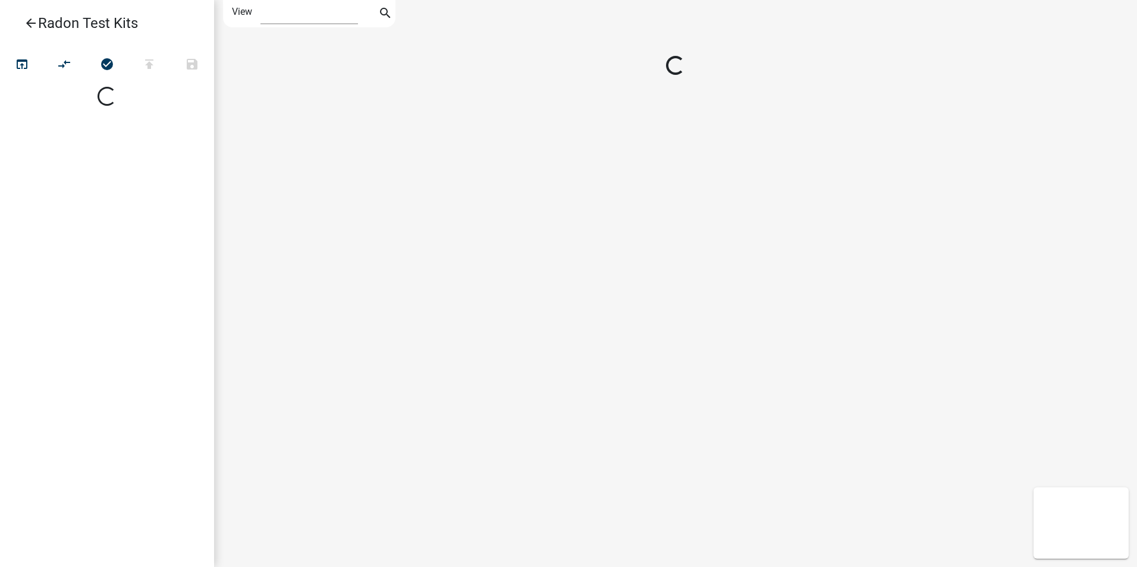
select select "1"
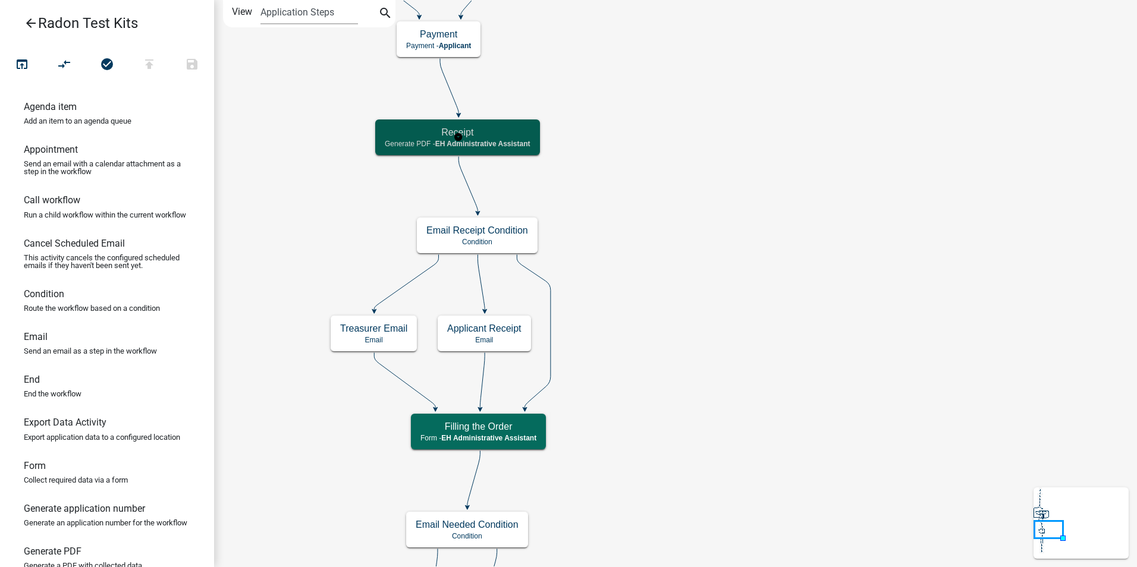
click at [412, 137] on h5 "Receipt" at bounding box center [458, 132] width 146 height 11
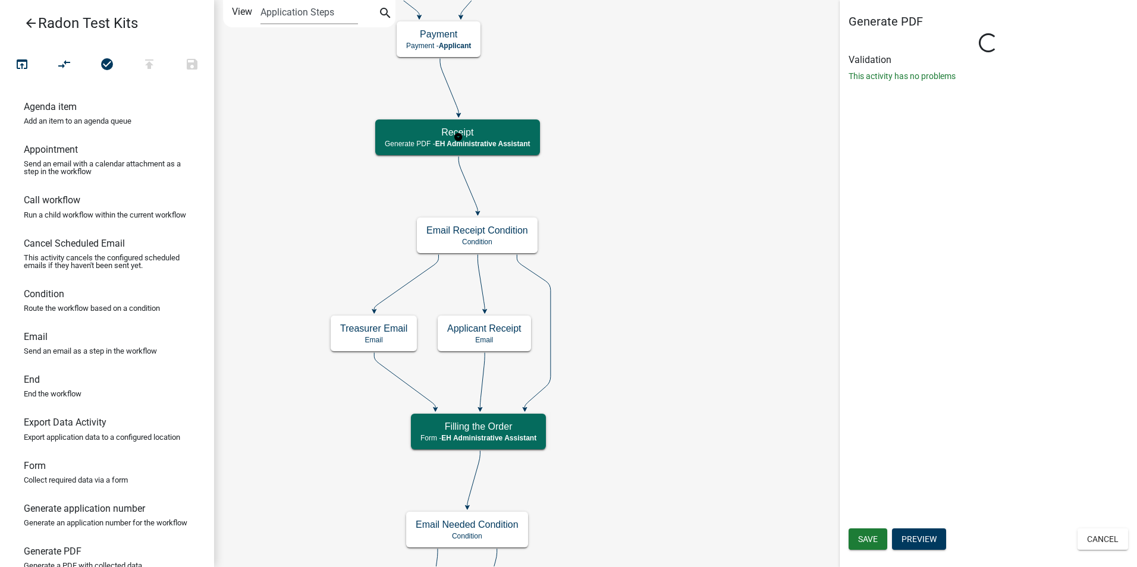
select select "DA3E3E5F-670D-4329-B60C-5CC8A4B2B679"
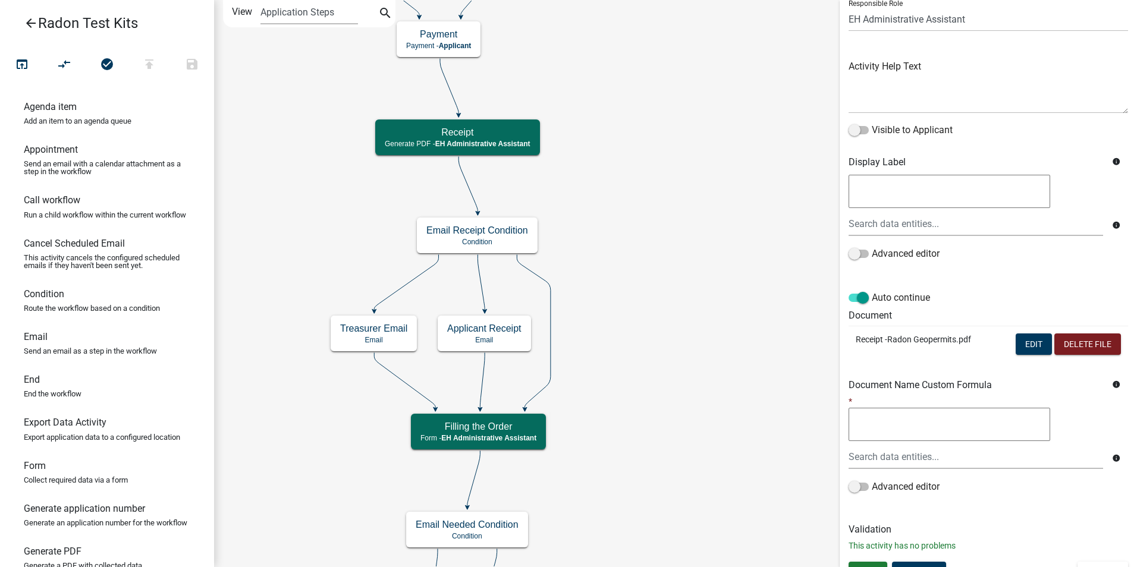
scroll to position [112, 0]
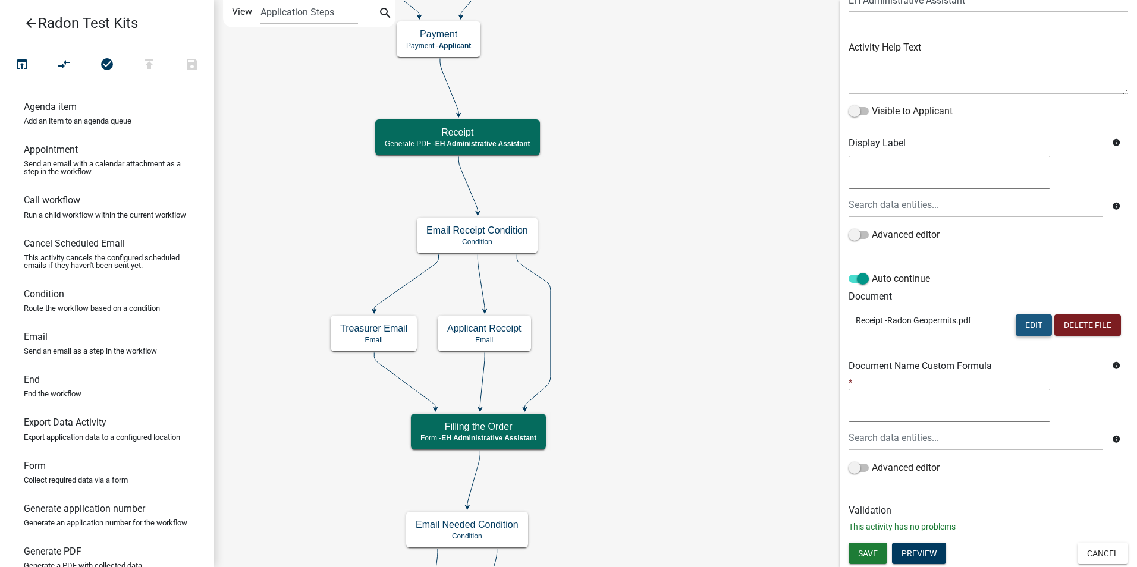
click at [1021, 325] on button "Edit" at bounding box center [1034, 325] width 36 height 21
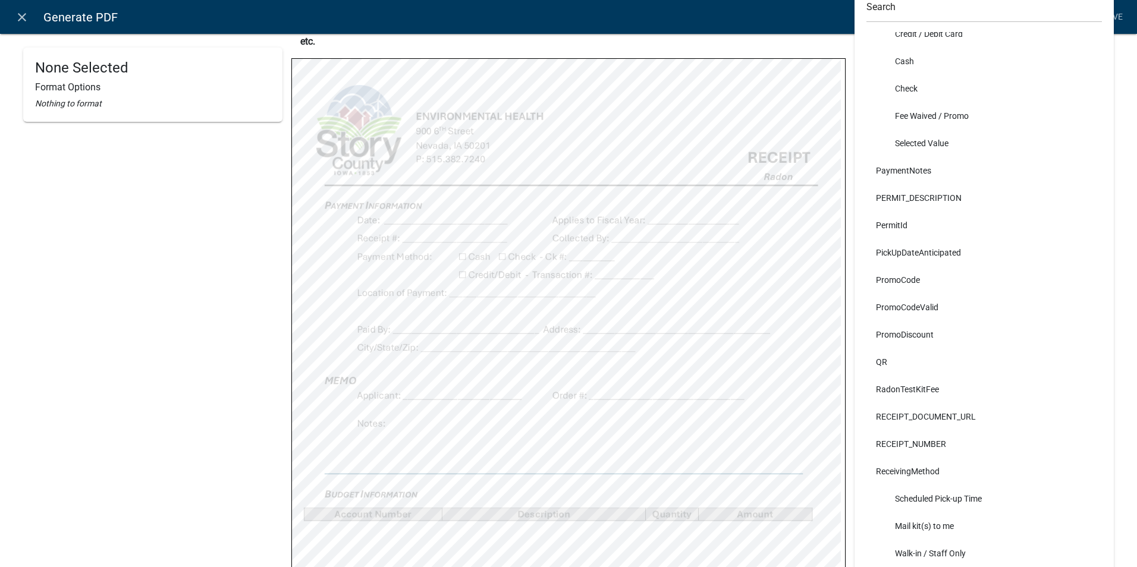
scroll to position [119, 0]
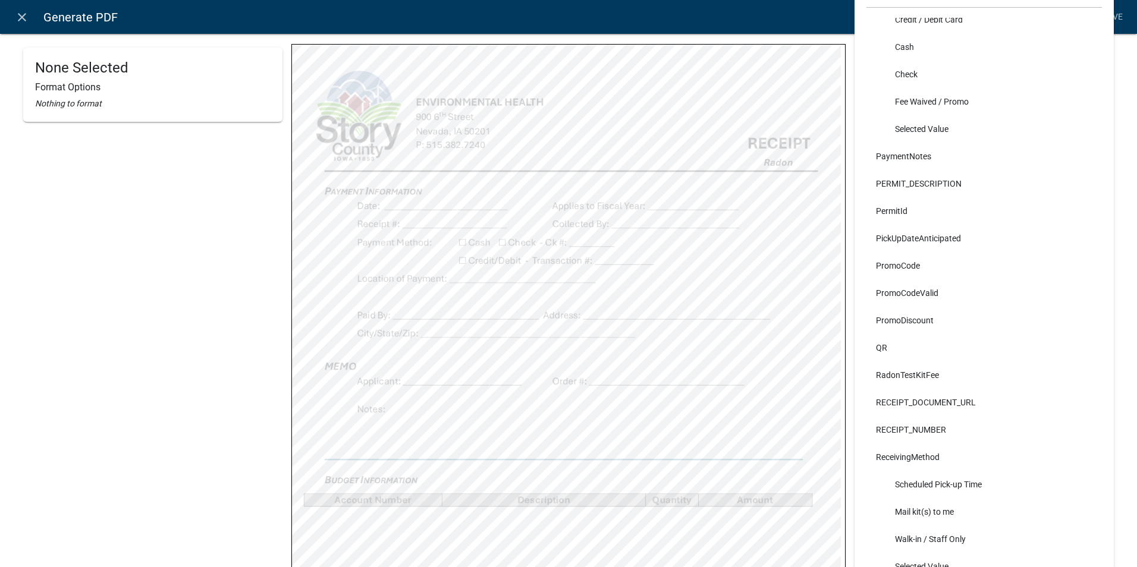
select select
click at [24, 17] on icon "close" at bounding box center [22, 17] width 14 height 14
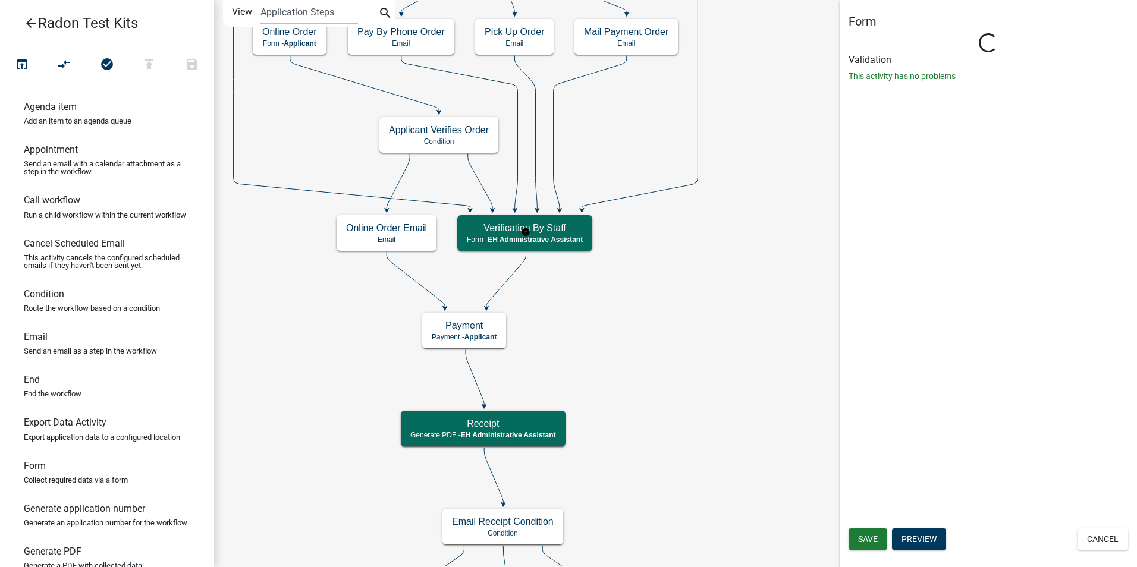
scroll to position [0, 0]
select select "DA3E3E5F-670D-4329-B60C-5CC8A4B2B679"
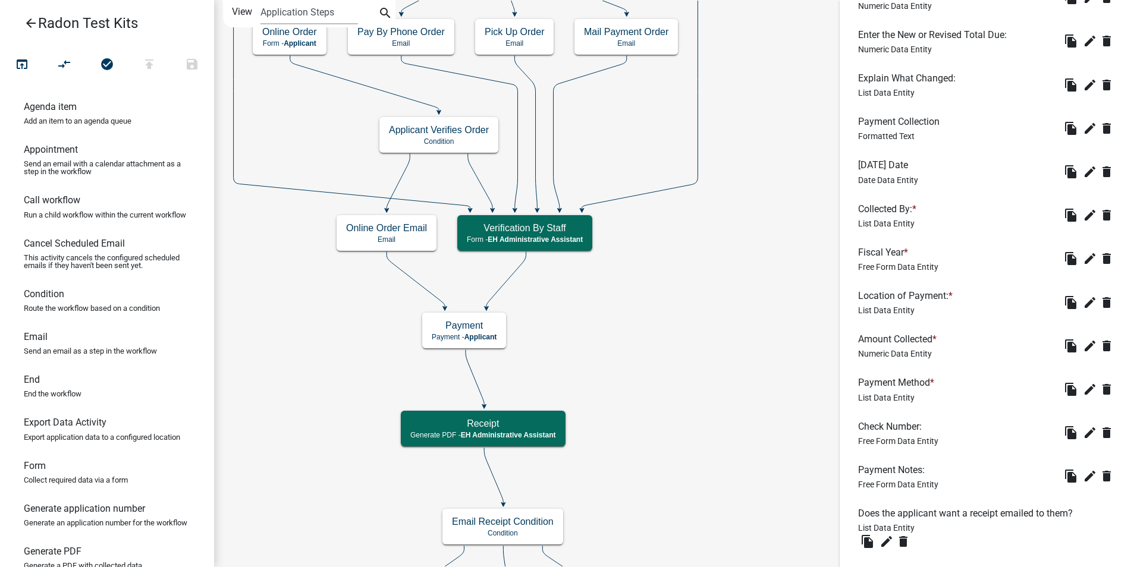
scroll to position [892, 0]
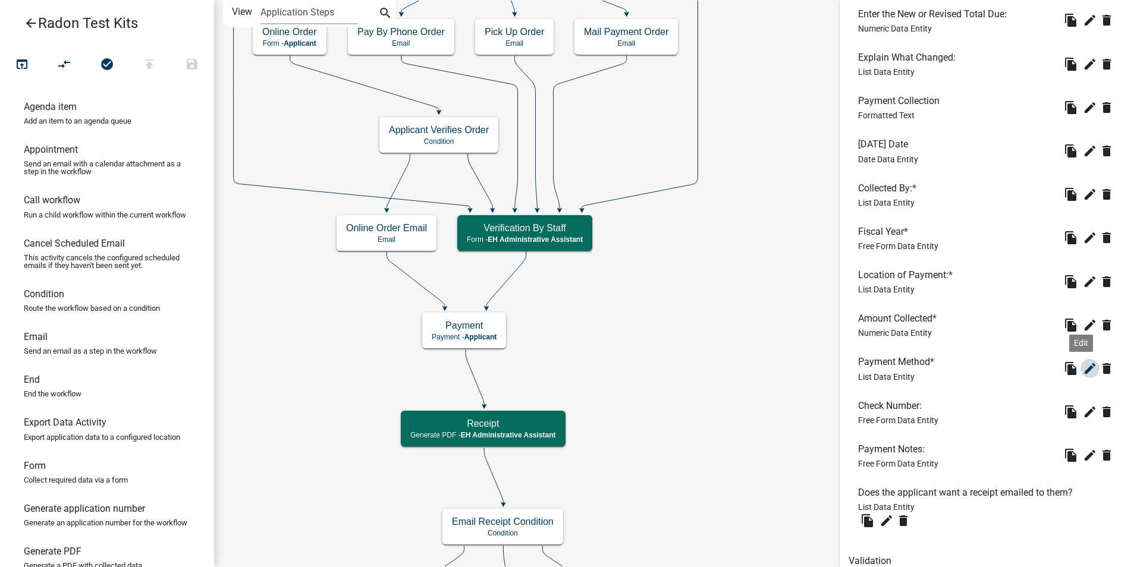
click at [1083, 373] on icon "edit" at bounding box center [1090, 369] width 14 height 14
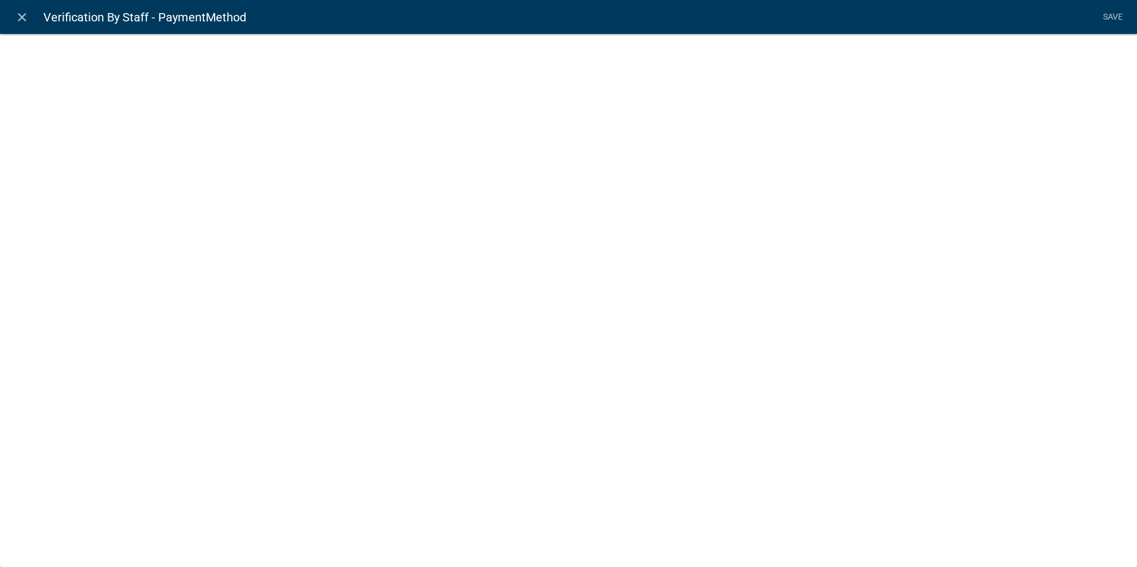
select select "list-data"
select select
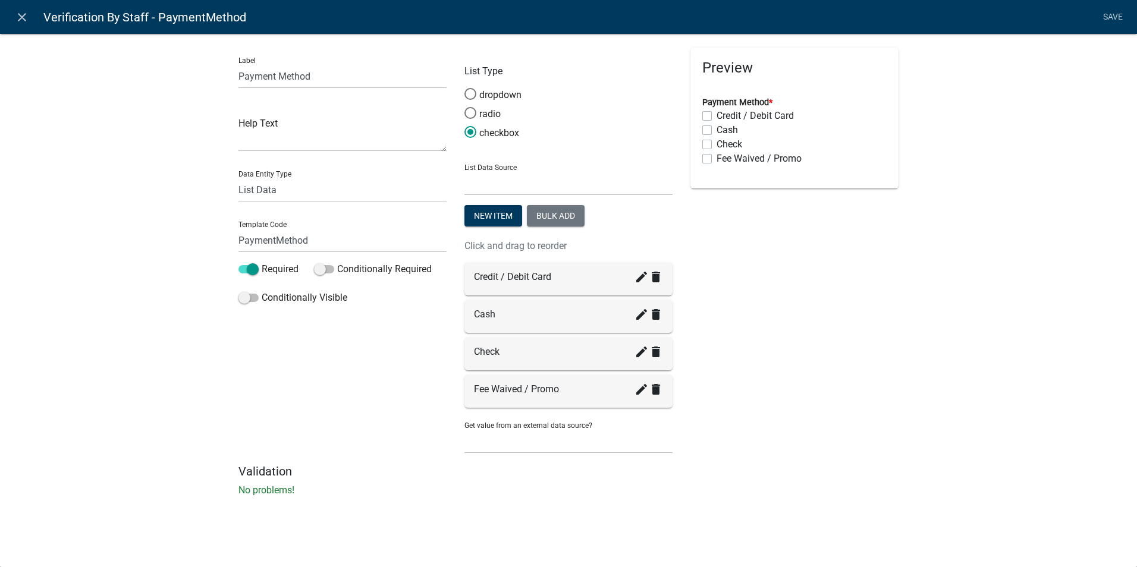
click at [21, 20] on icon "close" at bounding box center [22, 17] width 14 height 14
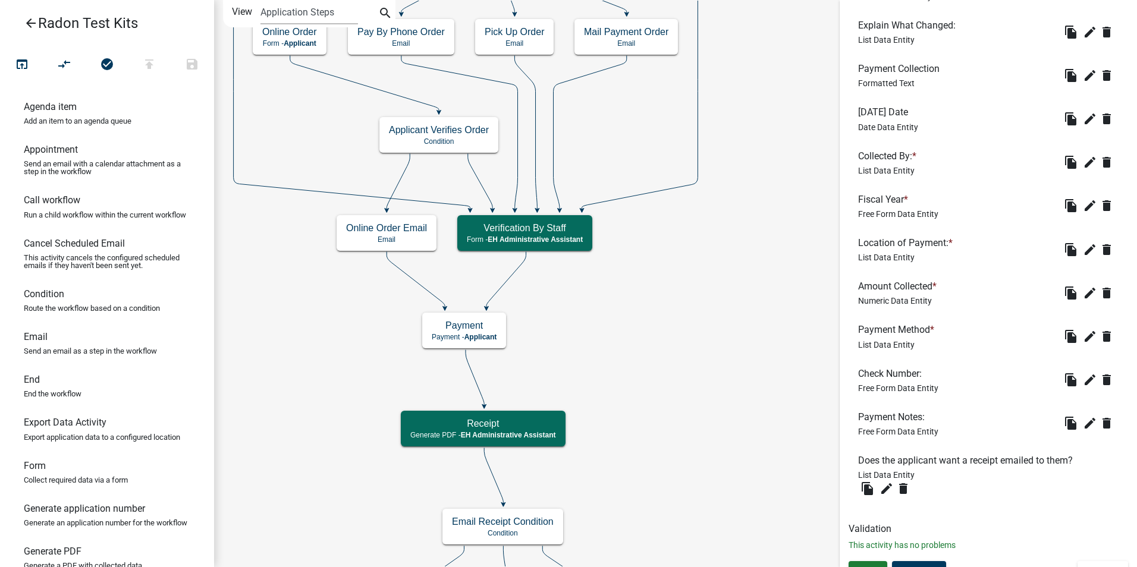
scroll to position [943, 0]
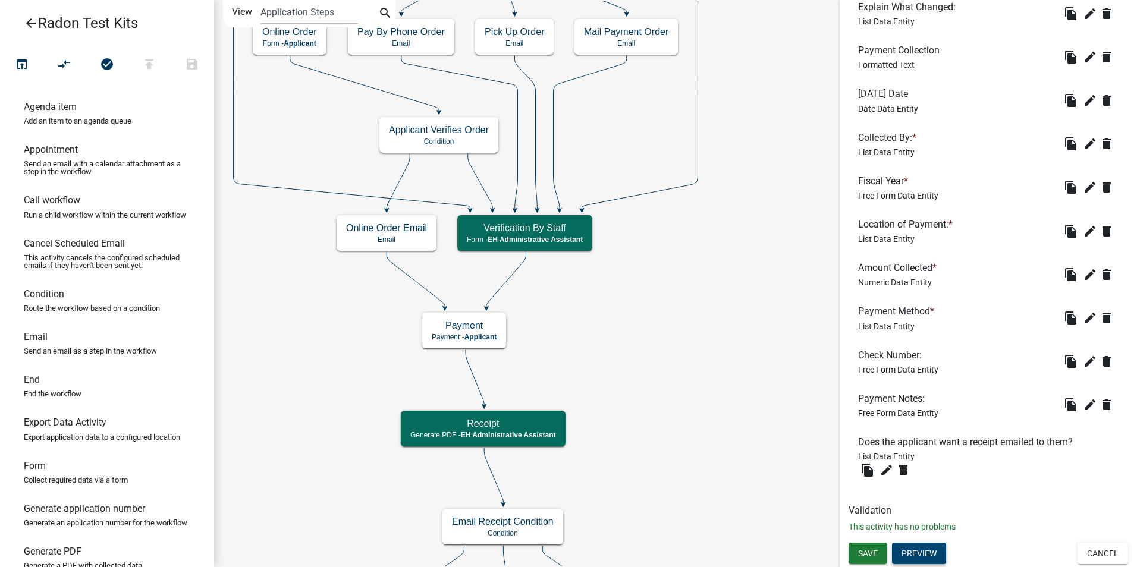
click at [919, 552] on button "Preview" at bounding box center [919, 553] width 54 height 21
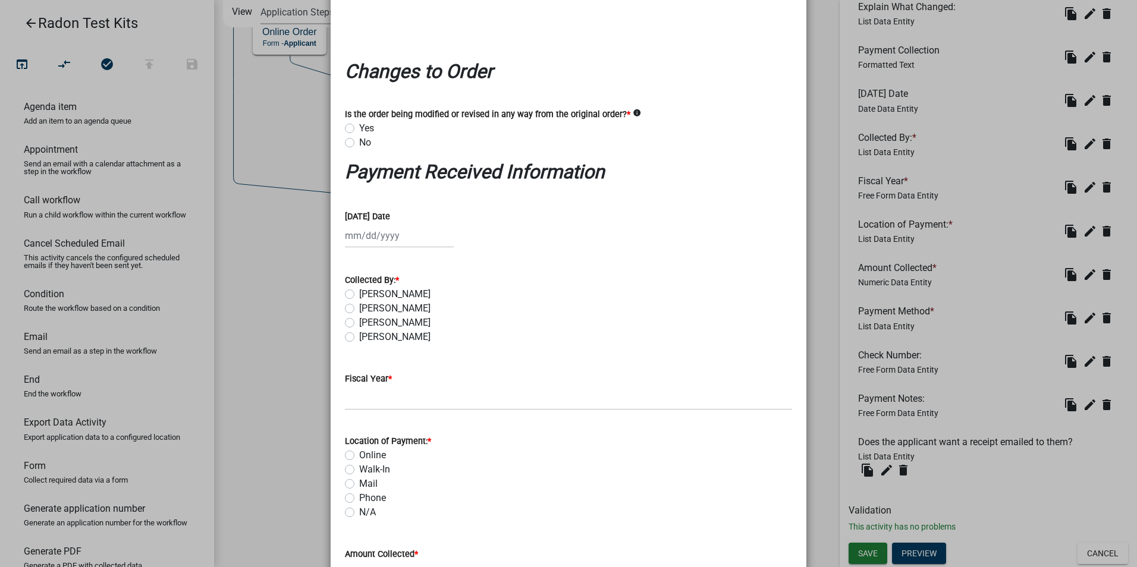
scroll to position [0, 0]
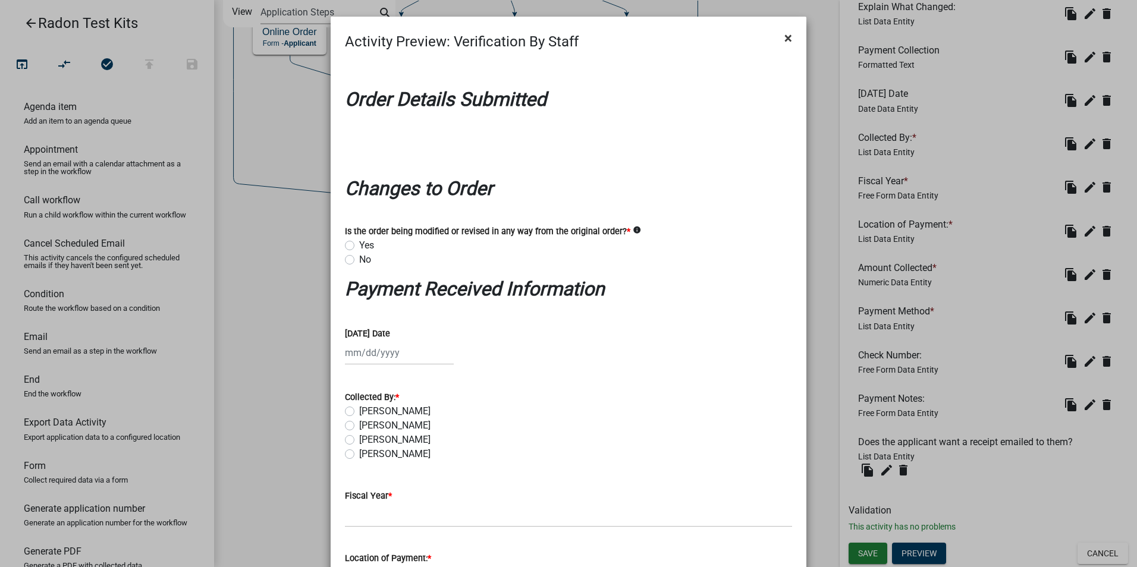
click at [784, 40] on span "×" at bounding box center [788, 38] width 8 height 17
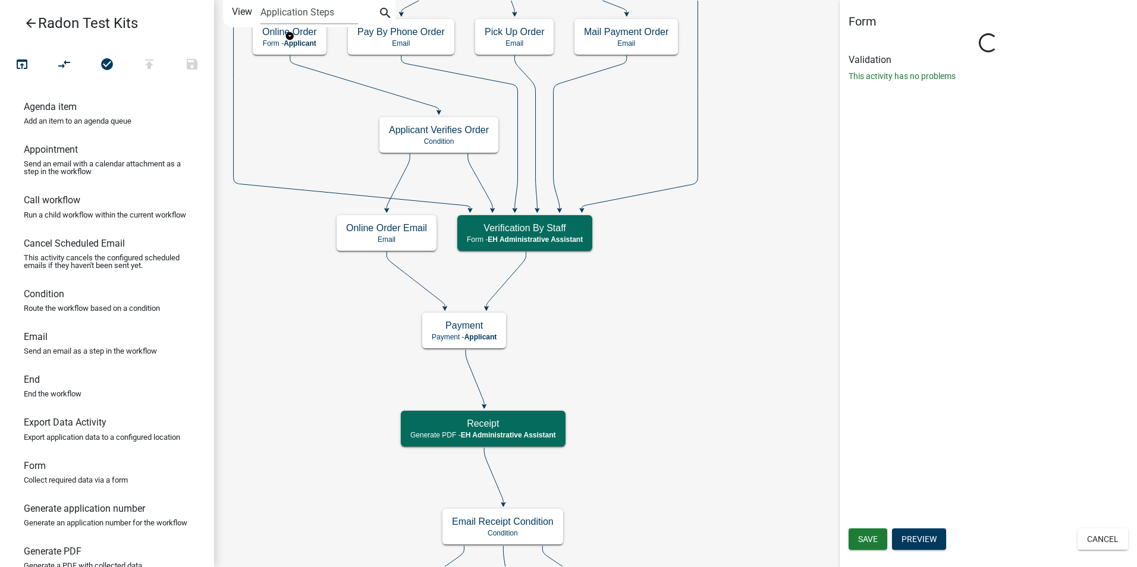
select select "DA3E3E5F-670D-4329-B60C-5CC8A4B2B679"
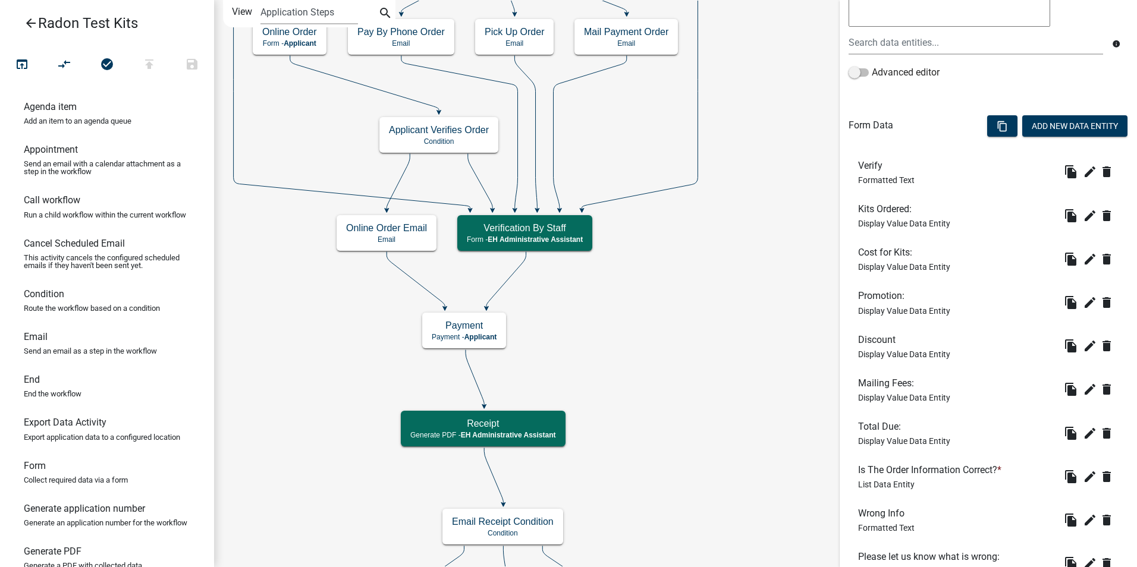
scroll to position [405, 0]
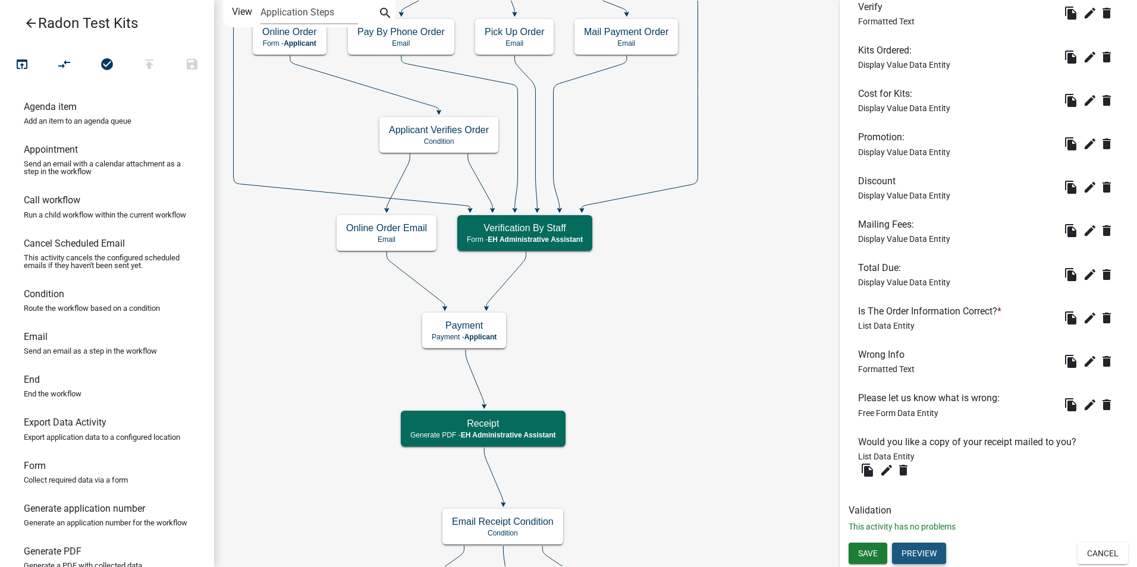
click at [905, 552] on button "Preview" at bounding box center [919, 553] width 54 height 21
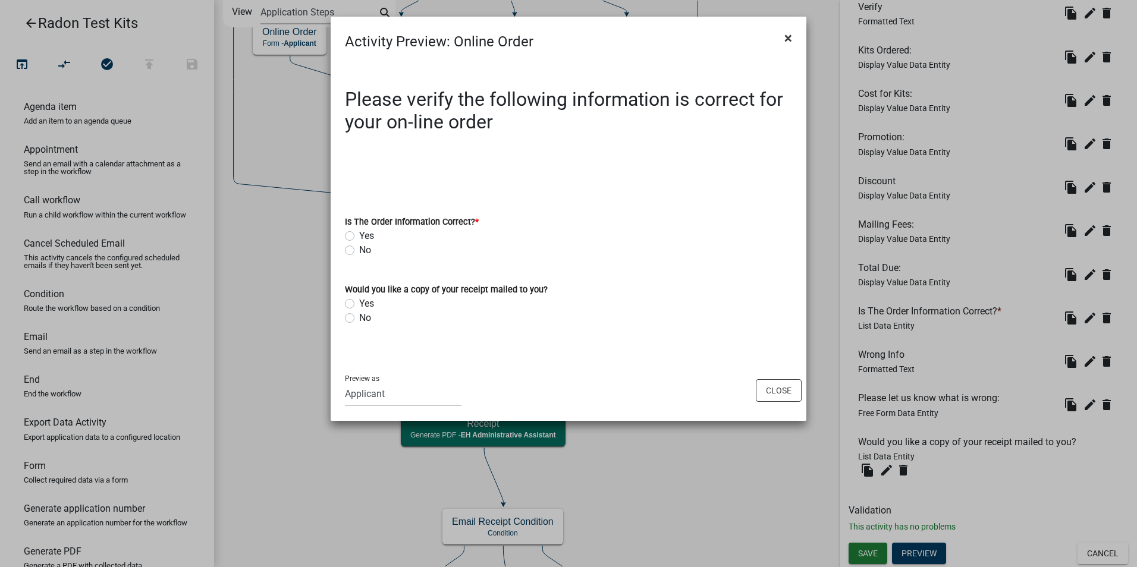
click at [786, 35] on span "×" at bounding box center [788, 38] width 8 height 17
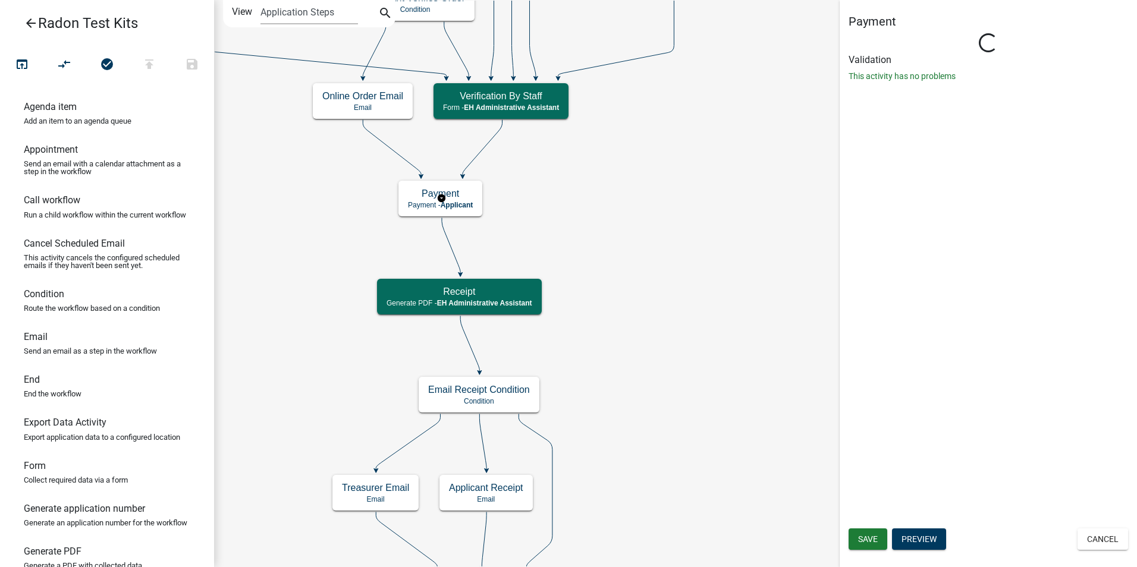
scroll to position [0, 0]
select select "DA3E3E5F-670D-4329-B60C-5CC8A4B2B679"
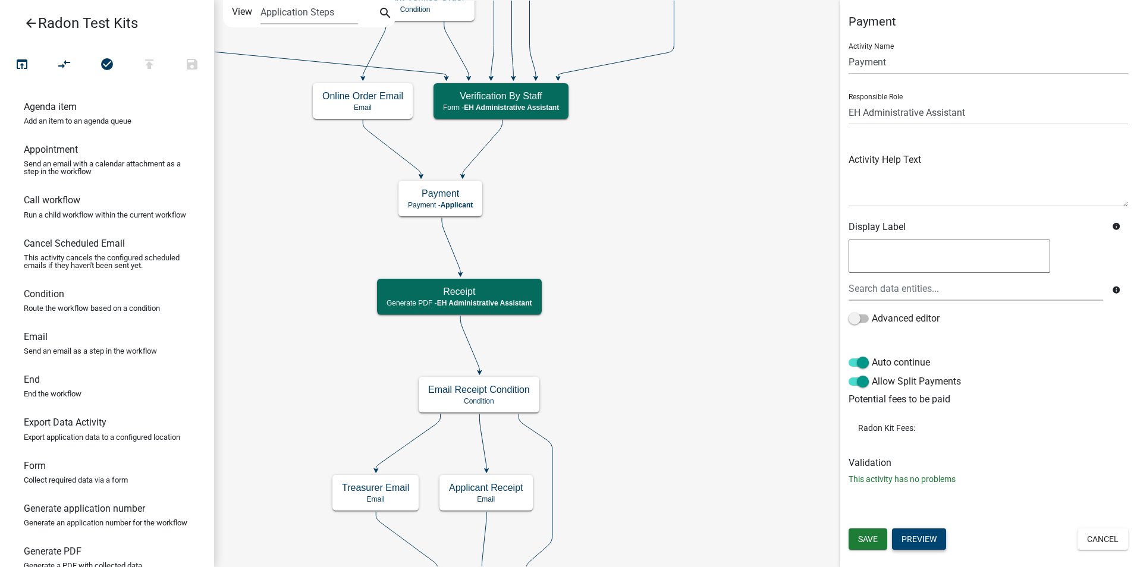
click at [922, 535] on button "Preview" at bounding box center [919, 539] width 54 height 21
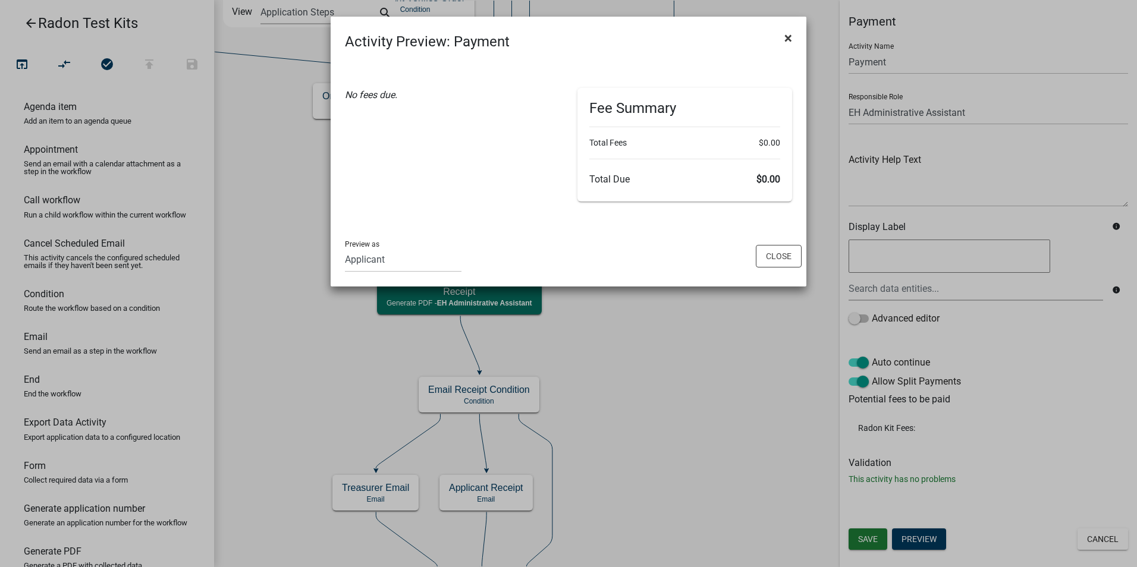
click at [786, 38] on span "×" at bounding box center [788, 38] width 8 height 17
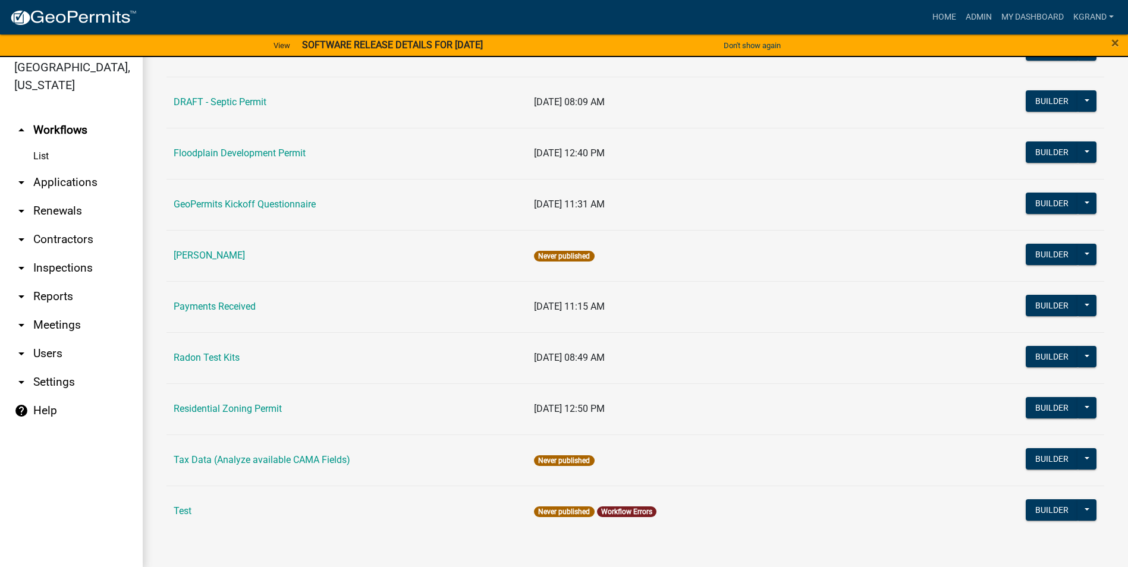
scroll to position [14, 0]
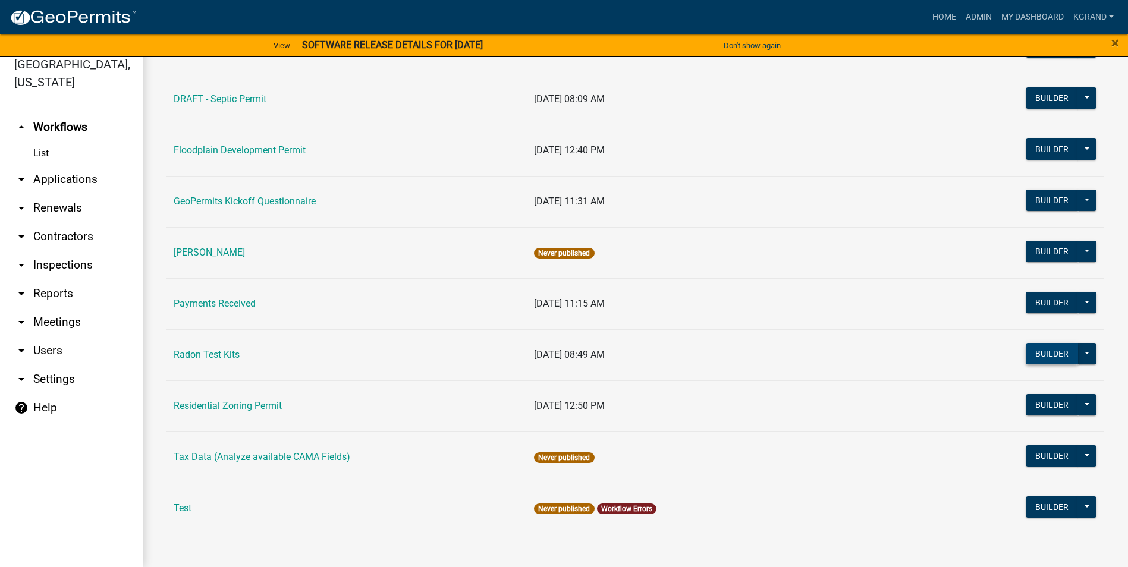
click at [1036, 357] on button "Builder" at bounding box center [1052, 353] width 52 height 21
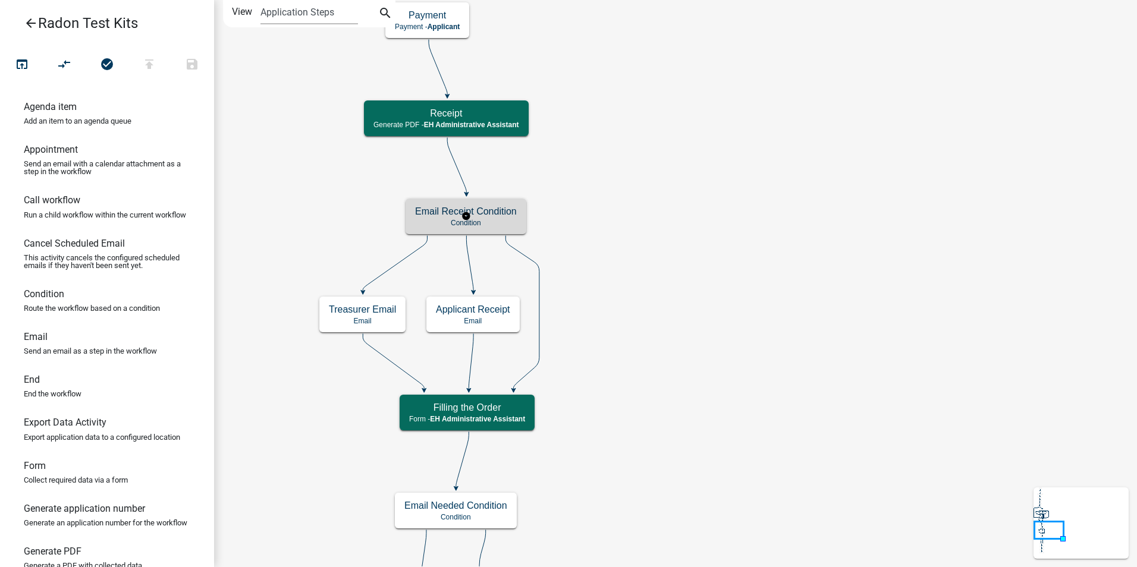
click at [502, 219] on p "Condition" at bounding box center [466, 223] width 102 height 8
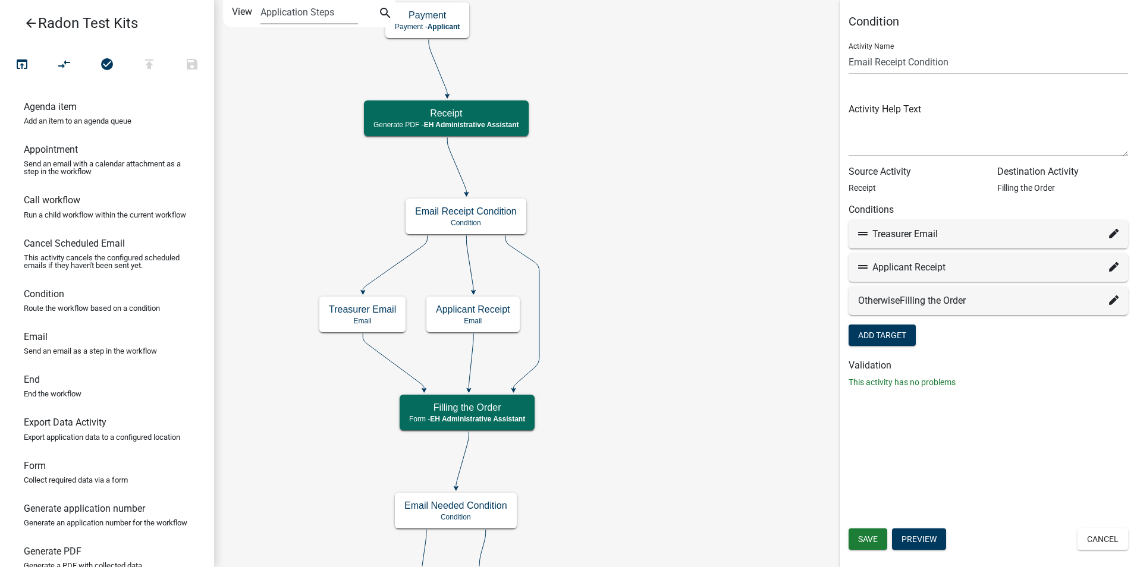
click at [1110, 236] on icon at bounding box center [1114, 234] width 10 height 10
select select "10: 4dee7240-a071-45a7-8c6a-7f9513c343f6"
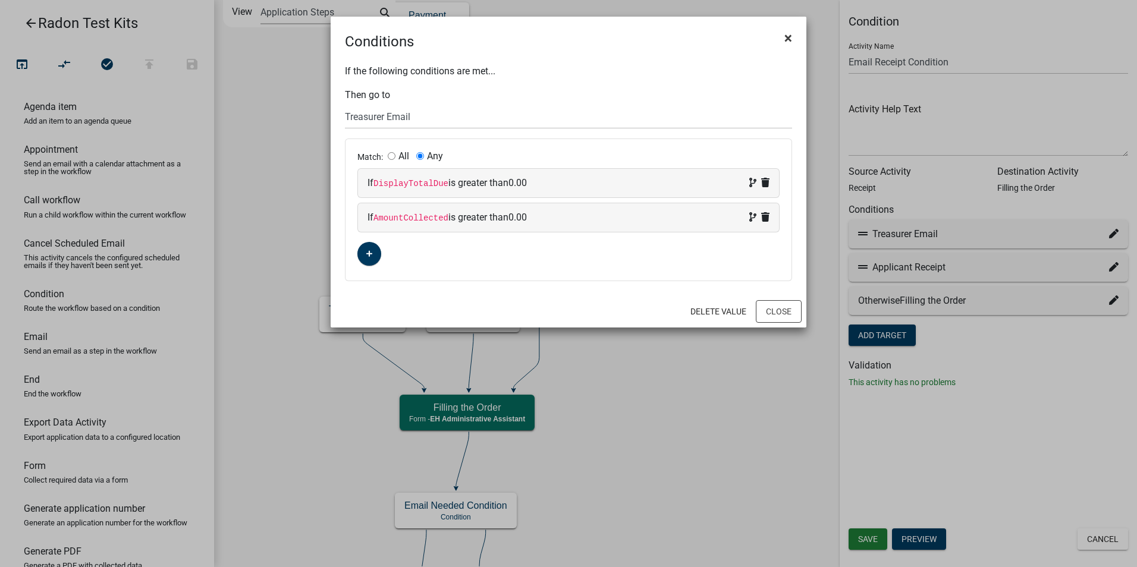
click at [784, 39] on span "×" at bounding box center [788, 38] width 8 height 17
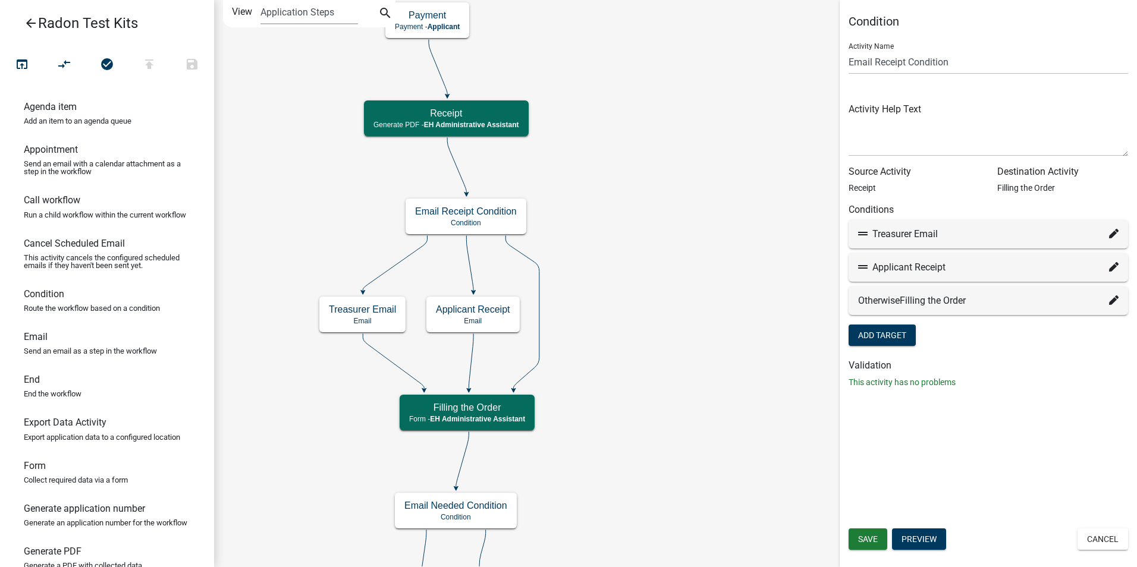
click at [682, 360] on icon "Start Start - Applicant Require User Require user Purchasing Radon Kit Informat…" at bounding box center [676, 511] width 922 height 1020
